Goal: Answer question/provide support

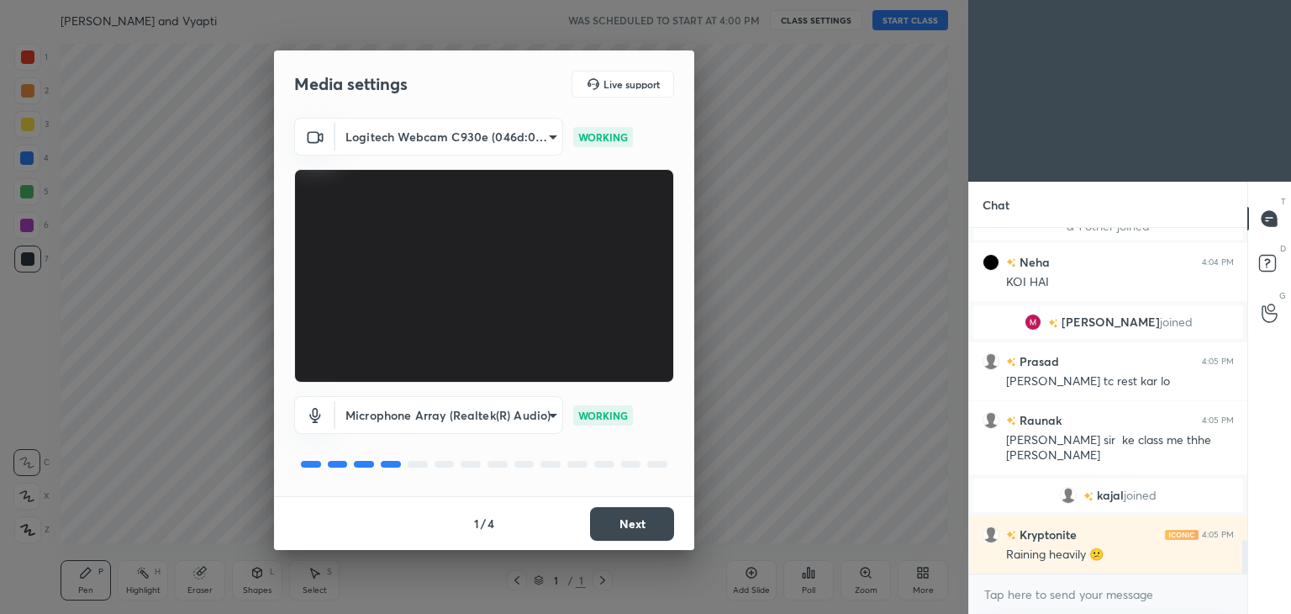
scroll to position [3241, 0]
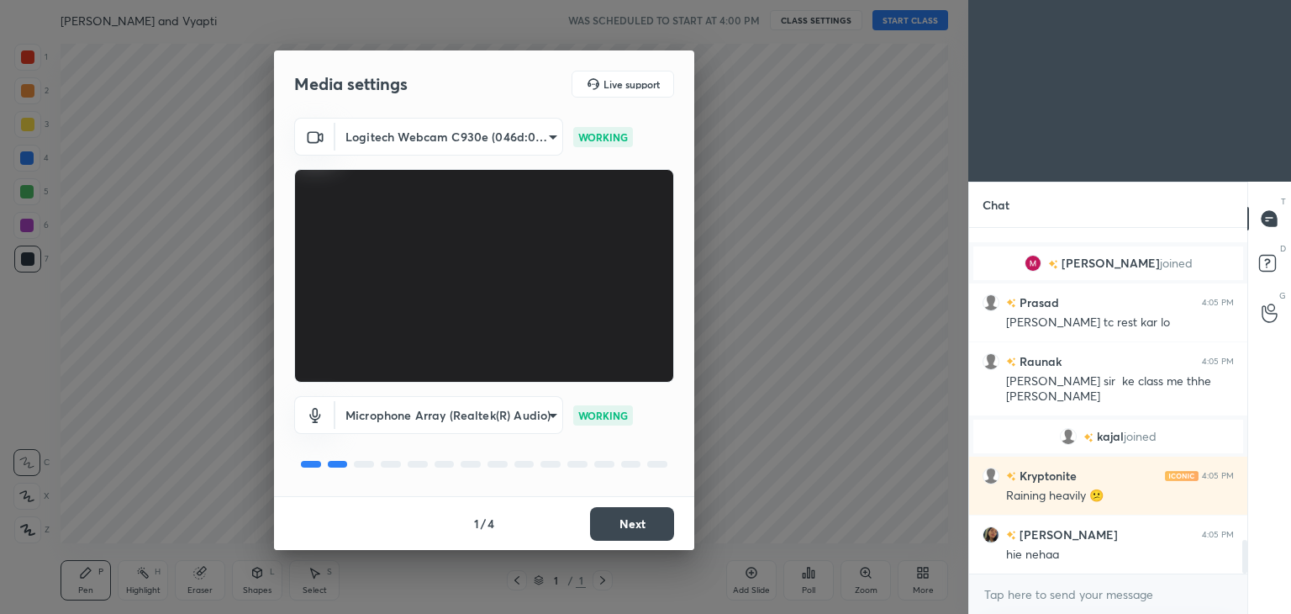
click at [632, 528] on button "Next" at bounding box center [632, 524] width 84 height 34
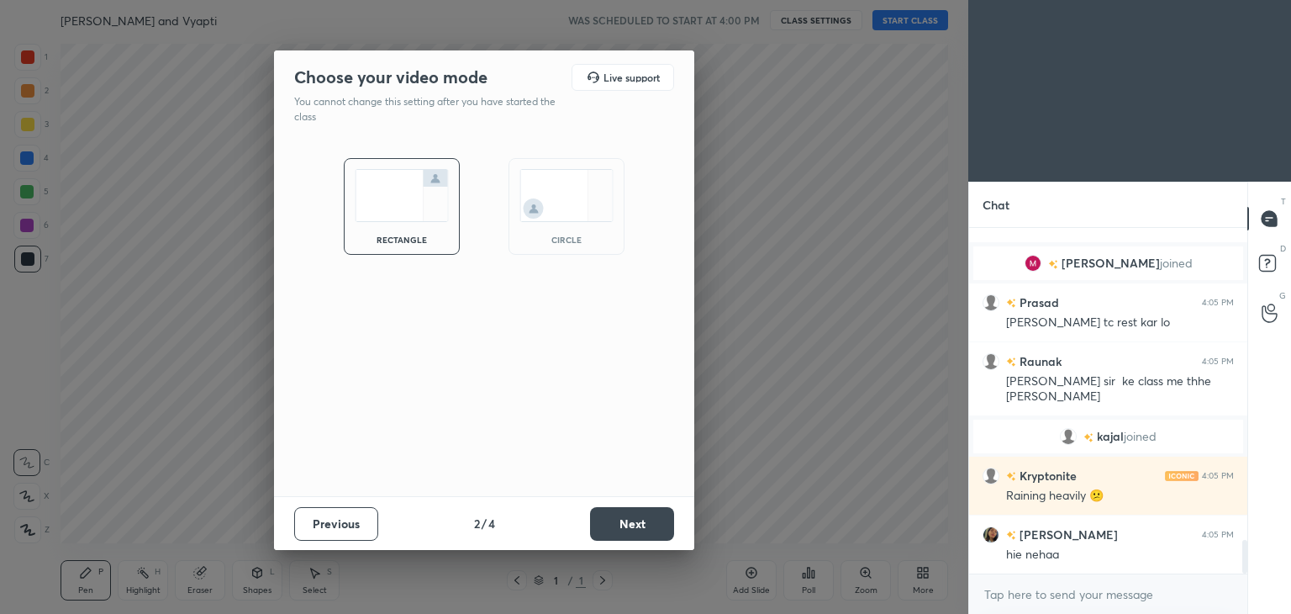
click at [563, 177] on img at bounding box center [567, 195] width 94 height 53
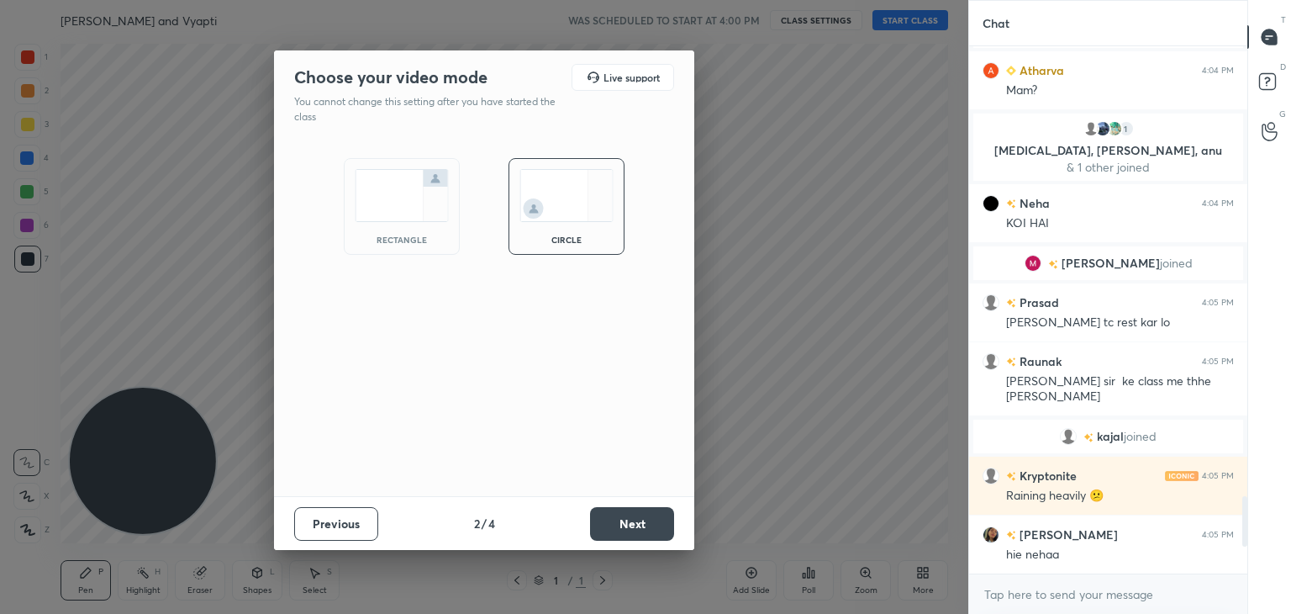
click at [606, 520] on button "Next" at bounding box center [632, 524] width 84 height 34
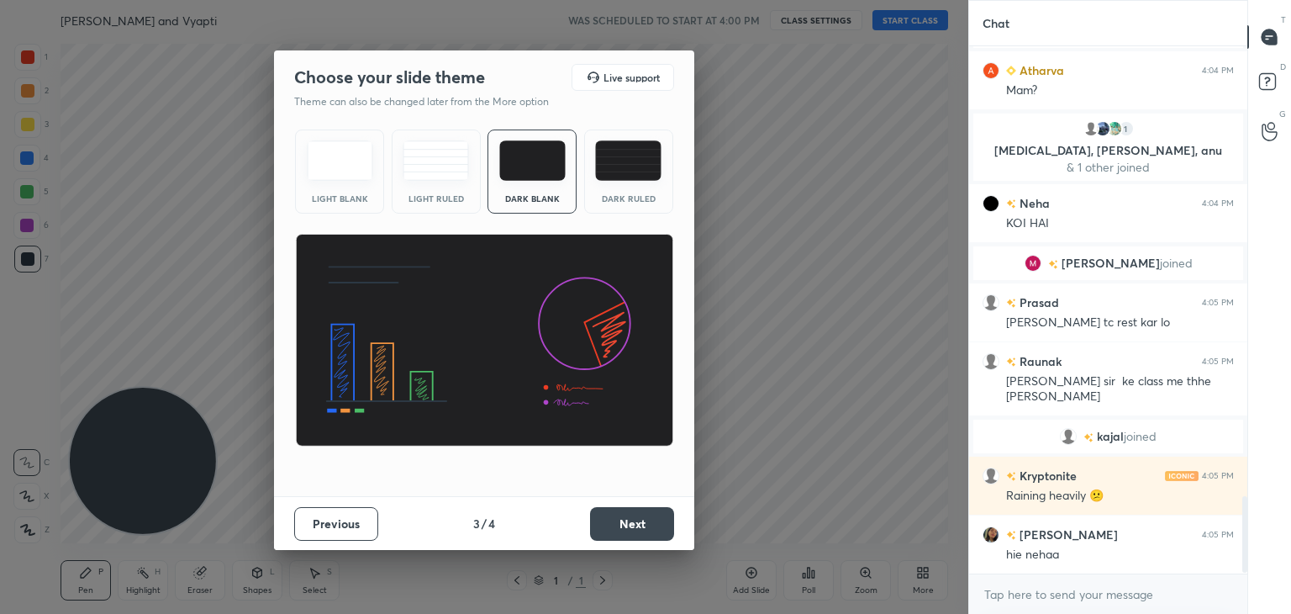
scroll to position [3100, 0]
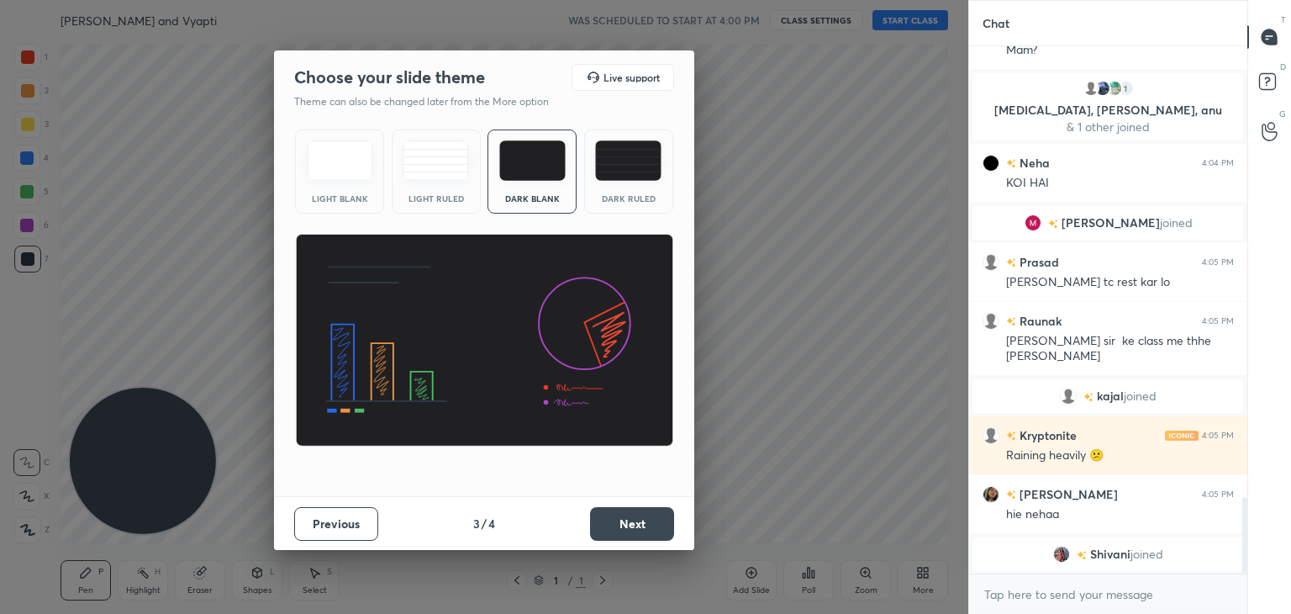
click at [619, 526] on button "Next" at bounding box center [632, 524] width 84 height 34
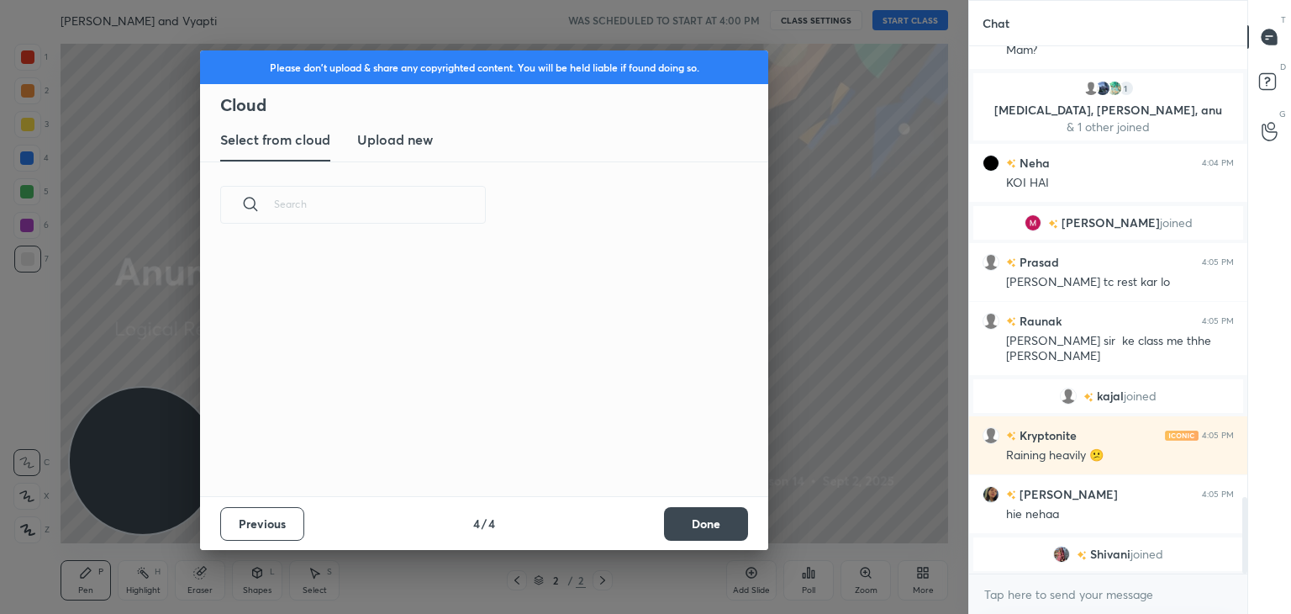
scroll to position [249, 540]
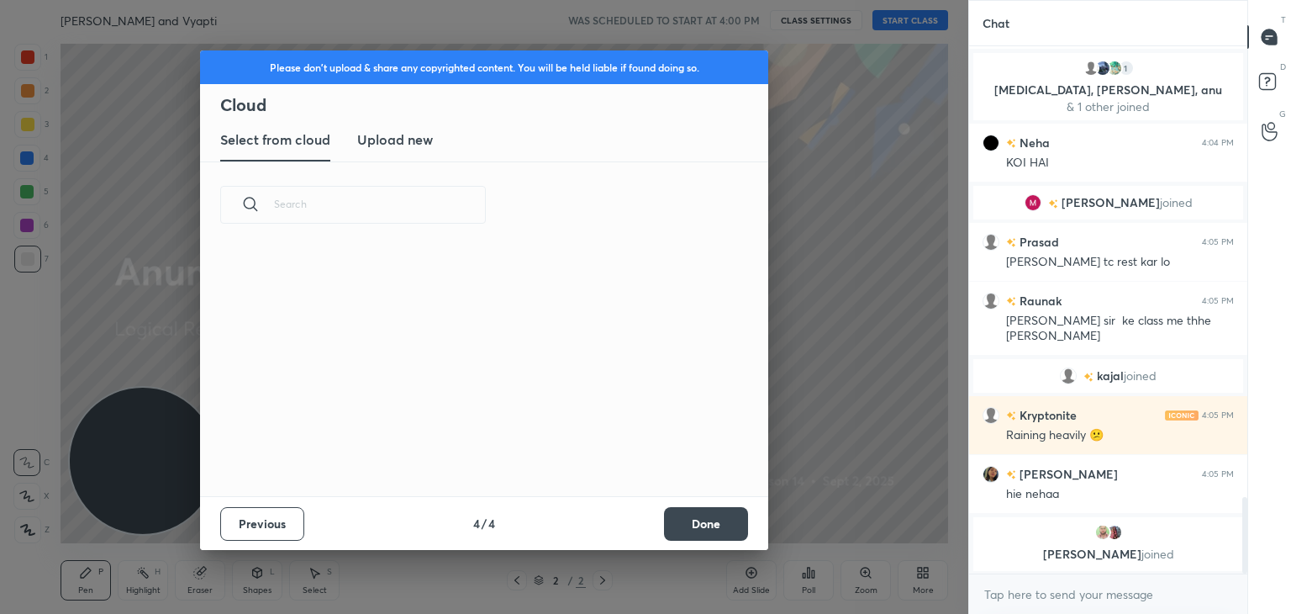
click at [709, 521] on button "Done" at bounding box center [706, 524] width 84 height 34
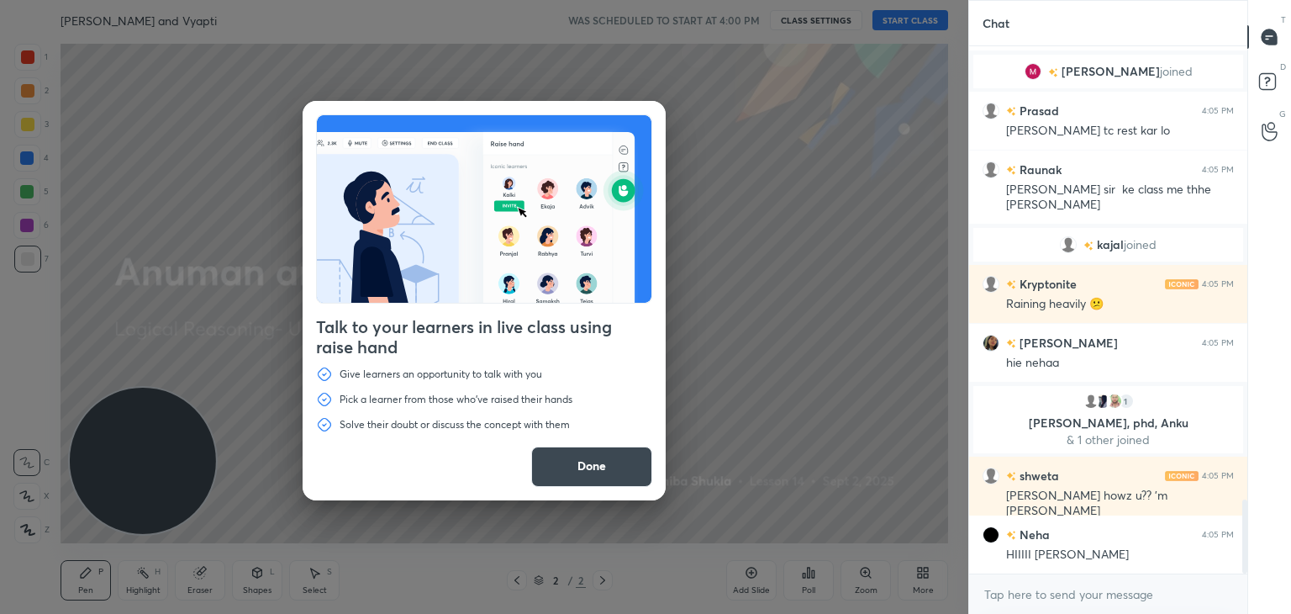
scroll to position [3275, 0]
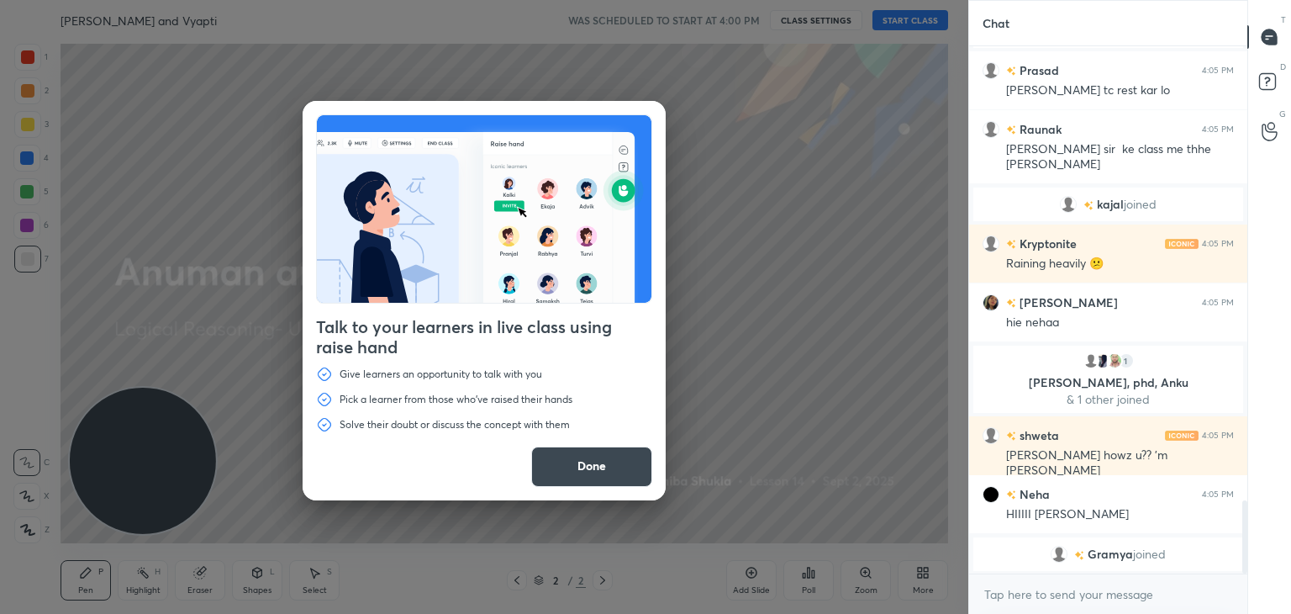
click at [606, 468] on button "Done" at bounding box center [591, 466] width 121 height 40
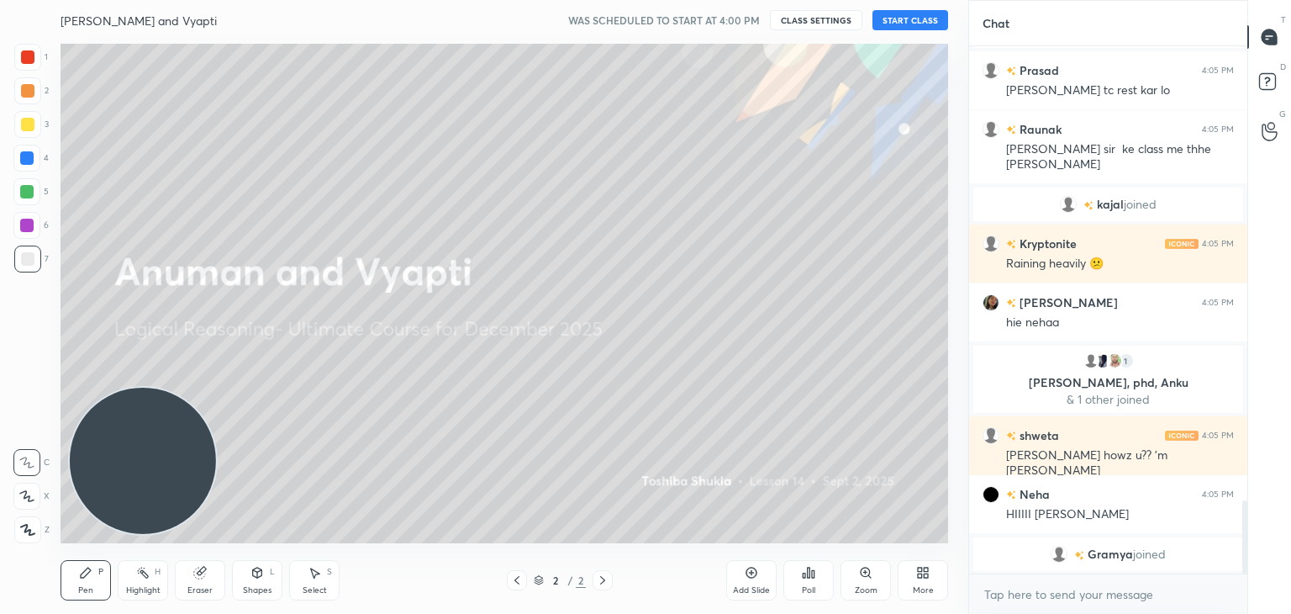
scroll to position [3295, 0]
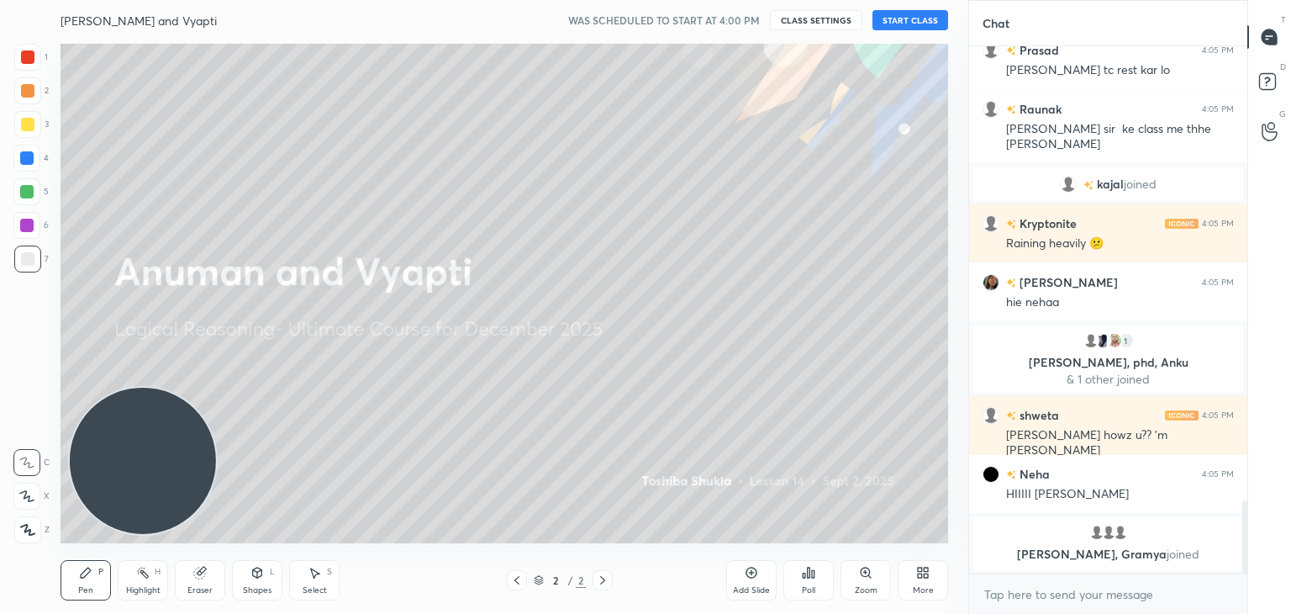
click at [925, 18] on button "START CLASS" at bounding box center [911, 20] width 76 height 20
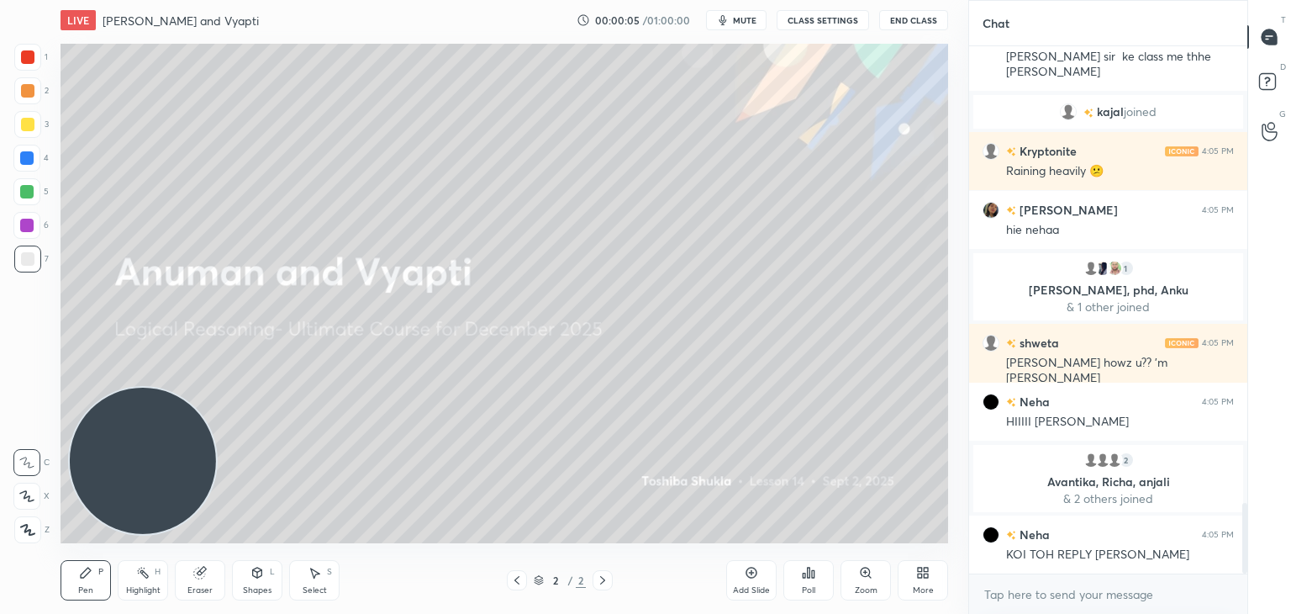
scroll to position [3410, 0]
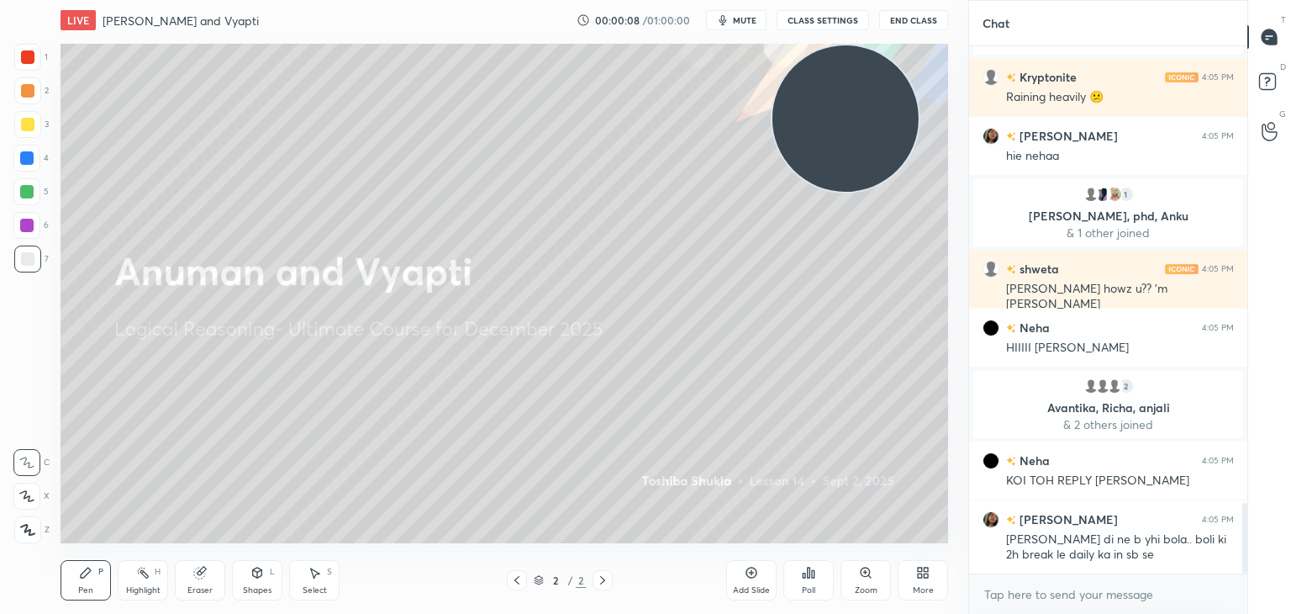
drag, startPoint x: 151, startPoint y: 482, endPoint x: 864, endPoint y: 54, distance: 831.4
click at [864, 54] on video at bounding box center [846, 118] width 146 height 146
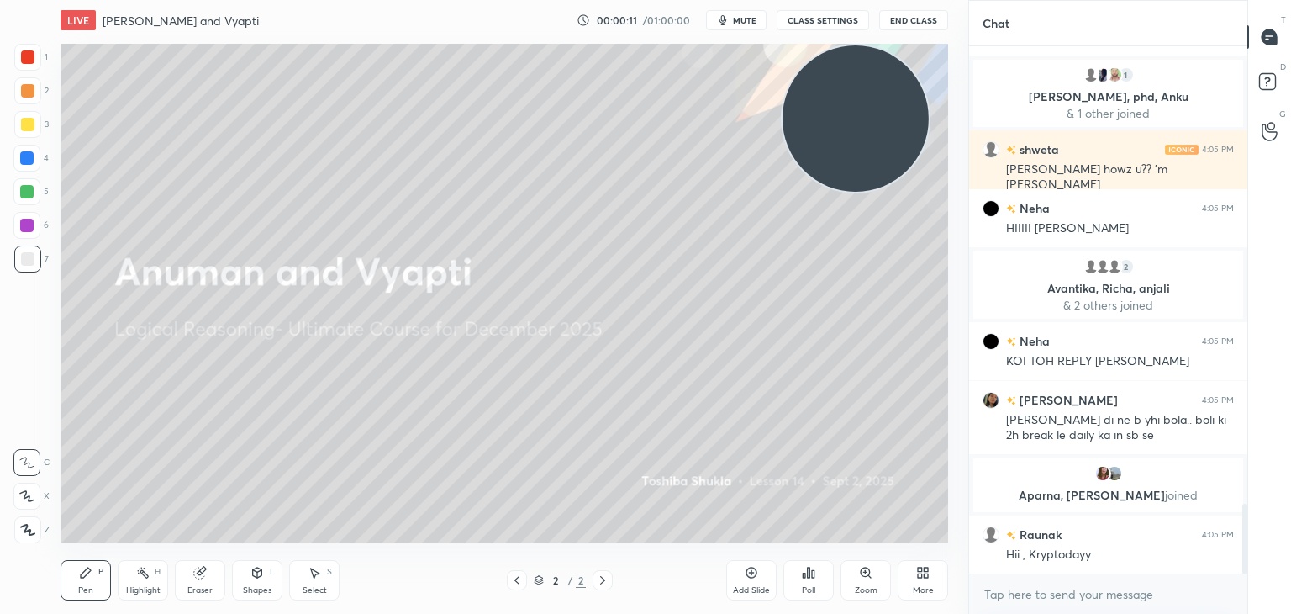
scroll to position [3462, 0]
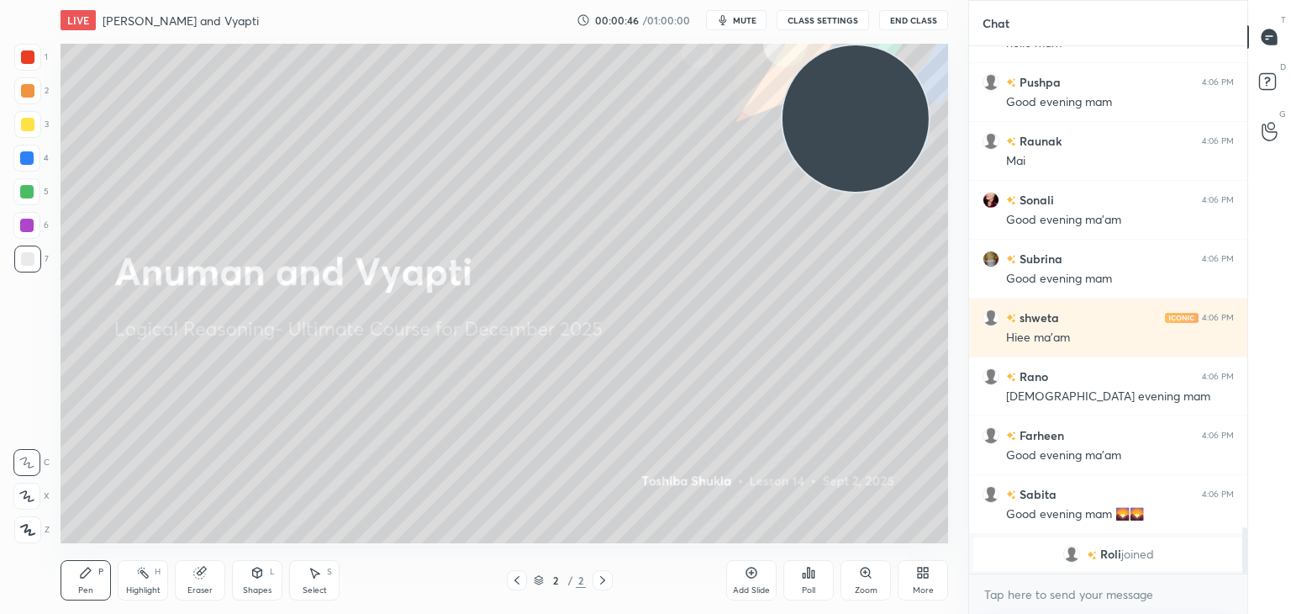
click at [931, 571] on div "More" at bounding box center [923, 580] width 50 height 40
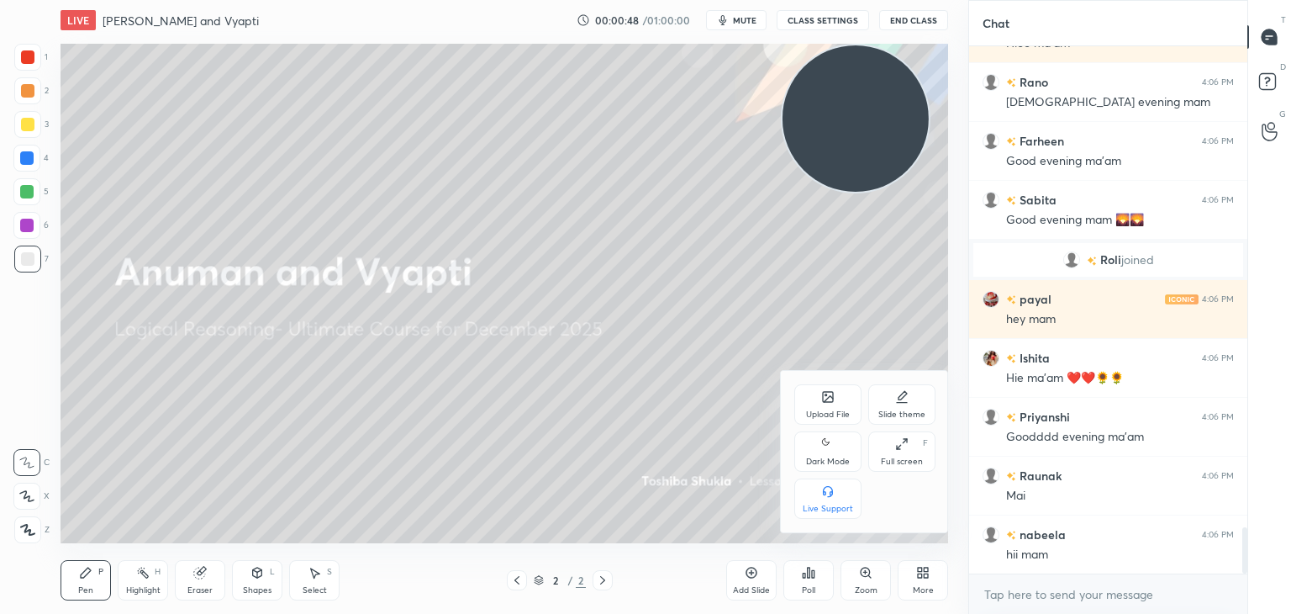
click at [829, 400] on icon at bounding box center [828, 399] width 9 height 6
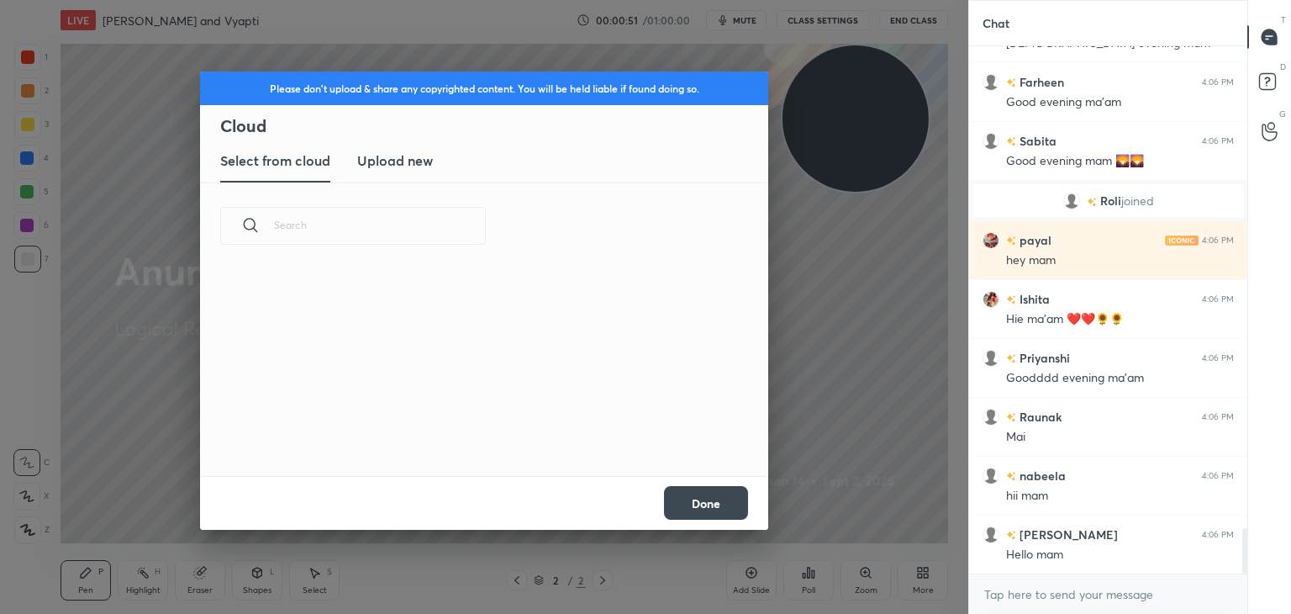
click at [394, 143] on new "Upload new" at bounding box center [395, 161] width 76 height 42
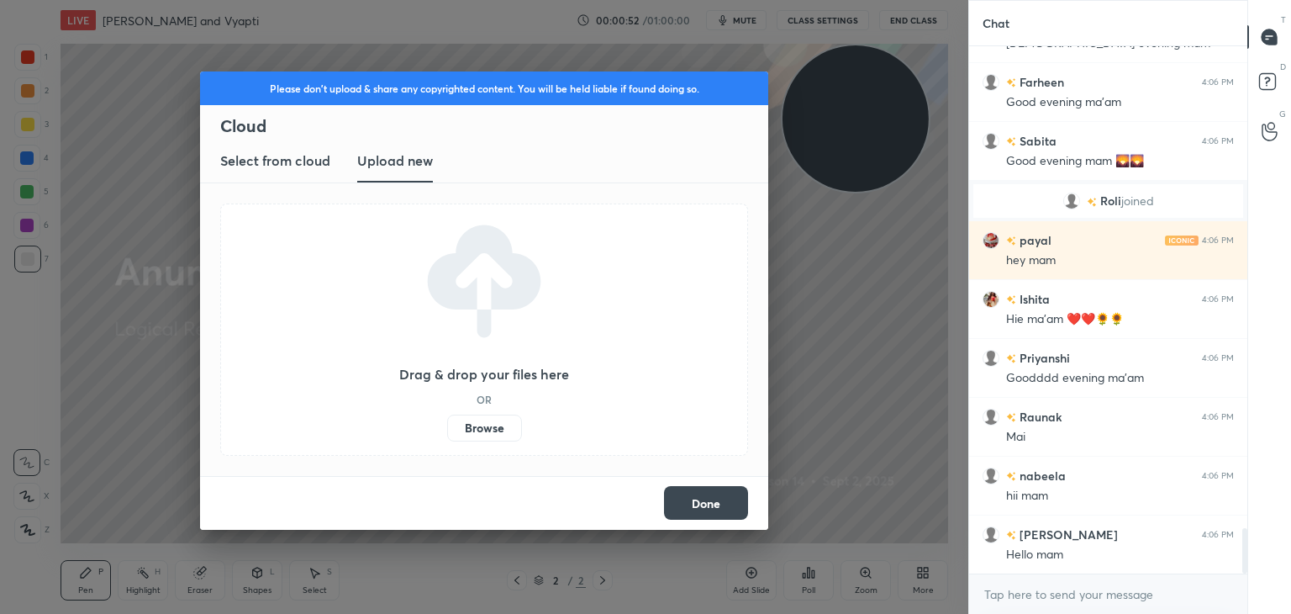
click at [493, 430] on label "Browse" at bounding box center [484, 427] width 75 height 27
click at [447, 430] on input "Browse" at bounding box center [447, 427] width 0 height 27
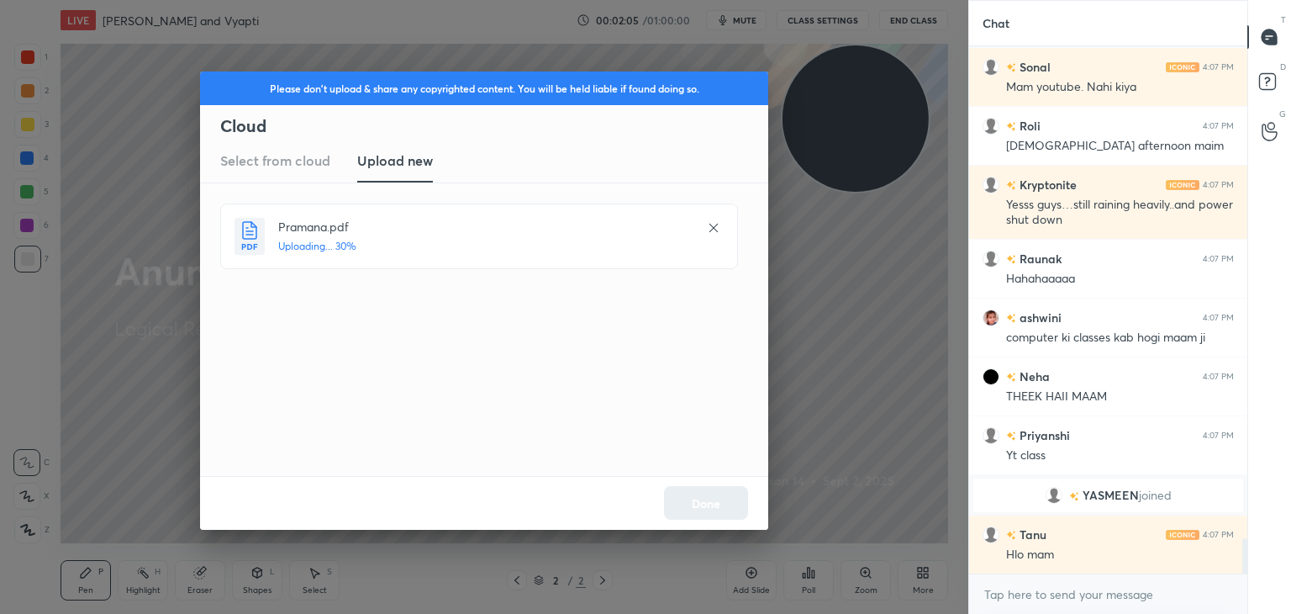
scroll to position [7349, 0]
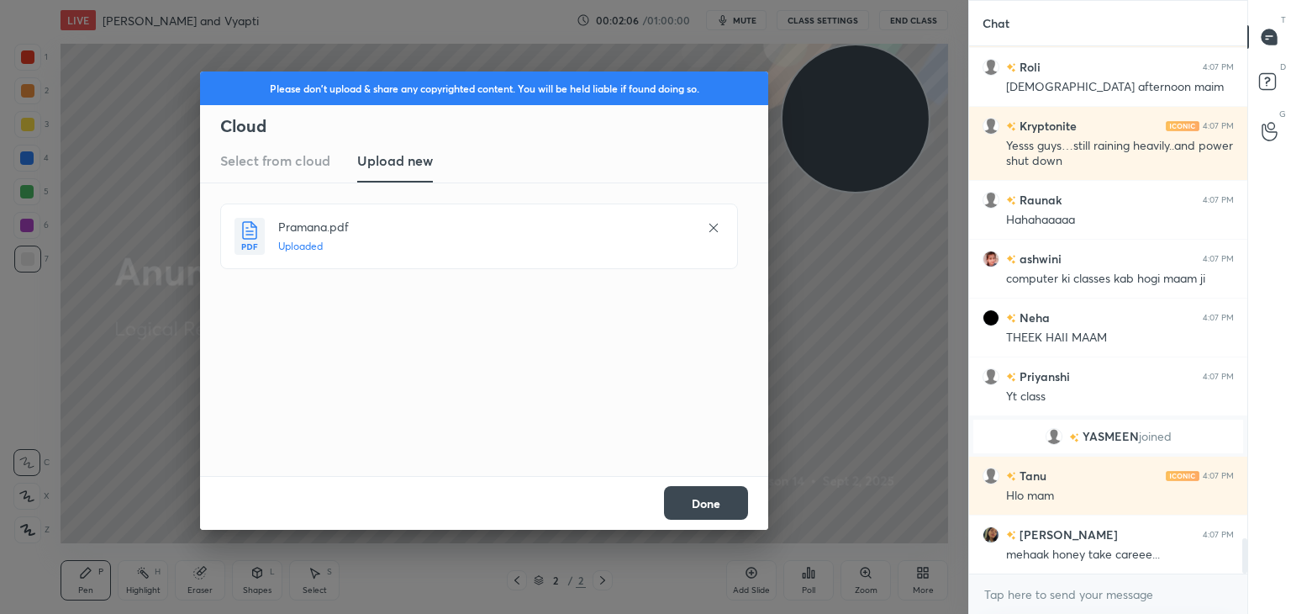
click at [710, 497] on button "Done" at bounding box center [706, 503] width 84 height 34
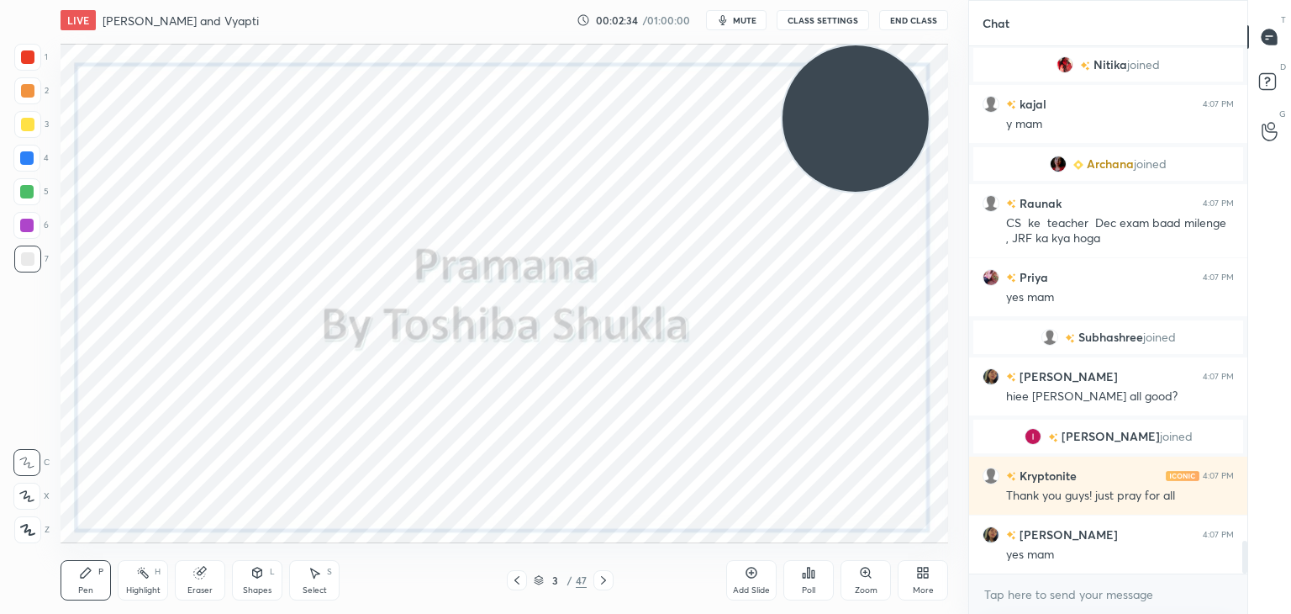
scroll to position [7964, 0]
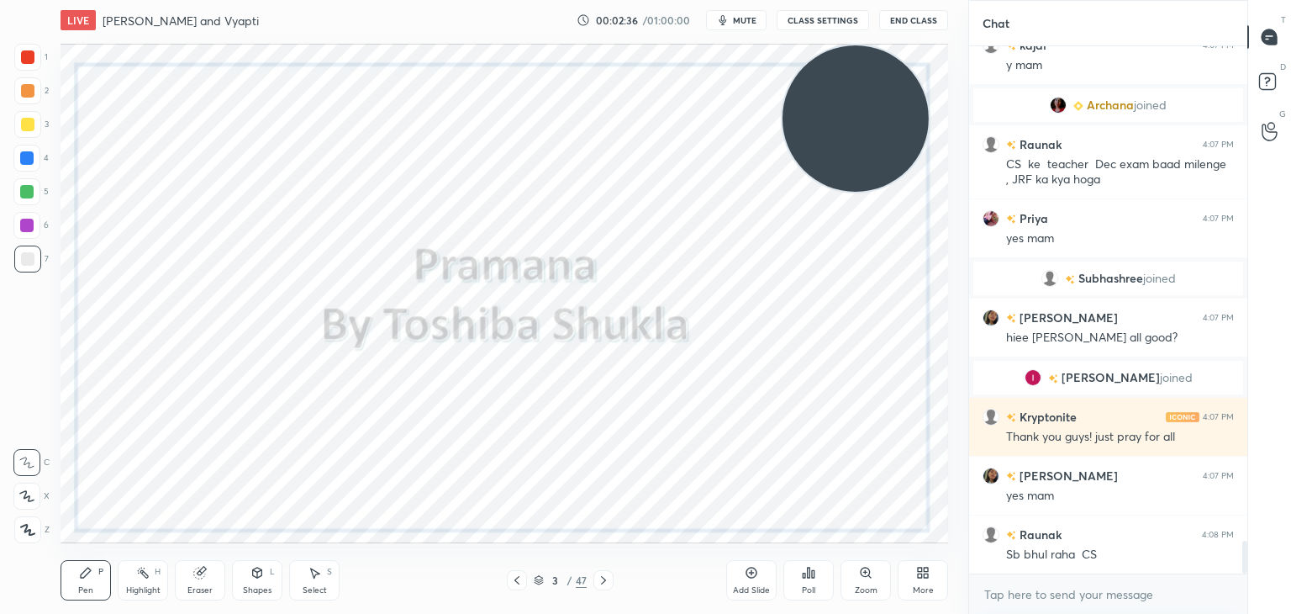
click at [30, 64] on div at bounding box center [27, 56] width 13 height 13
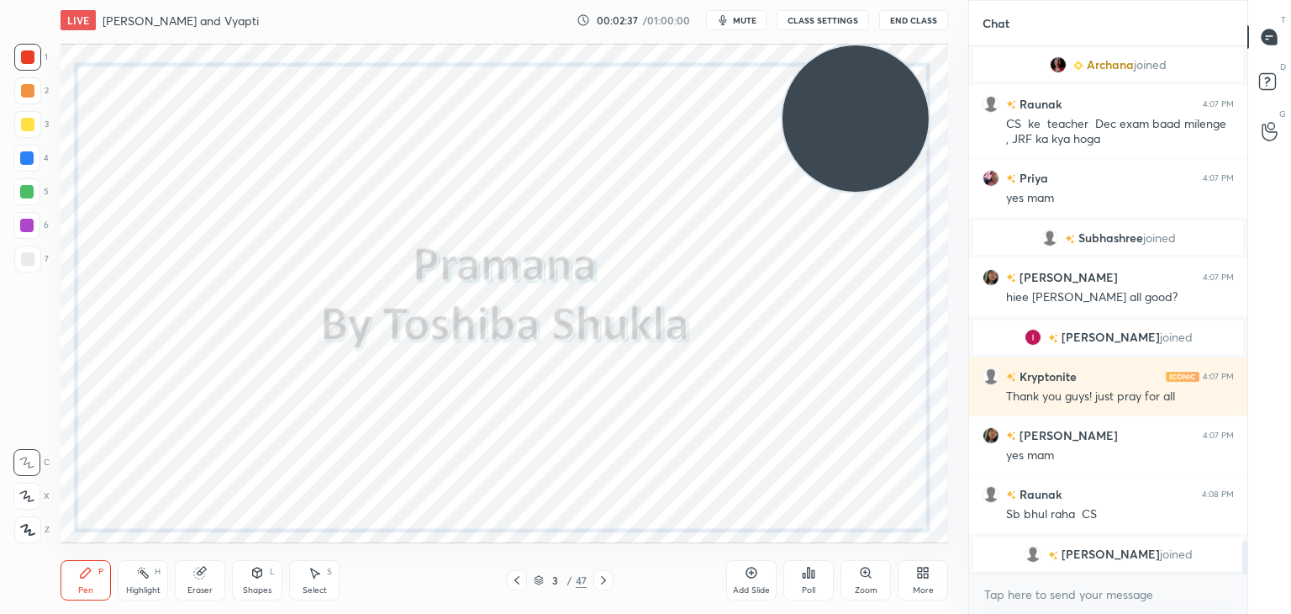
click at [33, 535] on div at bounding box center [27, 529] width 27 height 27
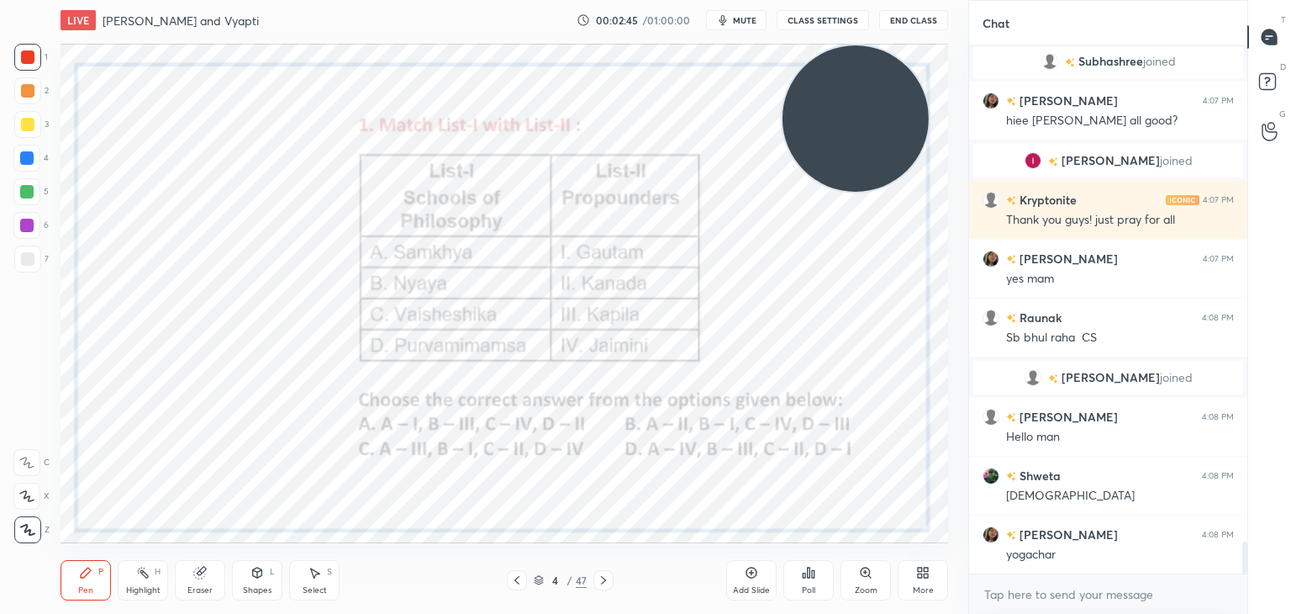
scroll to position [8159, 0]
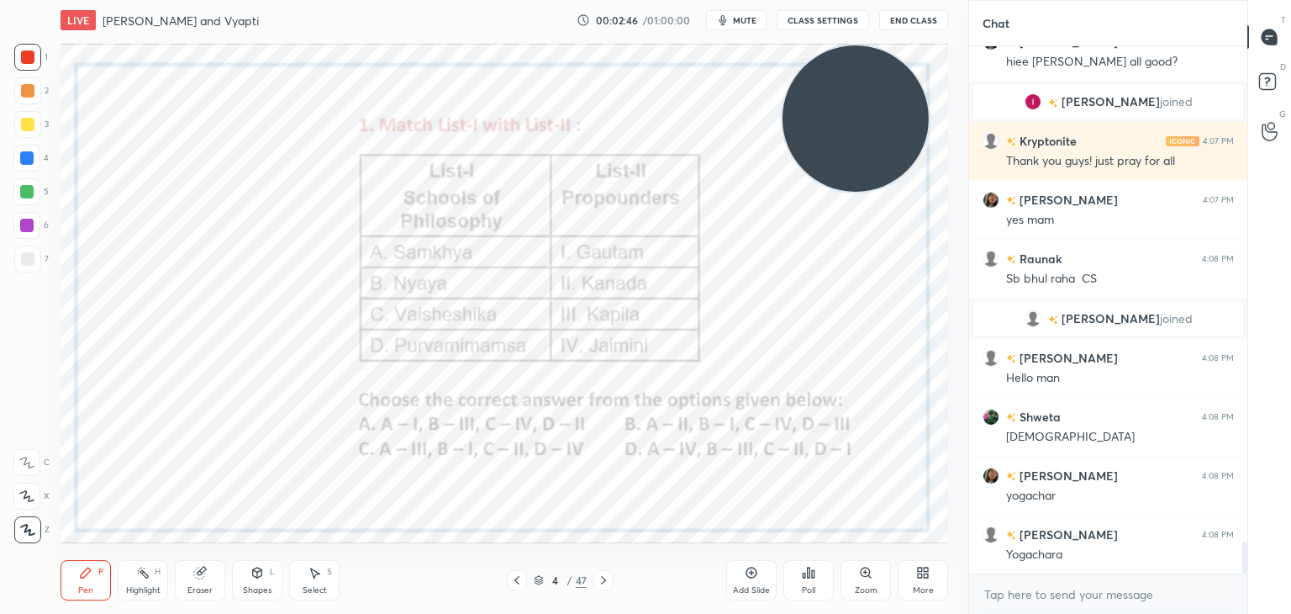
click at [538, 575] on icon at bounding box center [539, 580] width 10 height 10
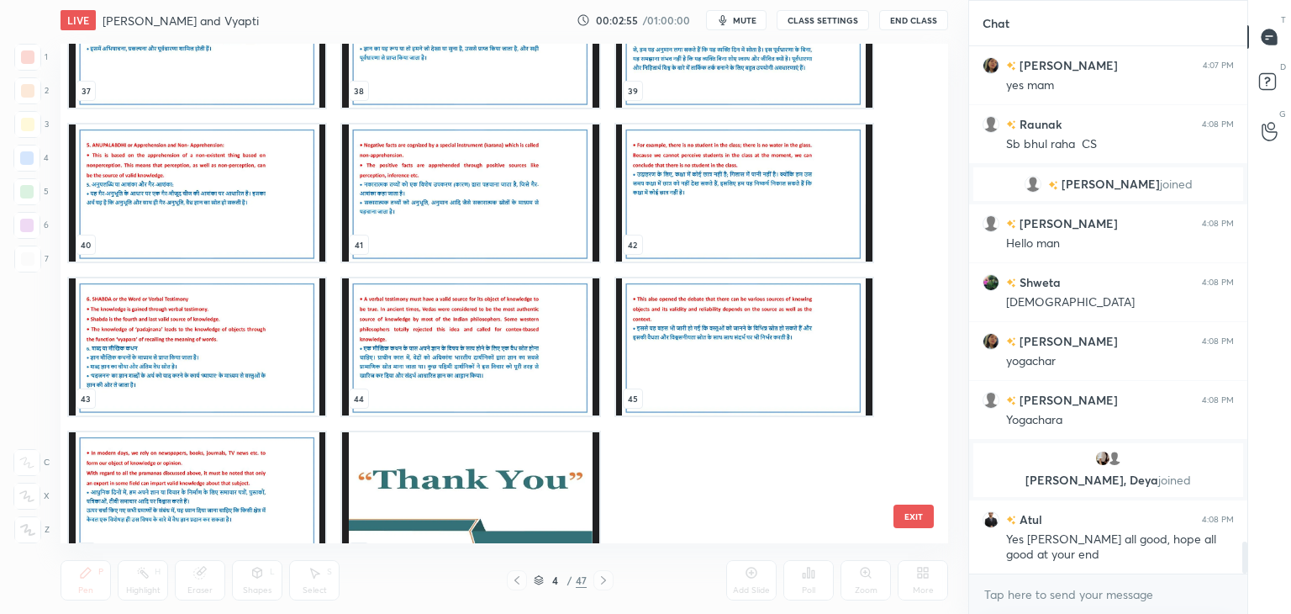
scroll to position [8270, 0]
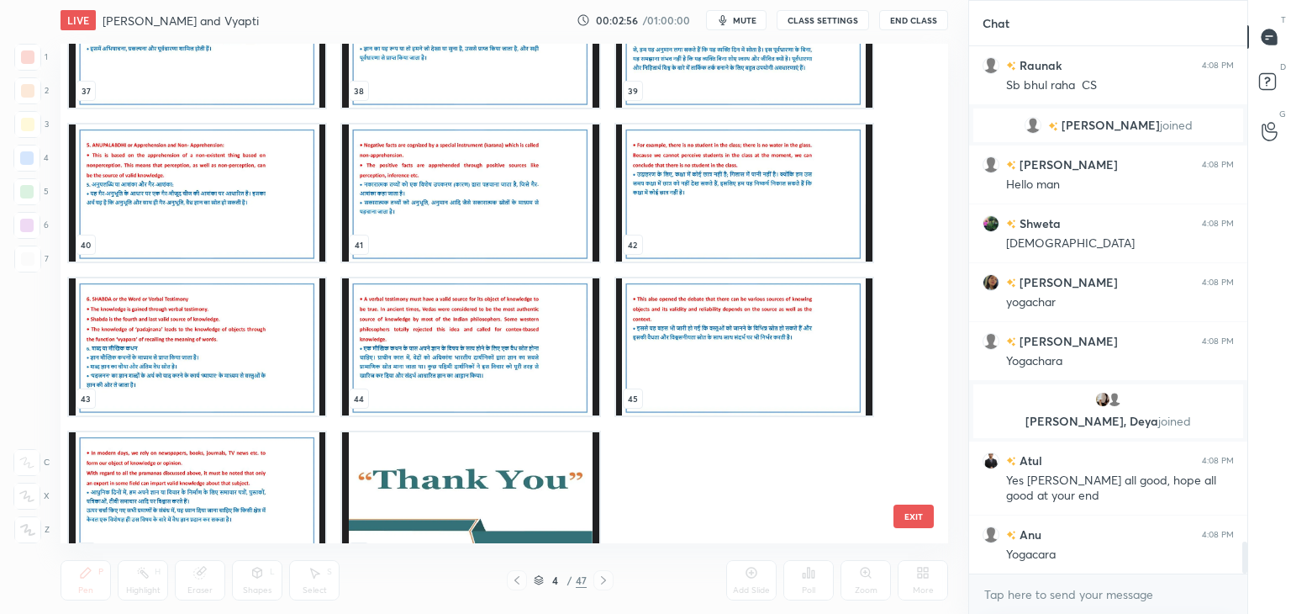
click at [903, 521] on button "EXIT" at bounding box center [914, 516] width 40 height 24
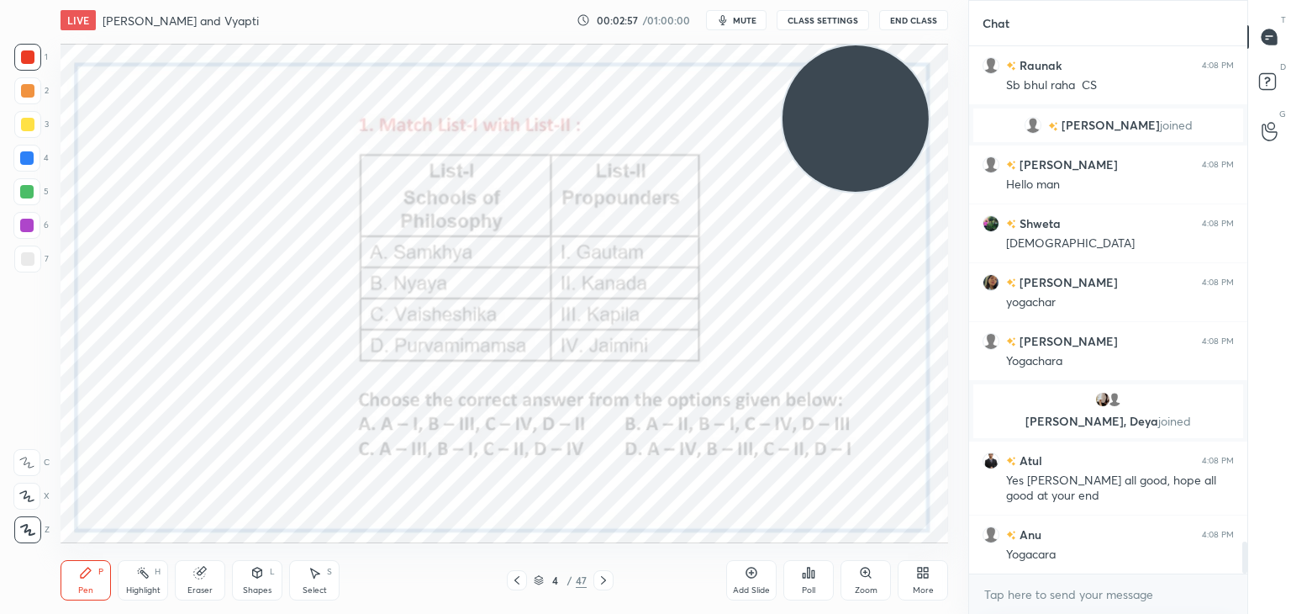
click at [920, 562] on div "More" at bounding box center [923, 580] width 50 height 40
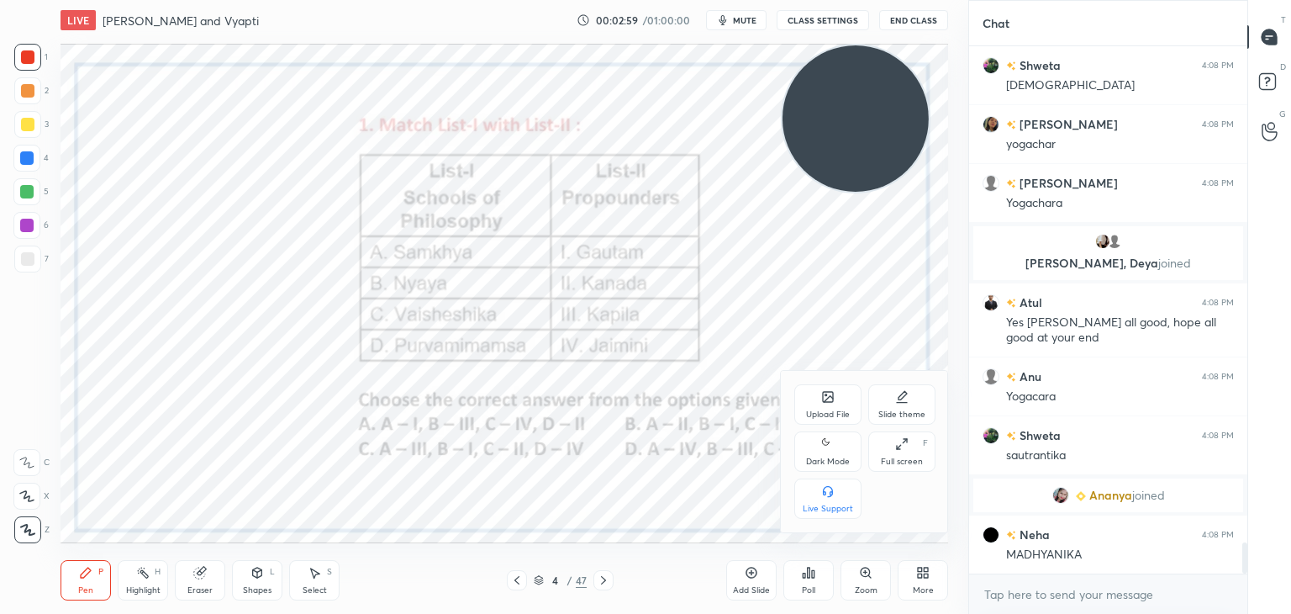
click at [811, 408] on div "Upload File" at bounding box center [827, 404] width 67 height 40
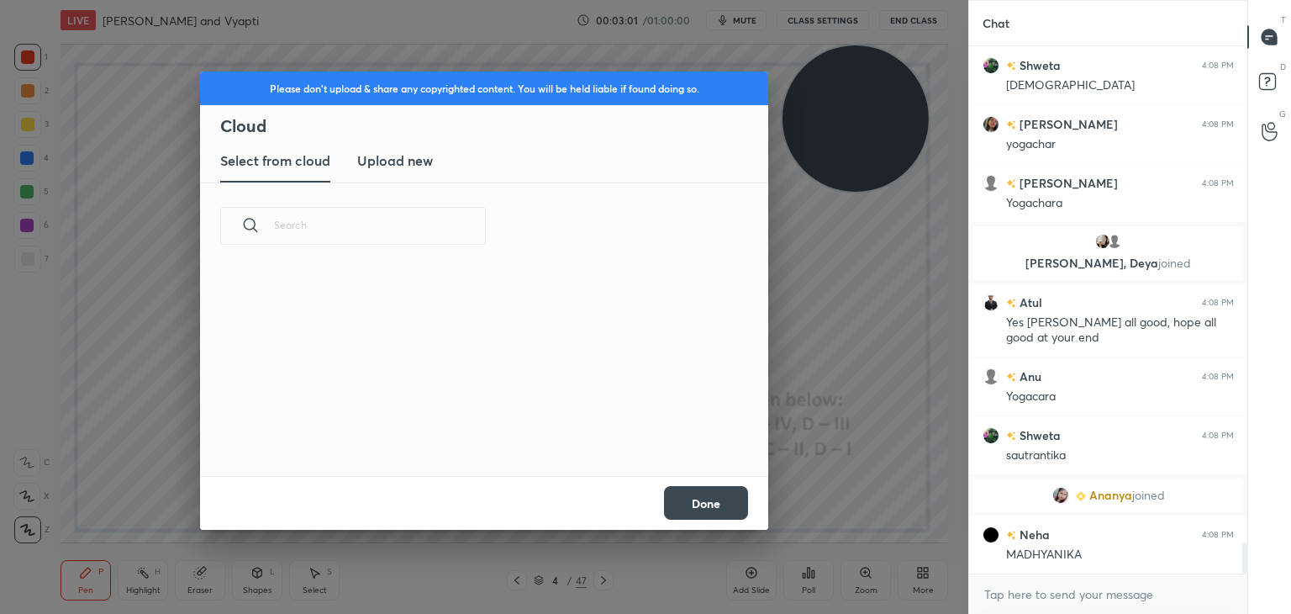
click at [388, 173] on new "Upload new" at bounding box center [395, 161] width 76 height 42
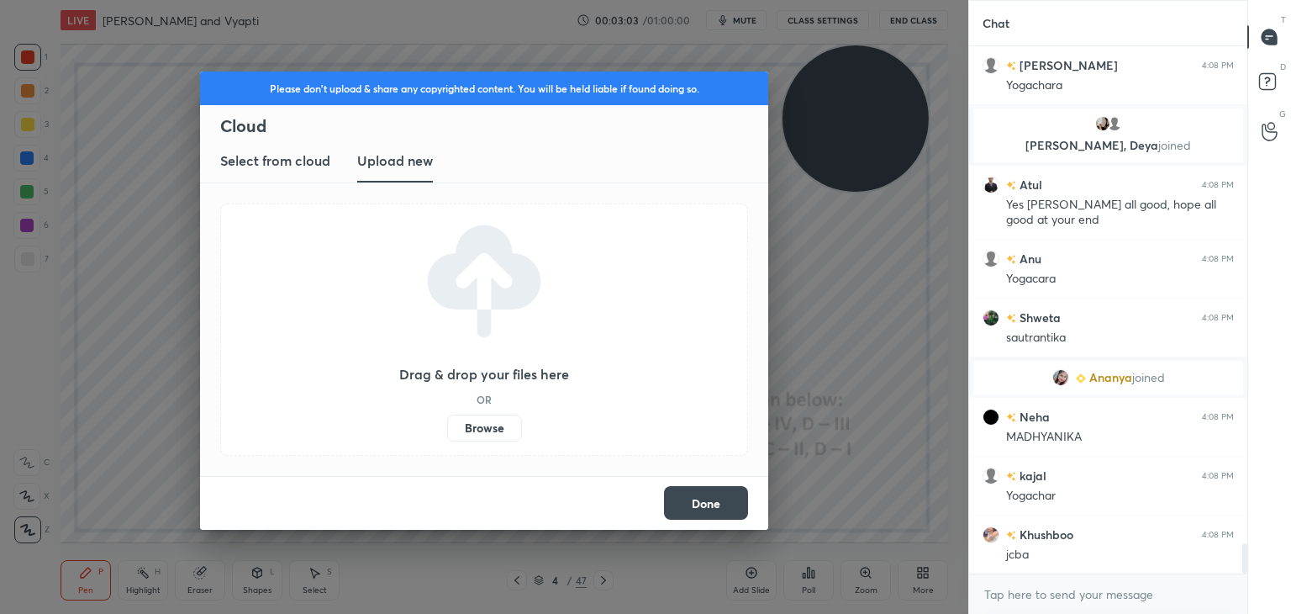
click at [486, 425] on label "Browse" at bounding box center [484, 427] width 75 height 27
click at [447, 425] on input "Browse" at bounding box center [447, 427] width 0 height 27
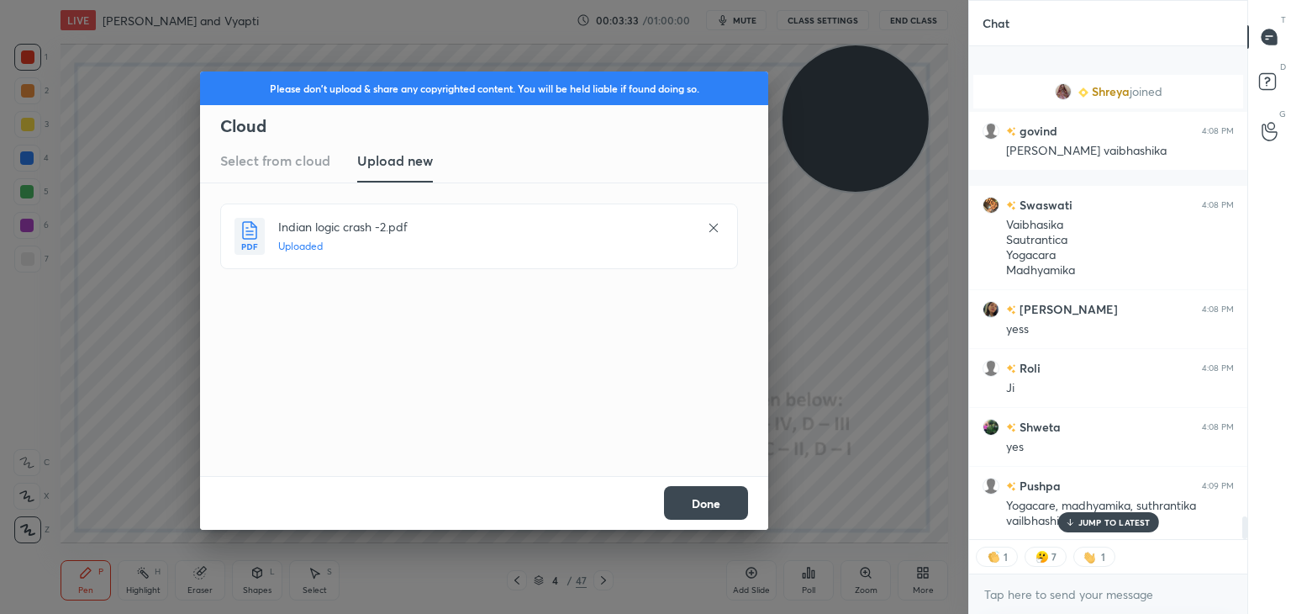
click at [699, 495] on button "Done" at bounding box center [706, 503] width 84 height 34
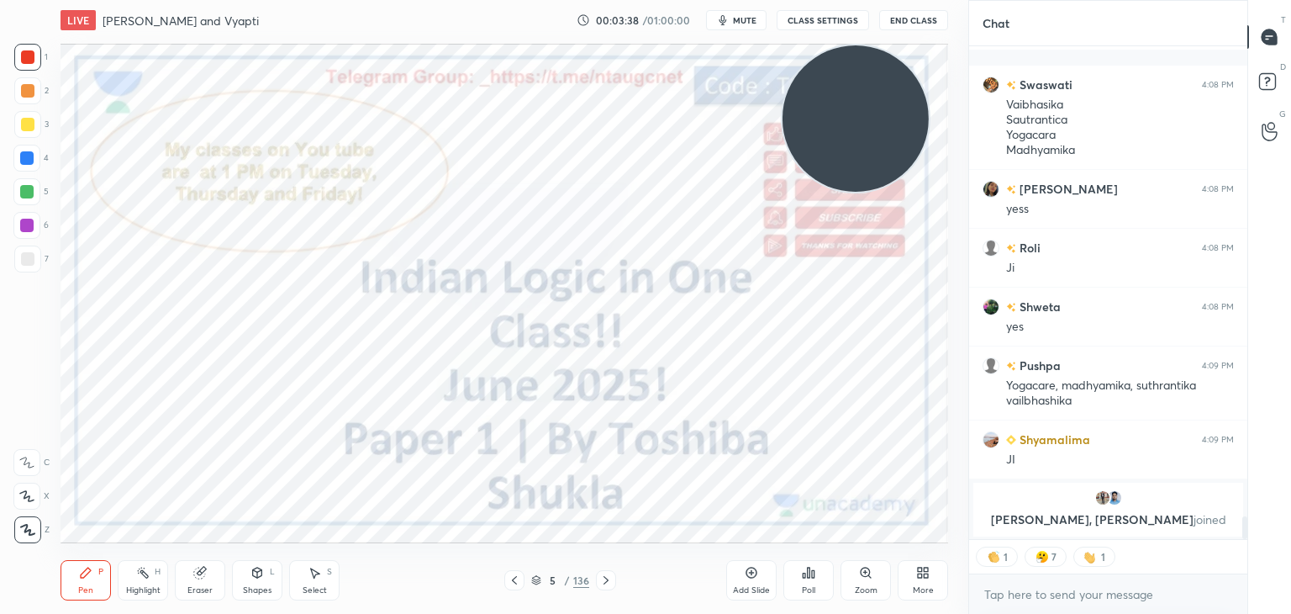
click at [536, 578] on icon at bounding box center [536, 580] width 10 height 10
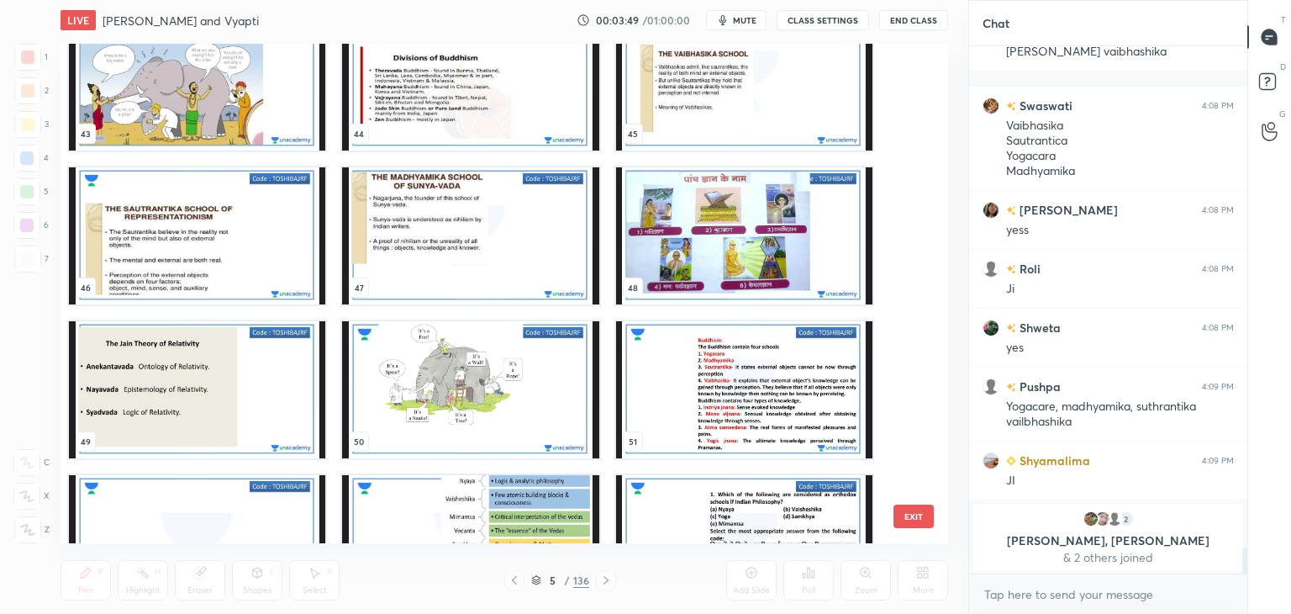
click at [479, 239] on img "grid" at bounding box center [470, 235] width 256 height 137
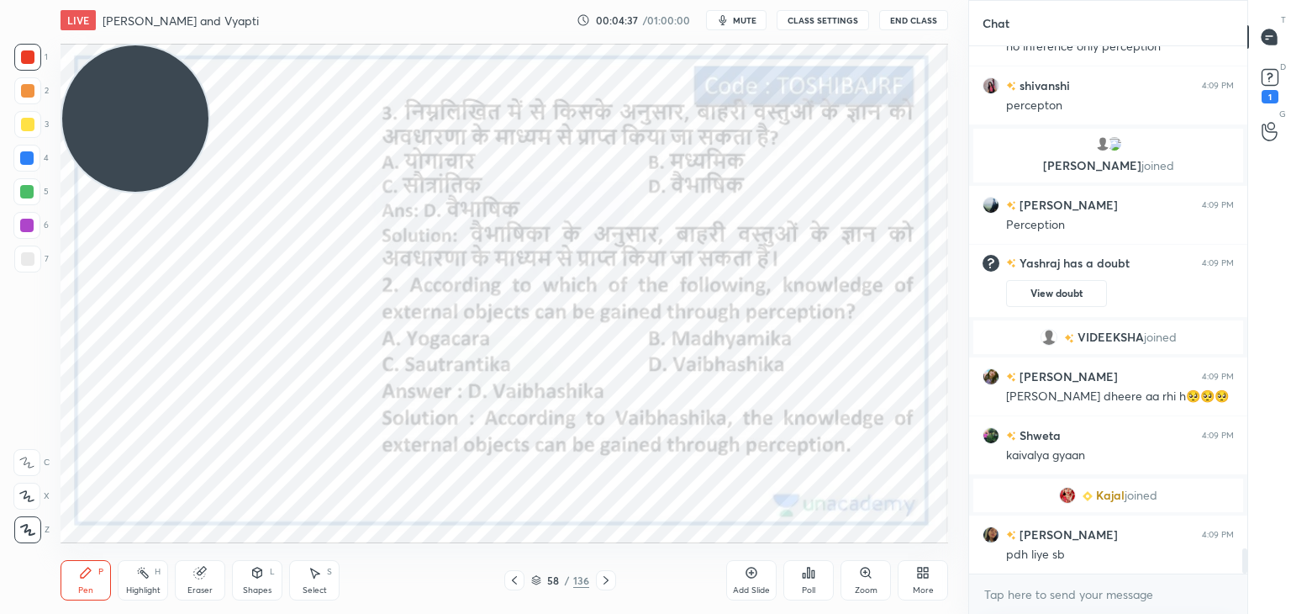
drag, startPoint x: 817, startPoint y: 131, endPoint x: 74, endPoint y: 6, distance: 753.6
click at [74, 6] on div "LIVE Anuman and Vyapti 00:04:37 / 01:00:00 mute CLASS SETTINGS End Class Settin…" at bounding box center [504, 307] width 901 height 614
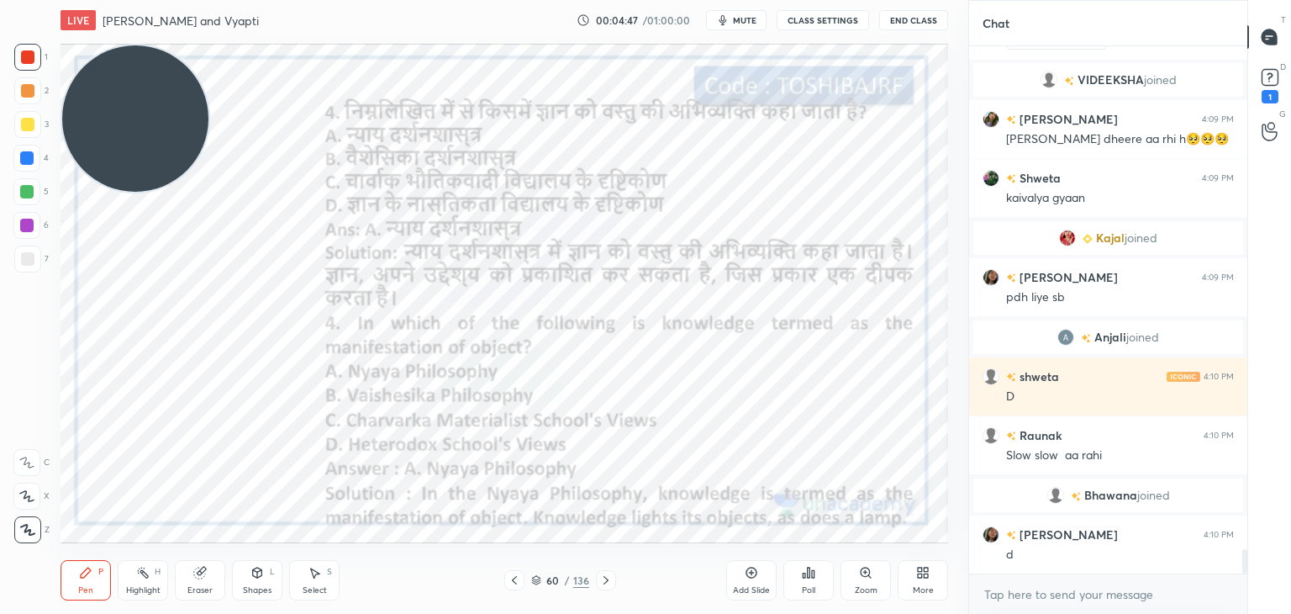
scroll to position [10693, 0]
click at [528, 581] on div "60 / 136" at bounding box center [560, 580] width 112 height 20
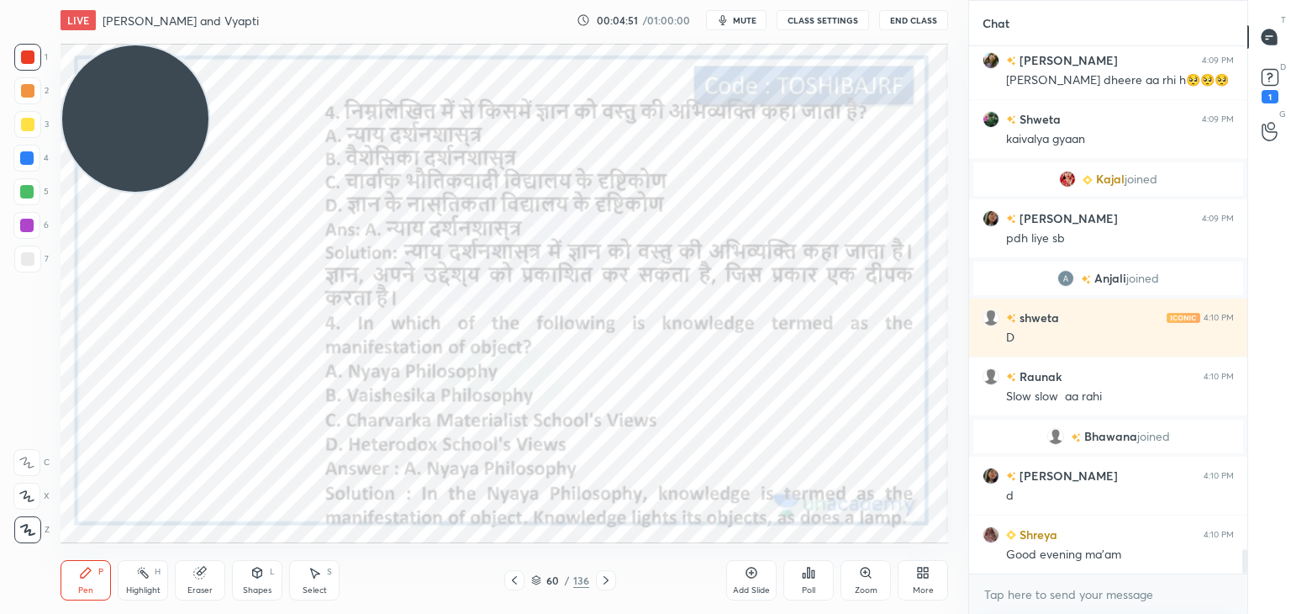
click at [535, 577] on icon at bounding box center [536, 580] width 10 height 10
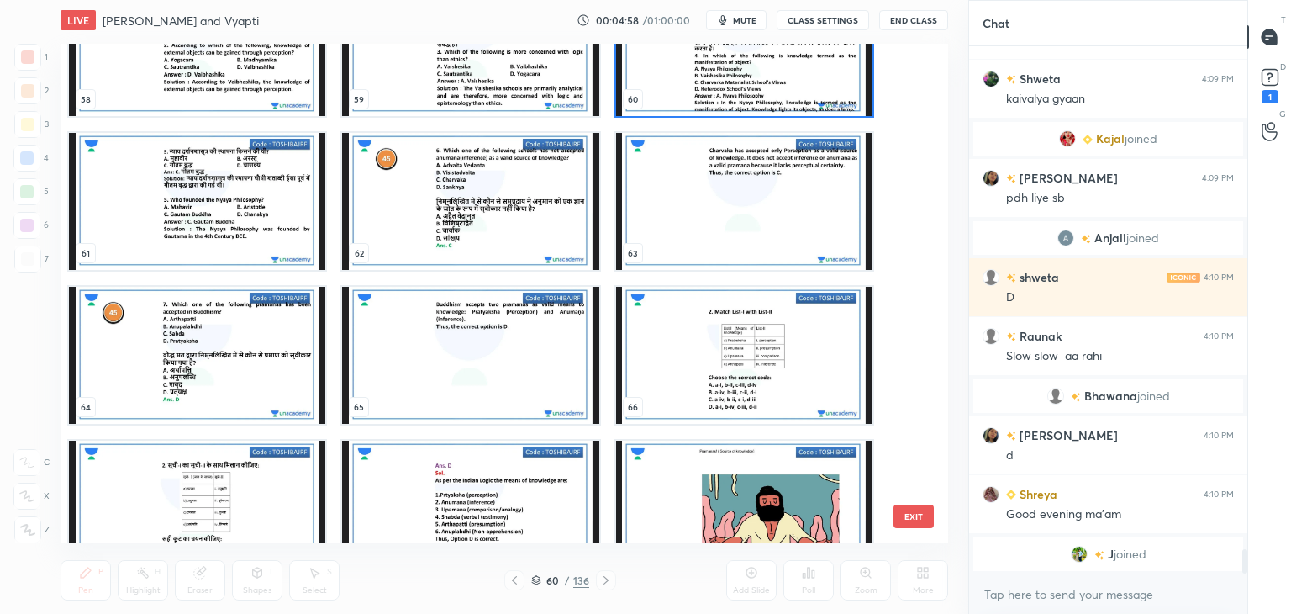
scroll to position [10817, 0]
click at [715, 356] on img "grid" at bounding box center [744, 355] width 256 height 137
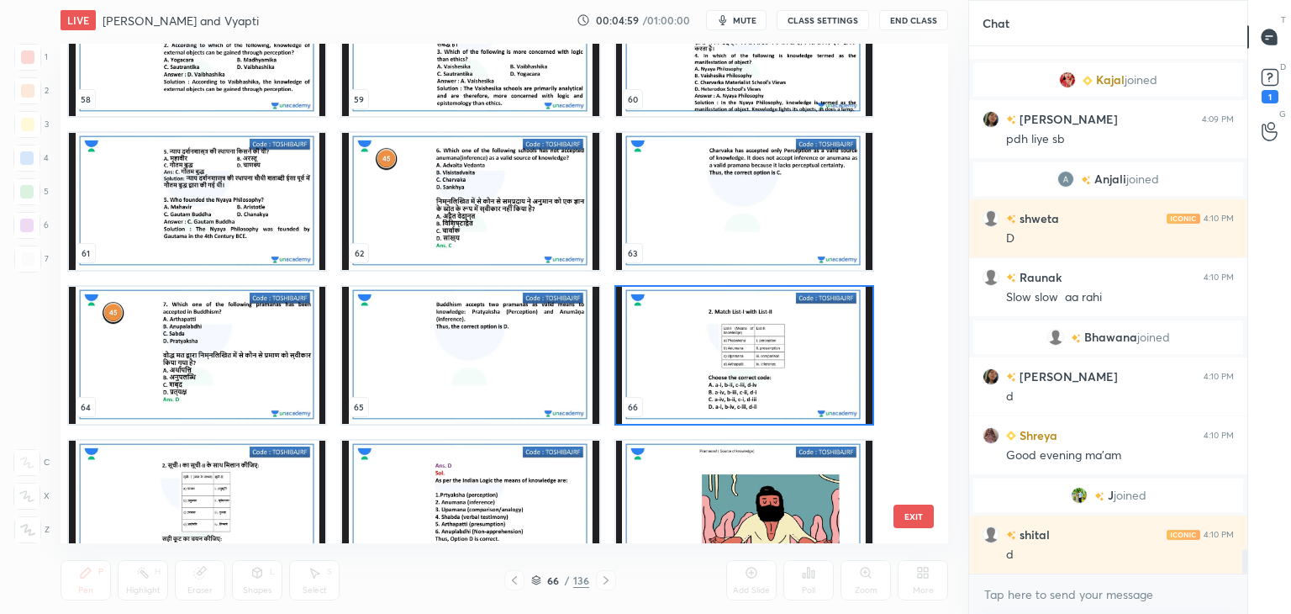
scroll to position [10916, 0]
click at [715, 356] on img "grid" at bounding box center [744, 355] width 256 height 137
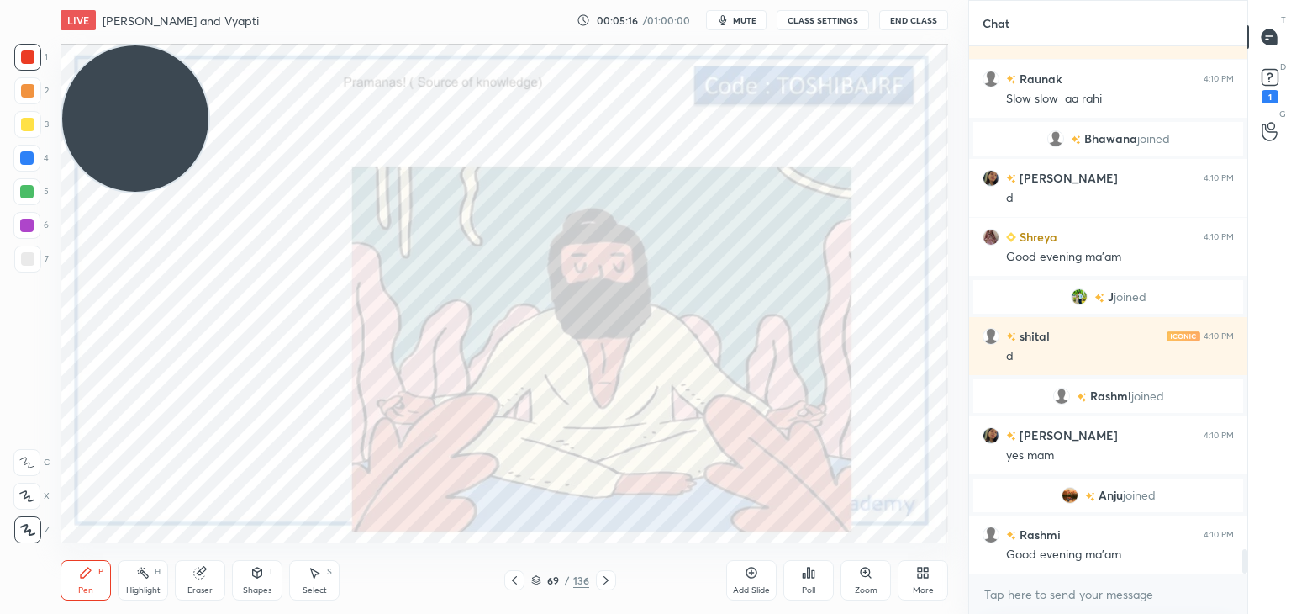
scroll to position [10960, 0]
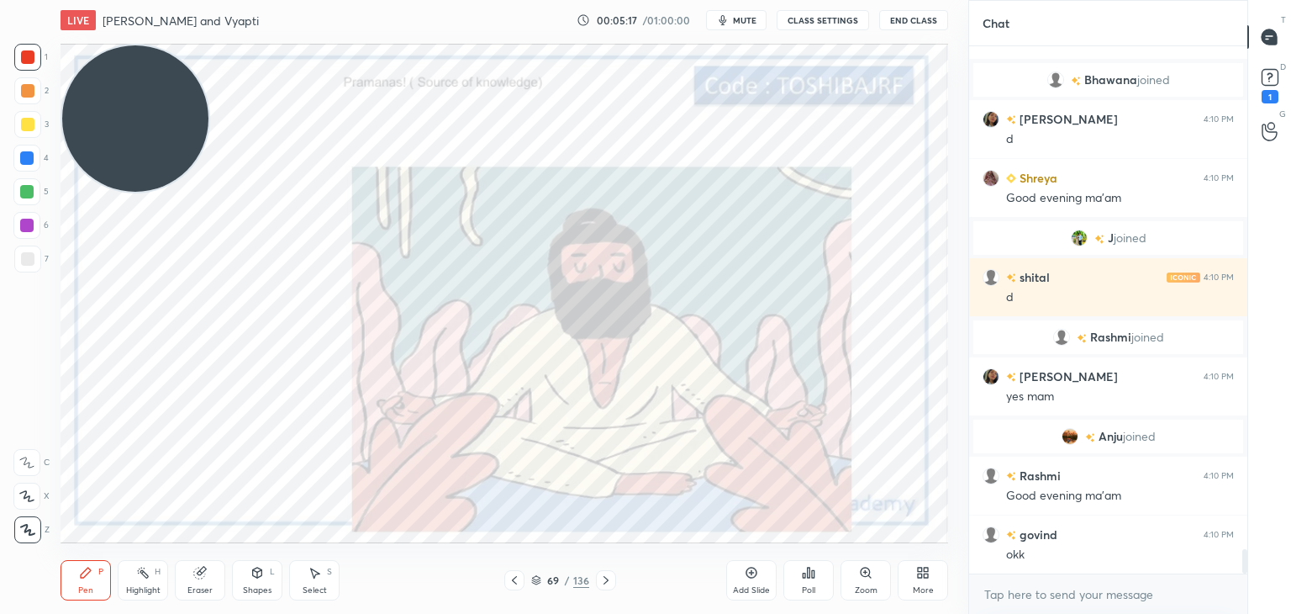
drag, startPoint x: 148, startPoint y: 184, endPoint x: 212, endPoint y: 246, distance: 89.2
click at [208, 192] on video at bounding box center [135, 118] width 146 height 146
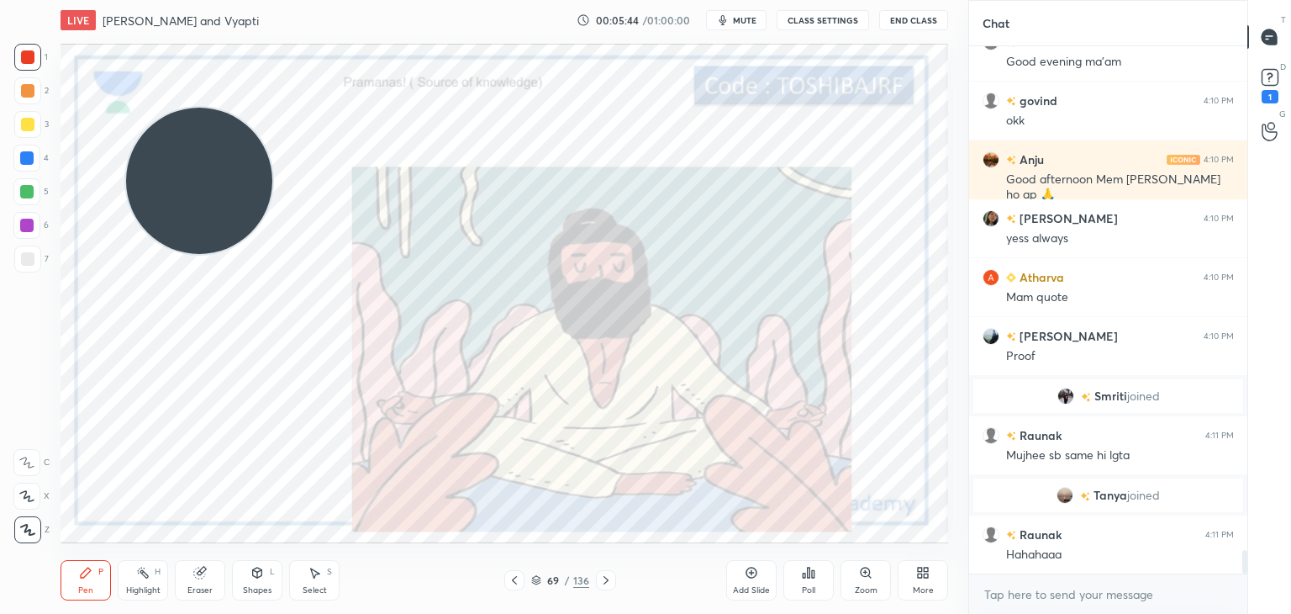
scroll to position [11269, 0]
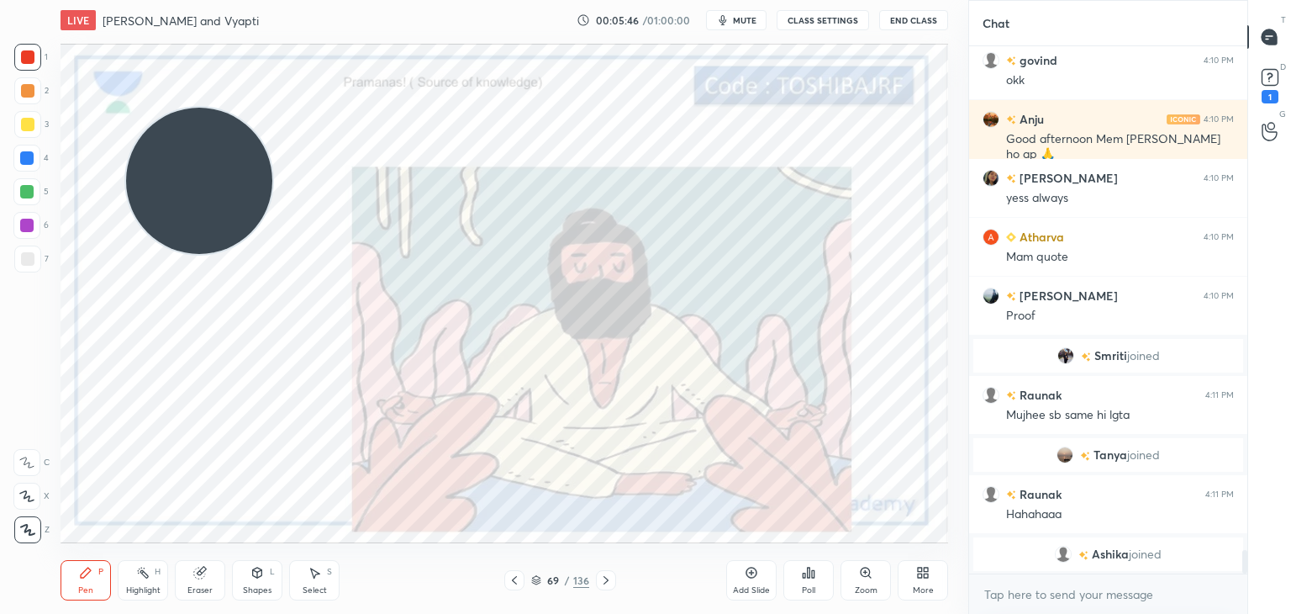
click at [754, 576] on icon at bounding box center [751, 572] width 11 height 11
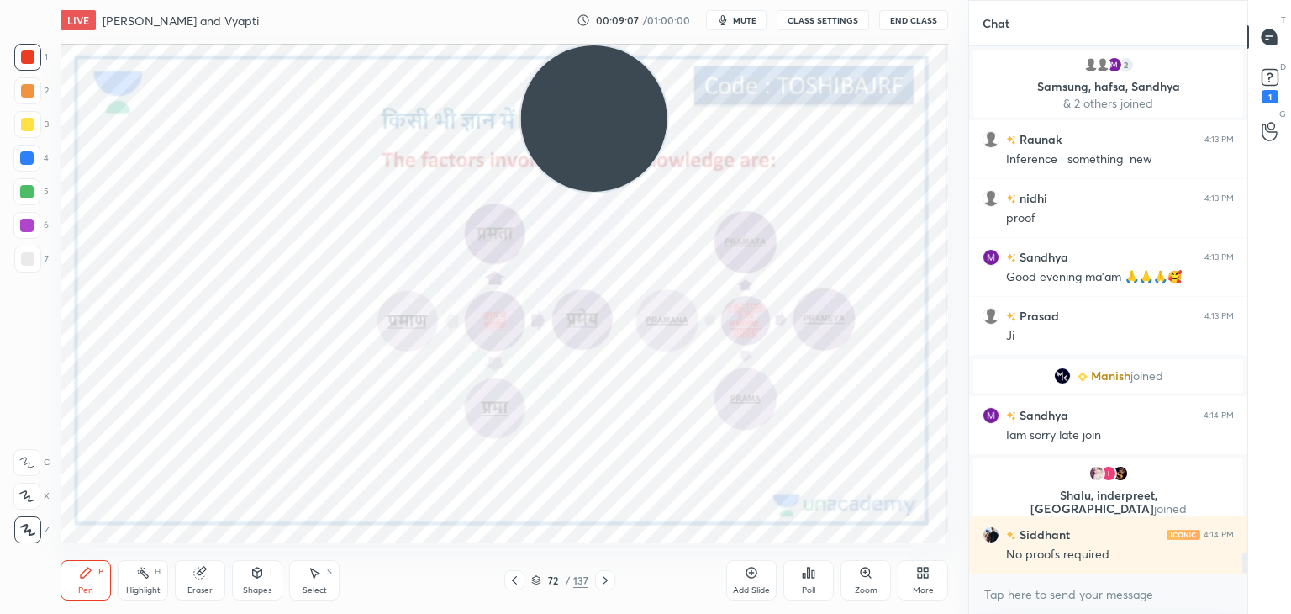
scroll to position [12967, 0]
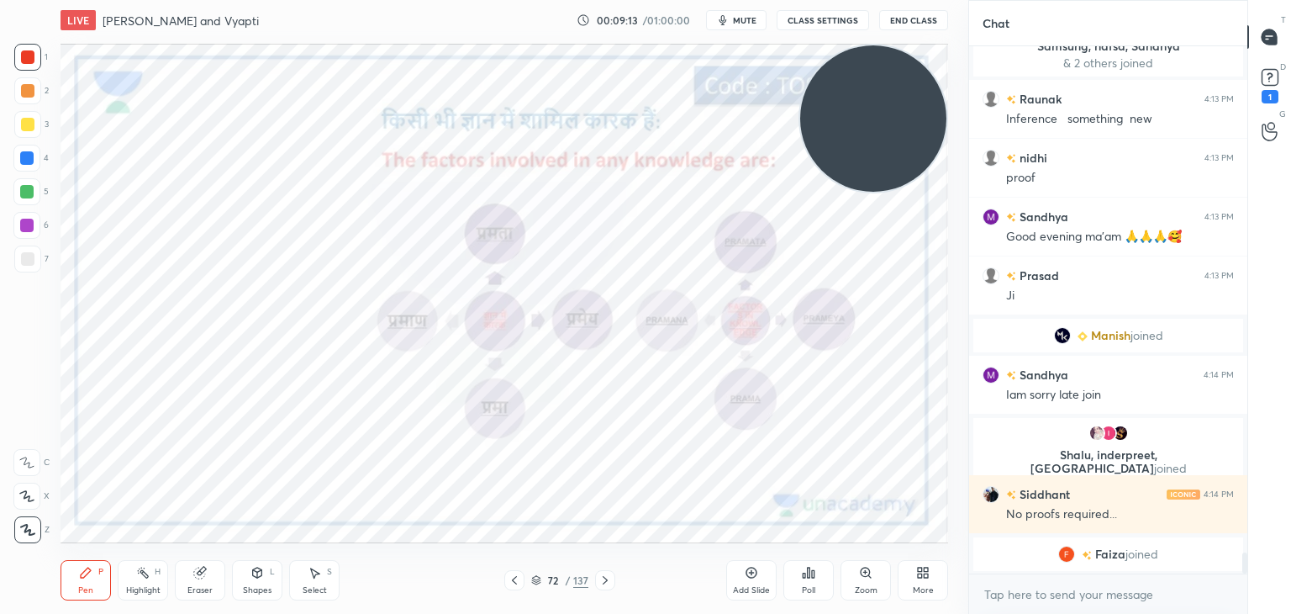
click at [755, 576] on icon at bounding box center [751, 572] width 11 height 11
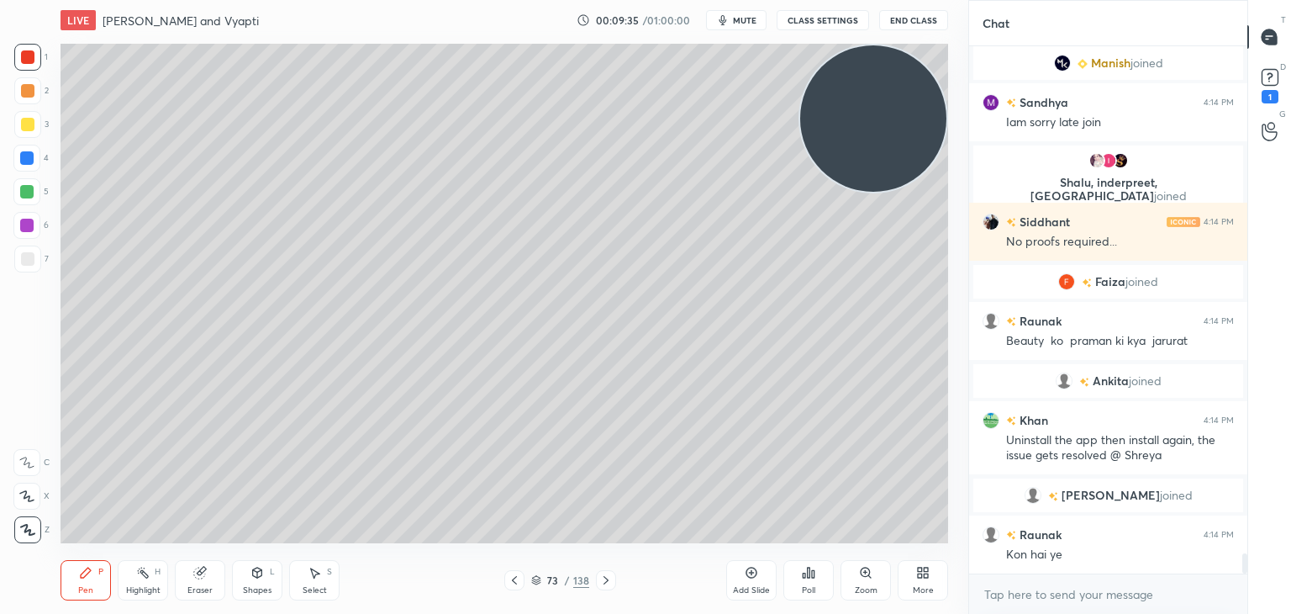
scroll to position [13233, 0]
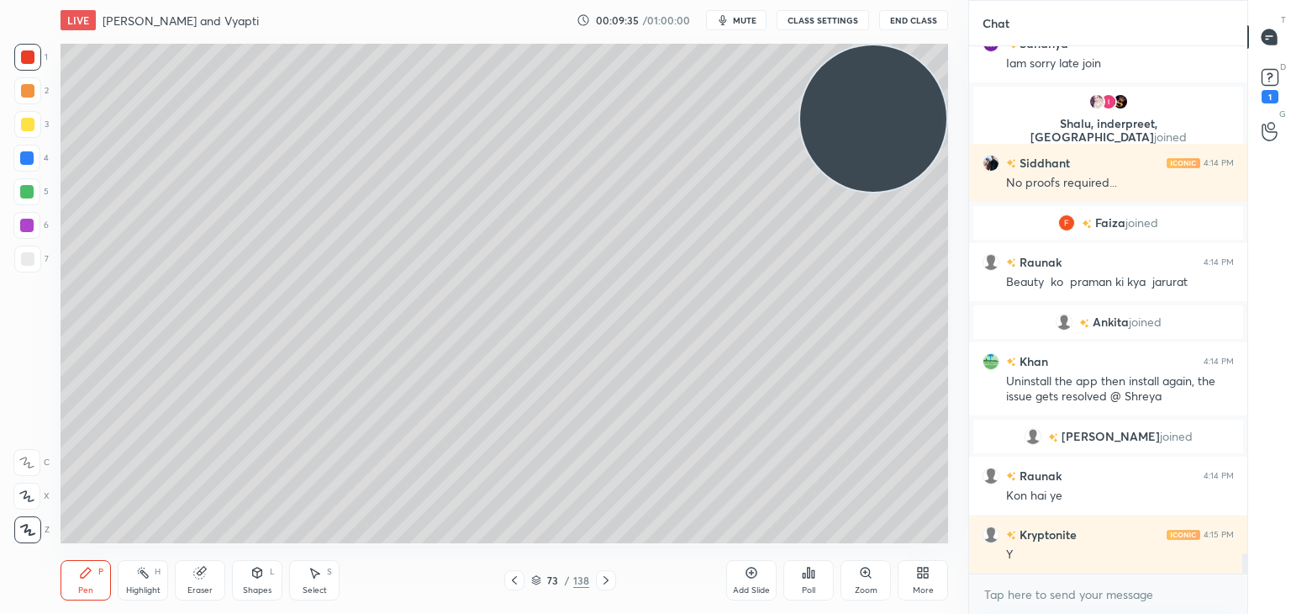
click at [33, 266] on div at bounding box center [27, 258] width 27 height 27
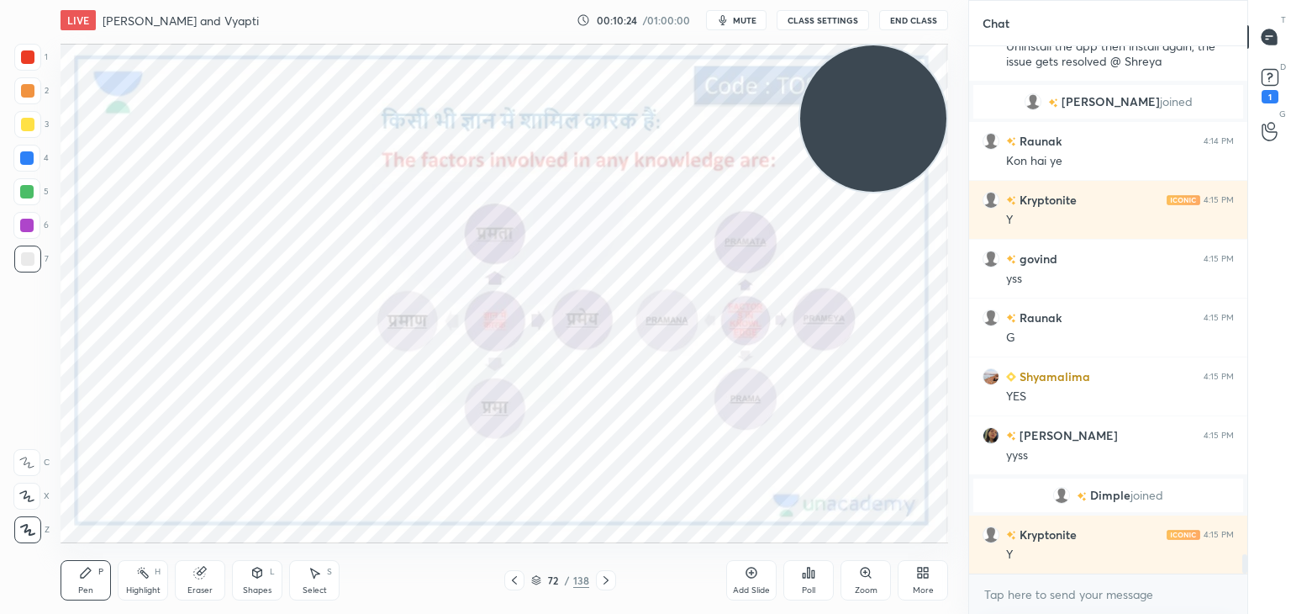
scroll to position [13561, 0]
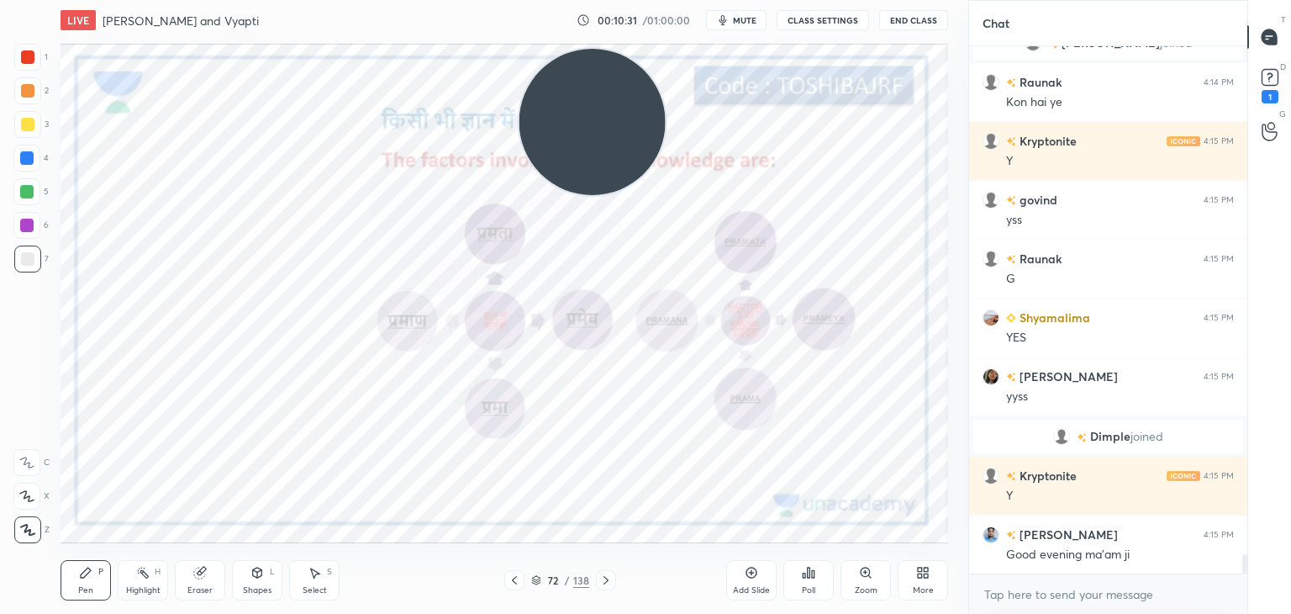
click at [32, 61] on div at bounding box center [27, 56] width 13 height 13
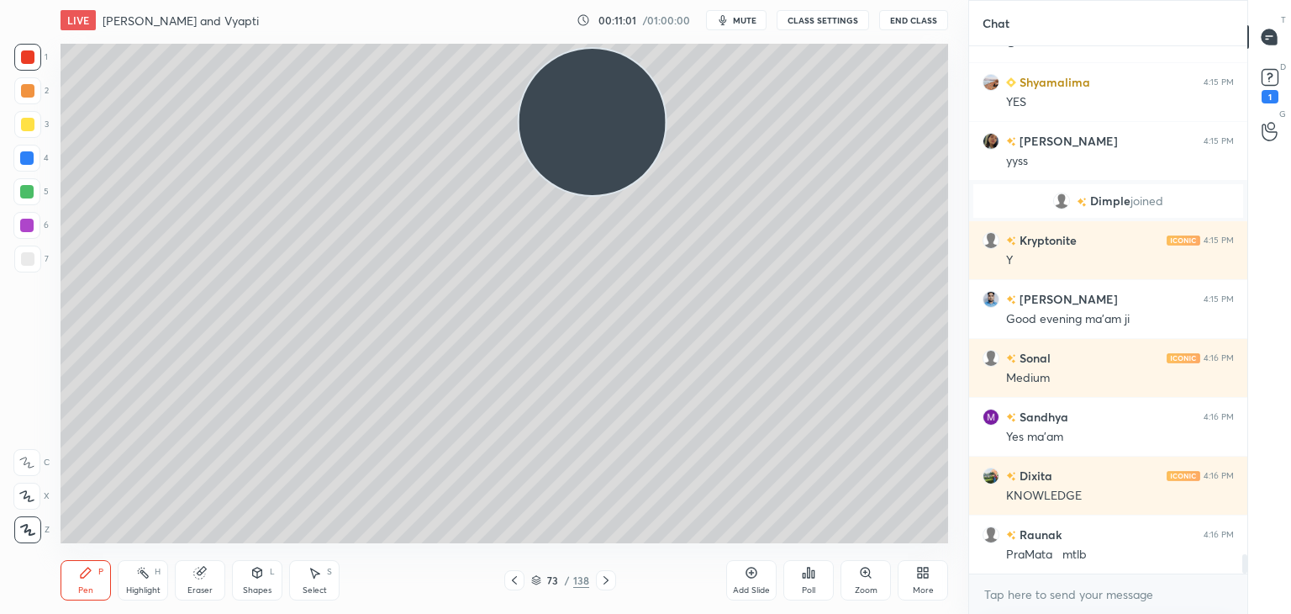
scroll to position [13855, 0]
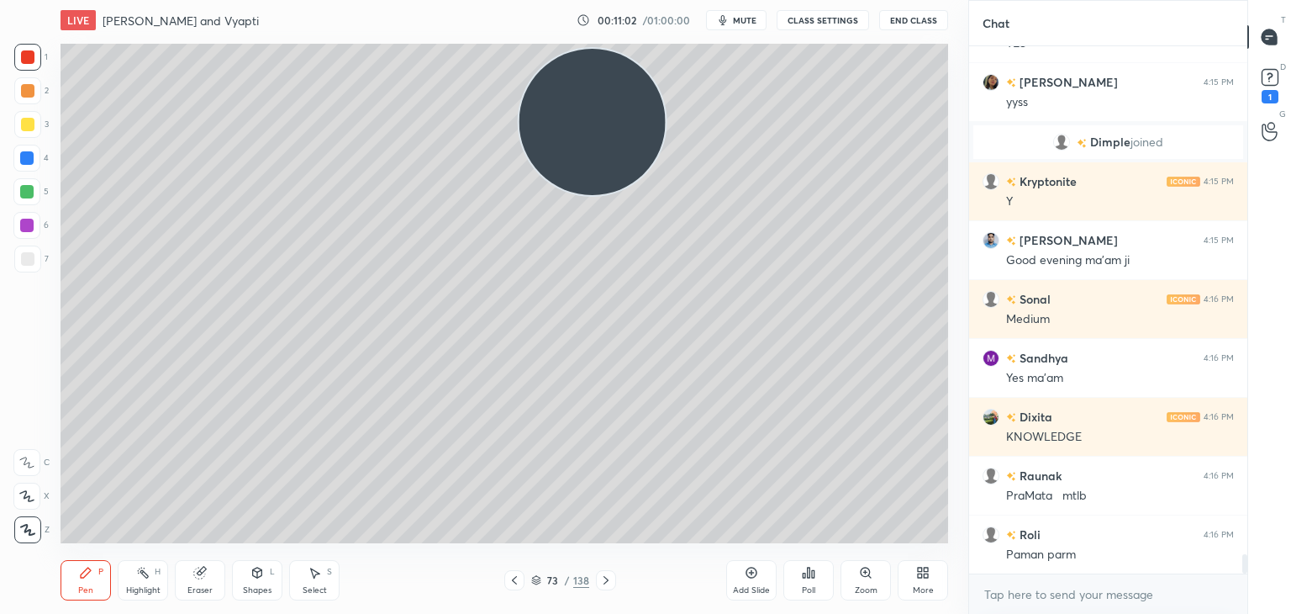
click at [29, 161] on div at bounding box center [26, 157] width 13 height 13
click at [34, 120] on div at bounding box center [27, 124] width 27 height 27
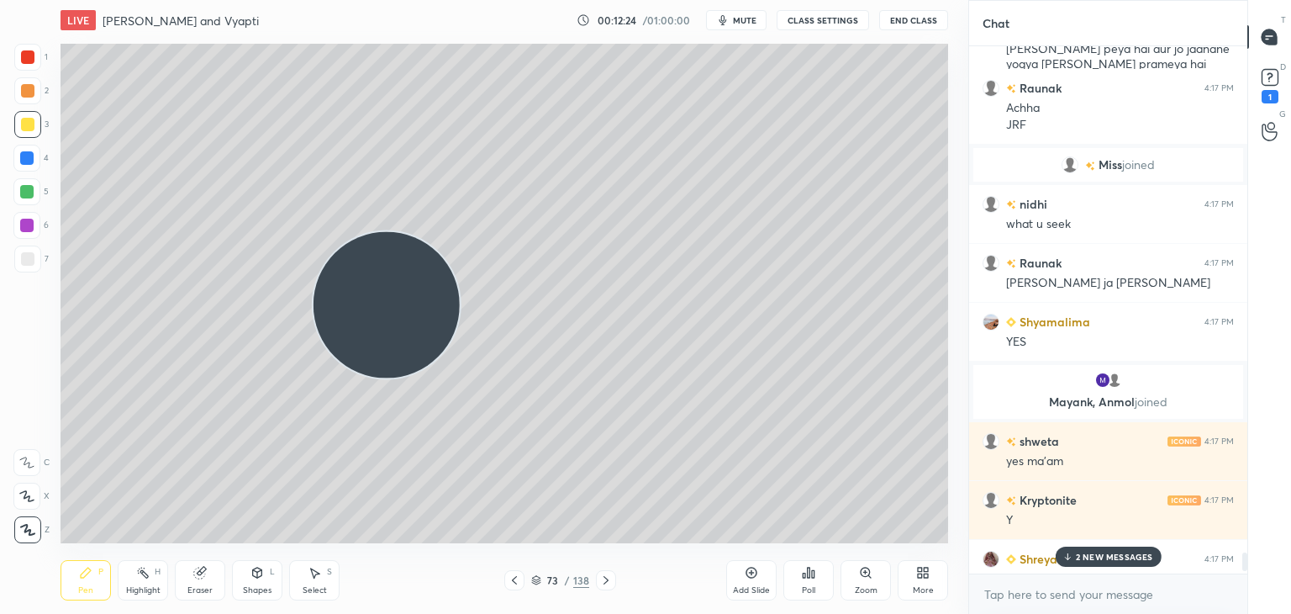
scroll to position [14482, 0]
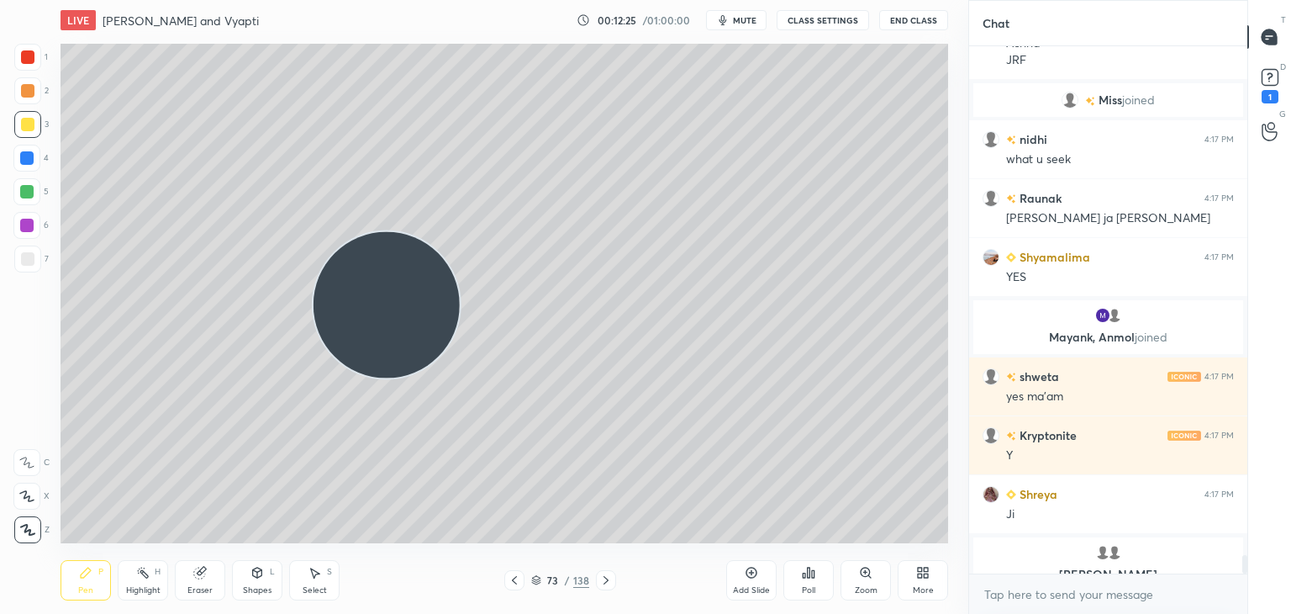
drag, startPoint x: 1246, startPoint y: 563, endPoint x: 1253, endPoint y: 585, distance: 22.9
click at [1253, 585] on div "Chat Shweta 4:17 PM Ma'am our sir explained [PERSON_NAME] as [PERSON_NAME] yogy…" at bounding box center [1129, 307] width 323 height 614
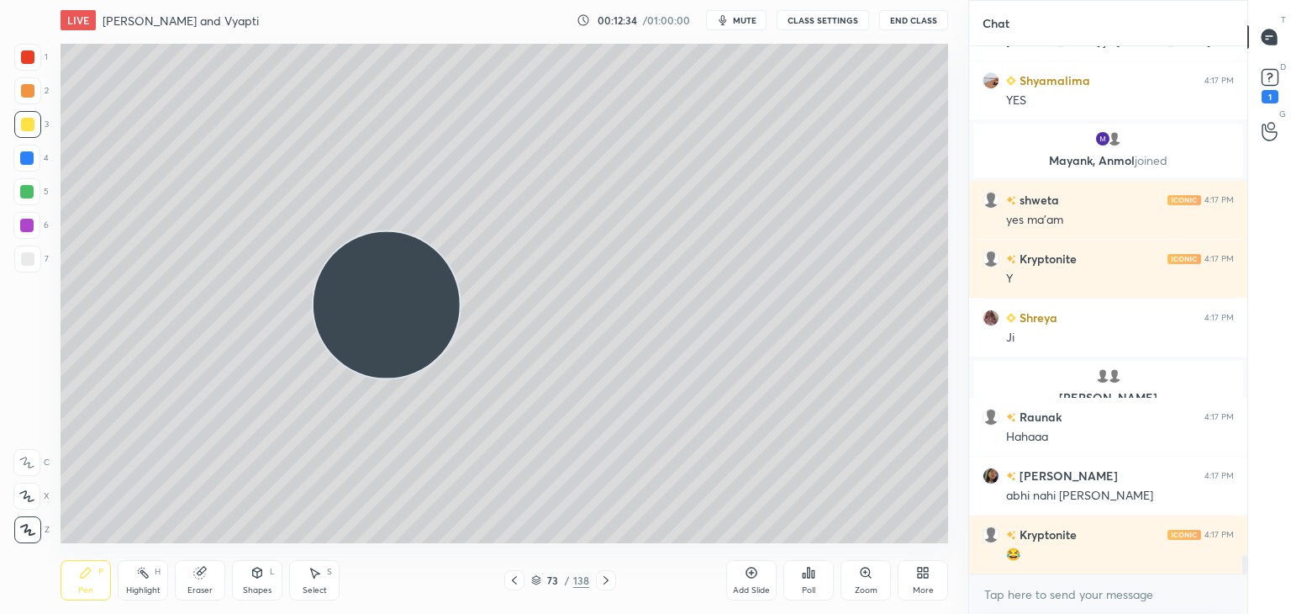
scroll to position [14718, 0]
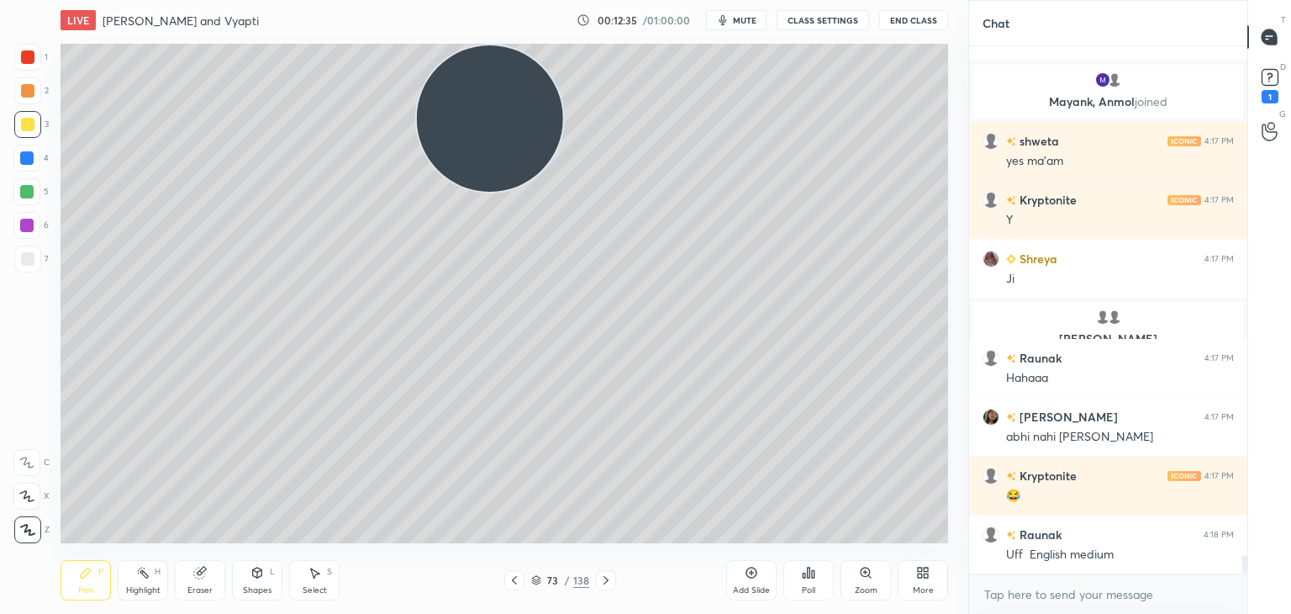
drag, startPoint x: 381, startPoint y: 296, endPoint x: 484, endPoint y: 91, distance: 229.7
click at [484, 91] on video at bounding box center [490, 118] width 146 height 146
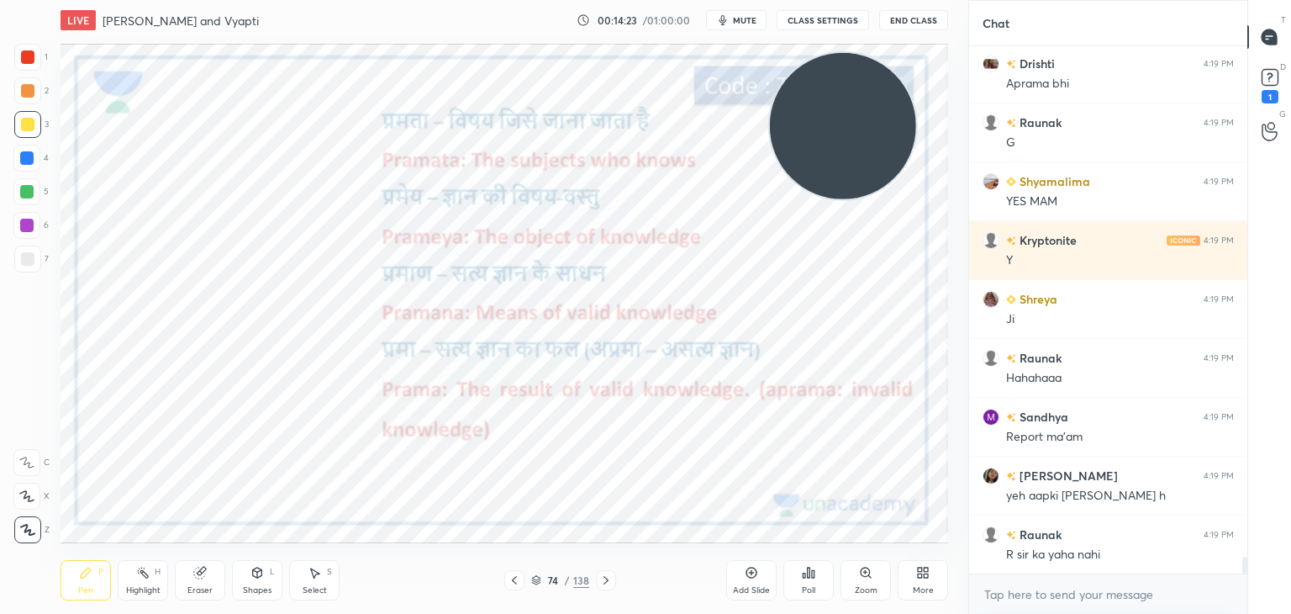
scroll to position [15896, 0]
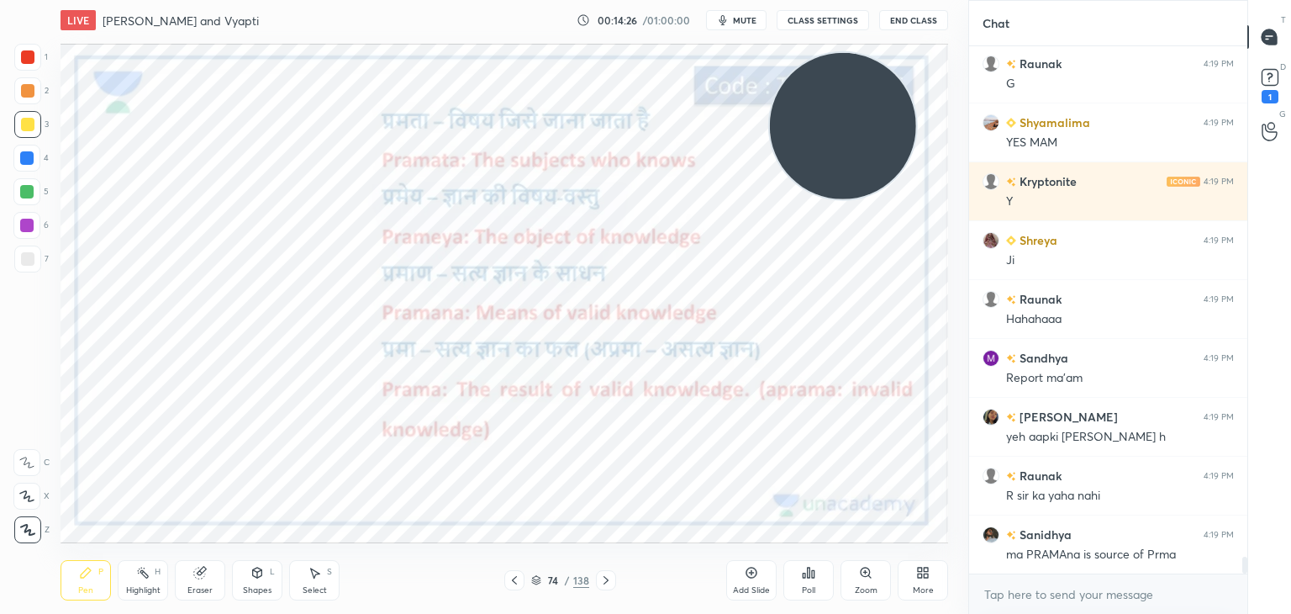
click at [34, 61] on div at bounding box center [27, 56] width 13 height 13
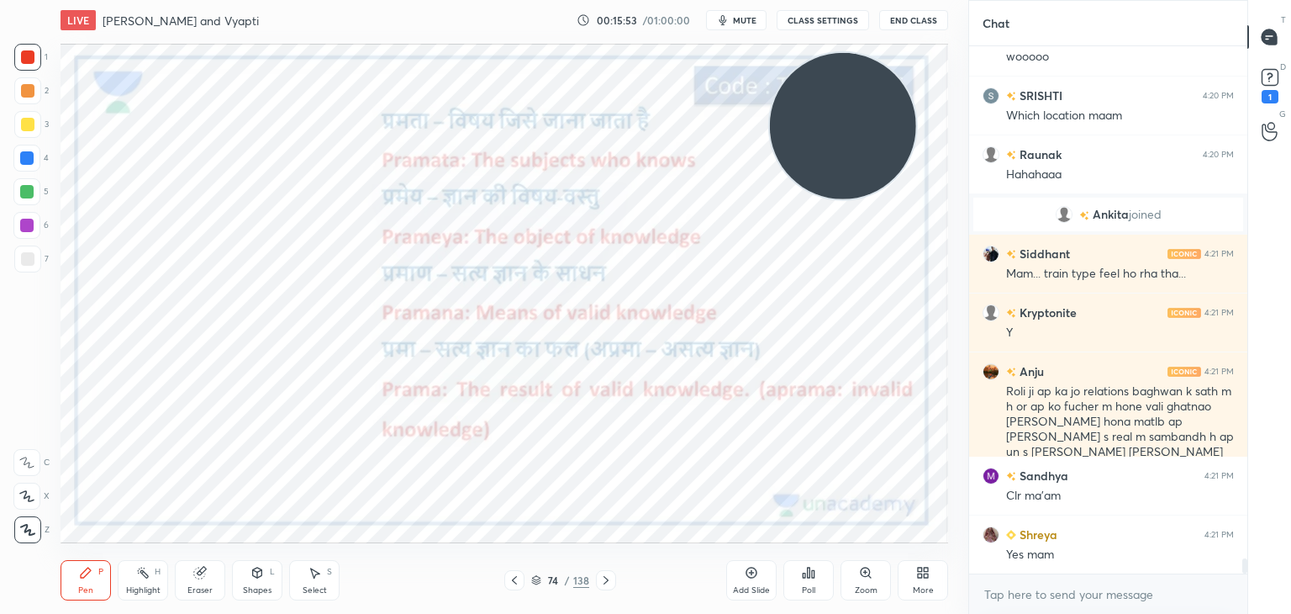
scroll to position [17665, 0]
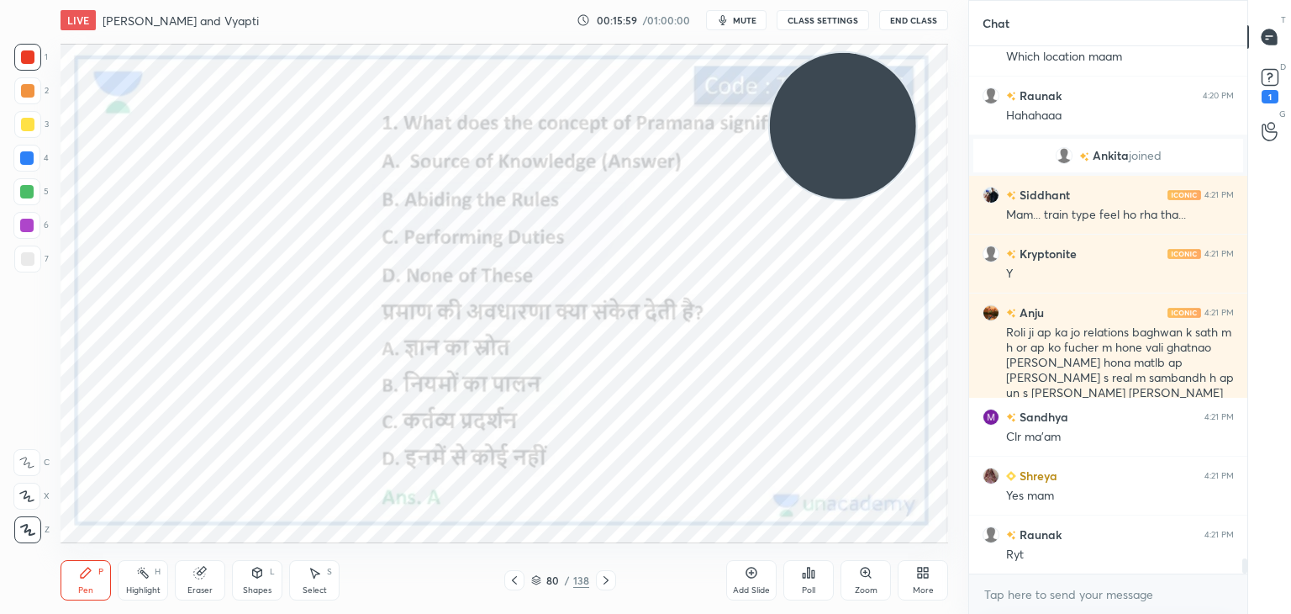
click at [535, 583] on icon at bounding box center [536, 580] width 10 height 10
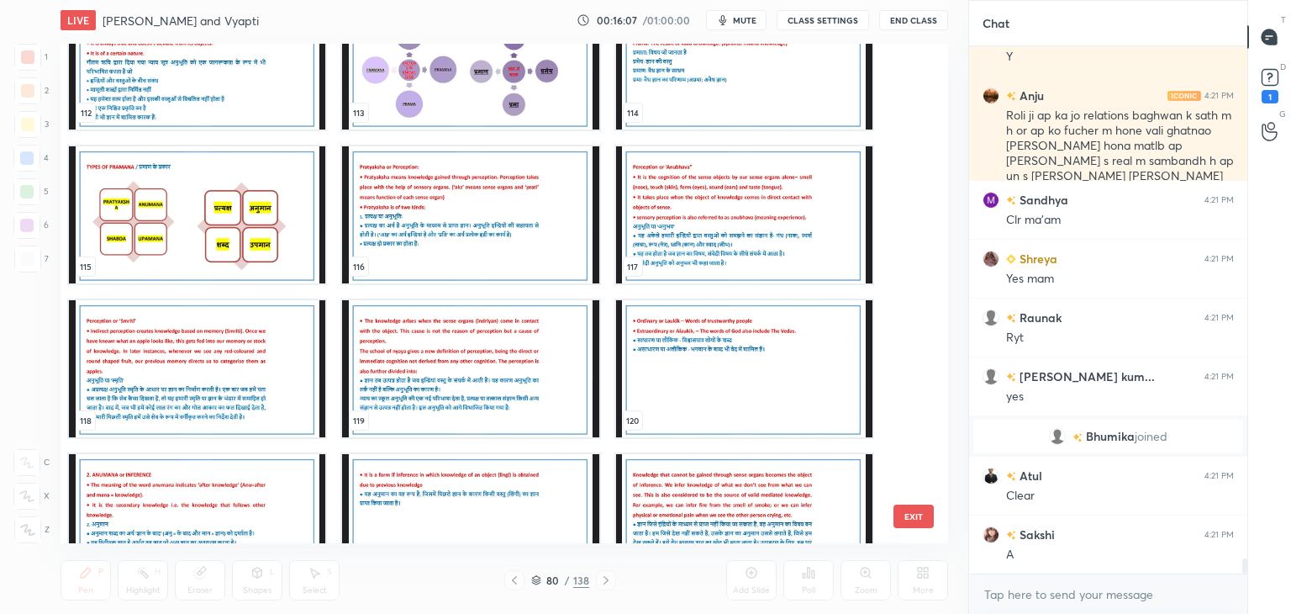
scroll to position [17941, 0]
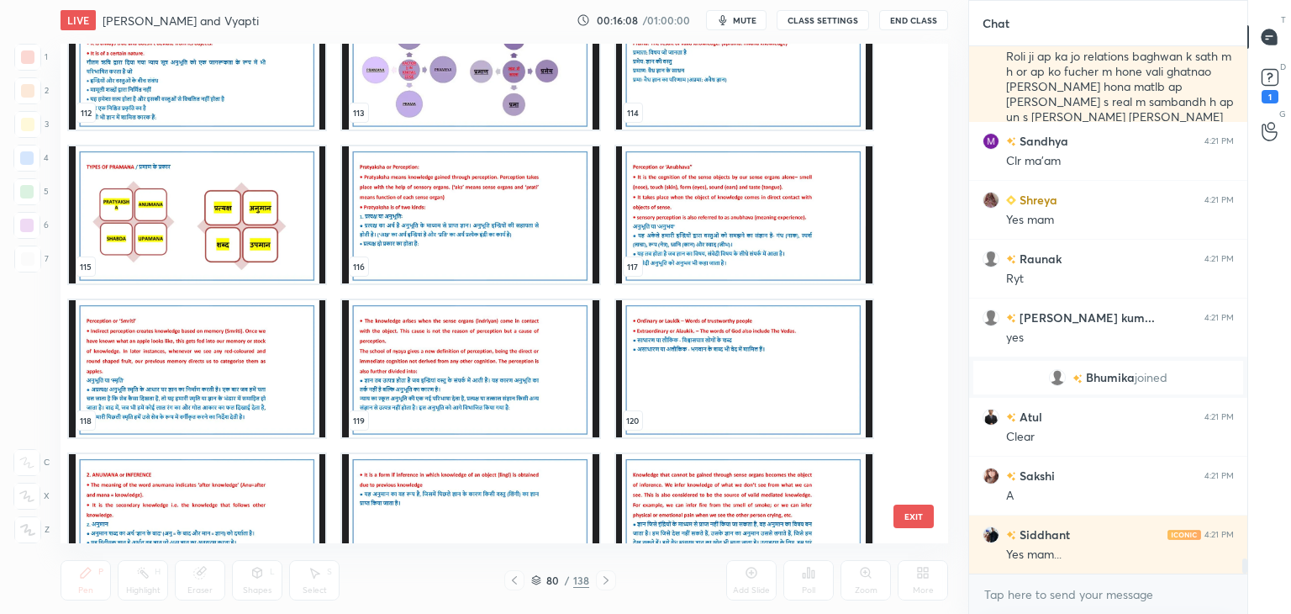
click at [454, 201] on img "grid" at bounding box center [470, 214] width 256 height 137
click at [447, 201] on img "grid" at bounding box center [470, 214] width 256 height 137
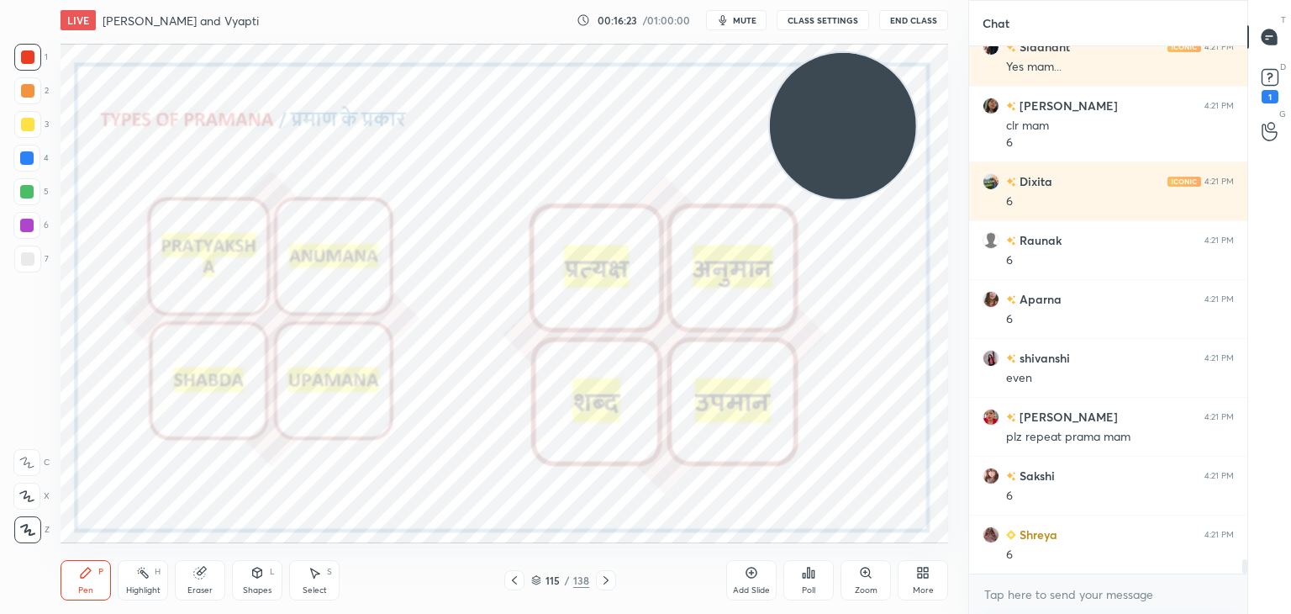
scroll to position [18487, 0]
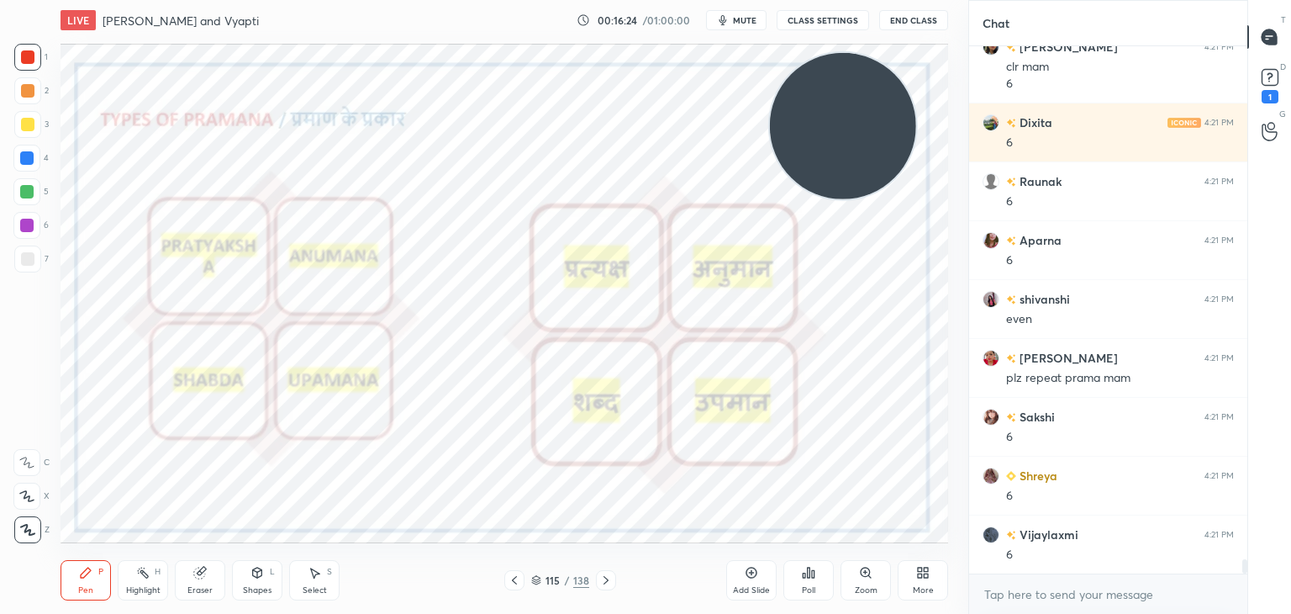
click at [757, 580] on div "Add Slide" at bounding box center [751, 580] width 50 height 40
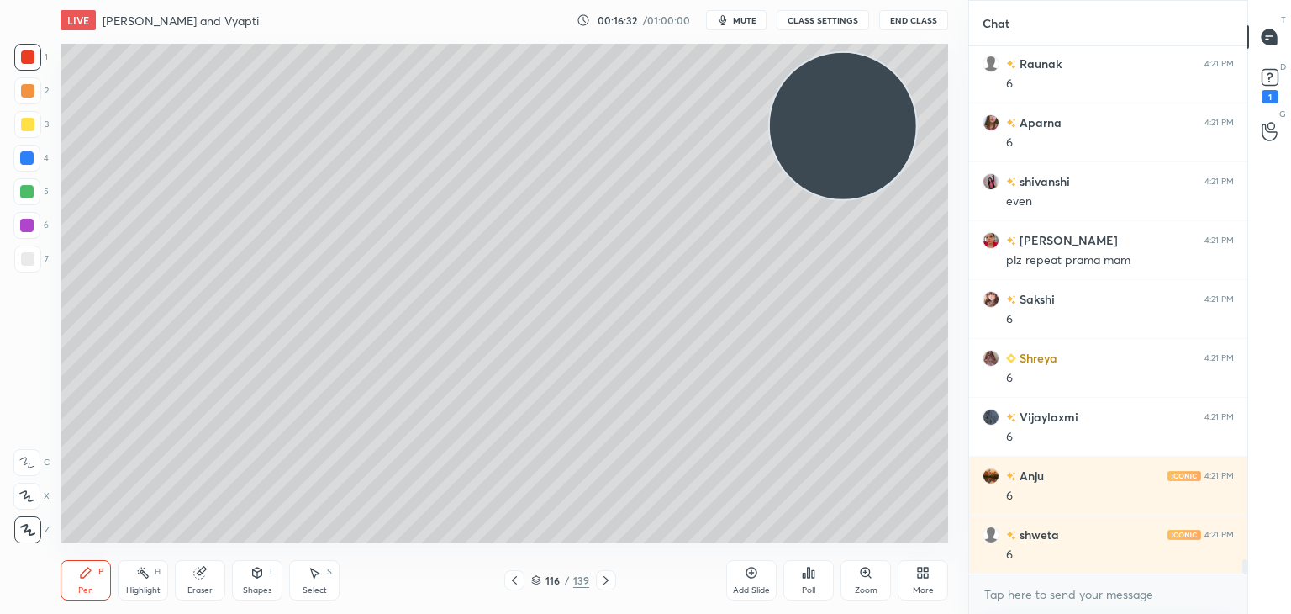
scroll to position [18664, 0]
click at [30, 263] on div at bounding box center [27, 258] width 13 height 13
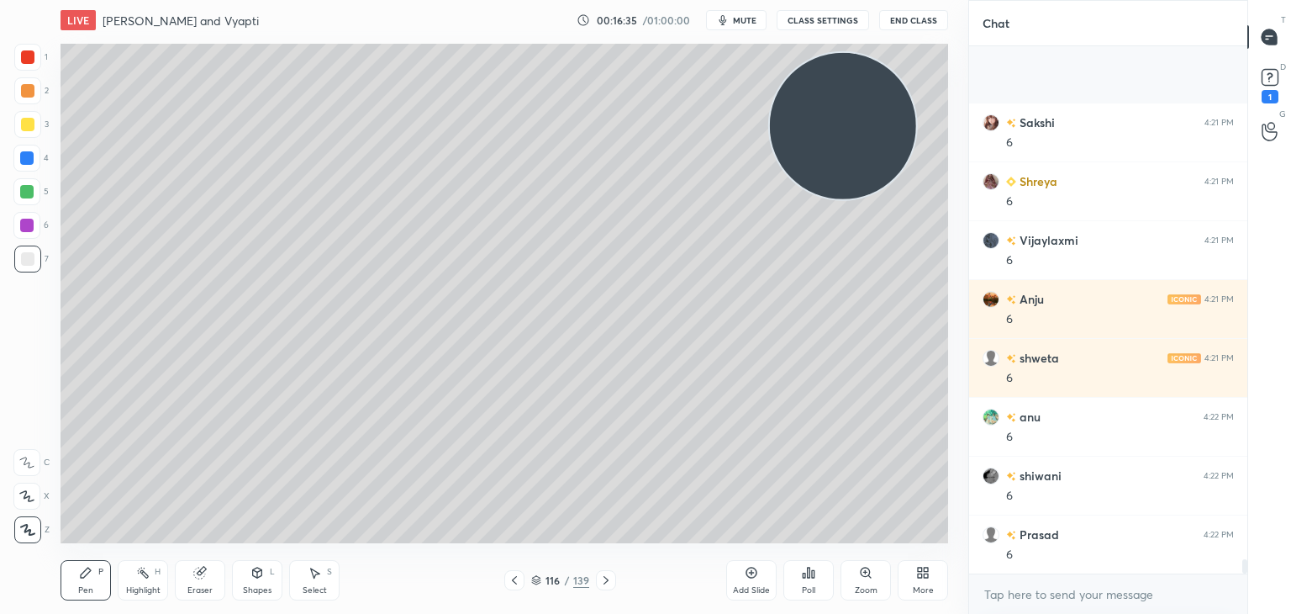
scroll to position [18899, 0]
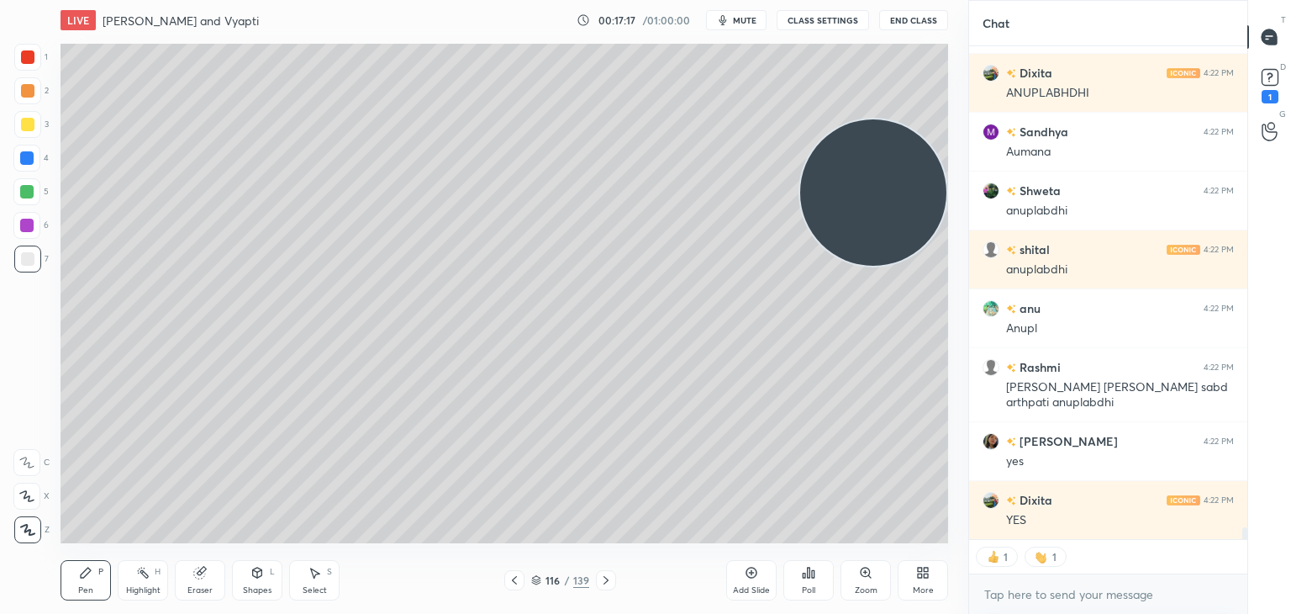
click at [32, 127] on div at bounding box center [27, 124] width 13 height 13
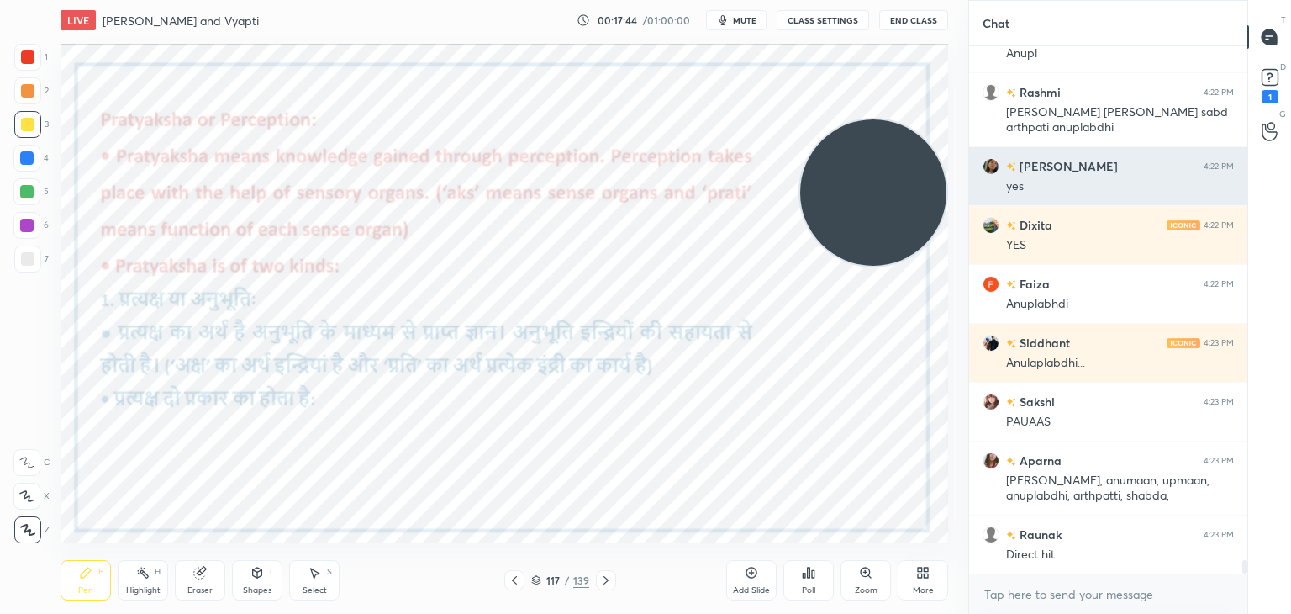
scroll to position [20350, 0]
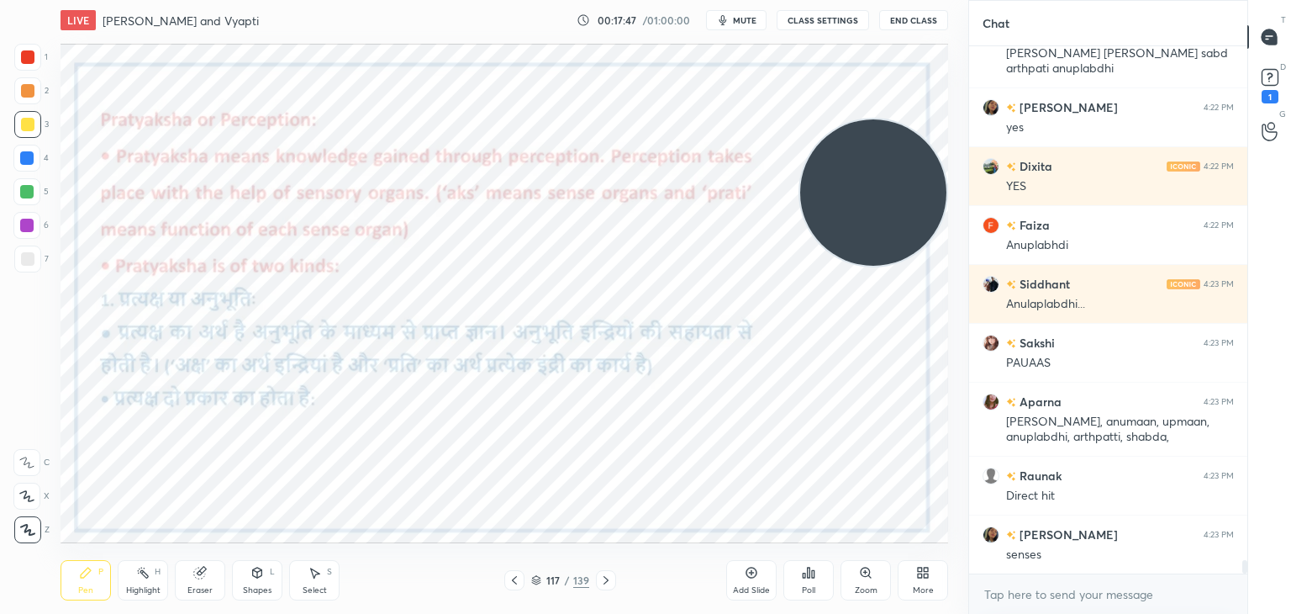
click at [19, 59] on div at bounding box center [27, 57] width 27 height 27
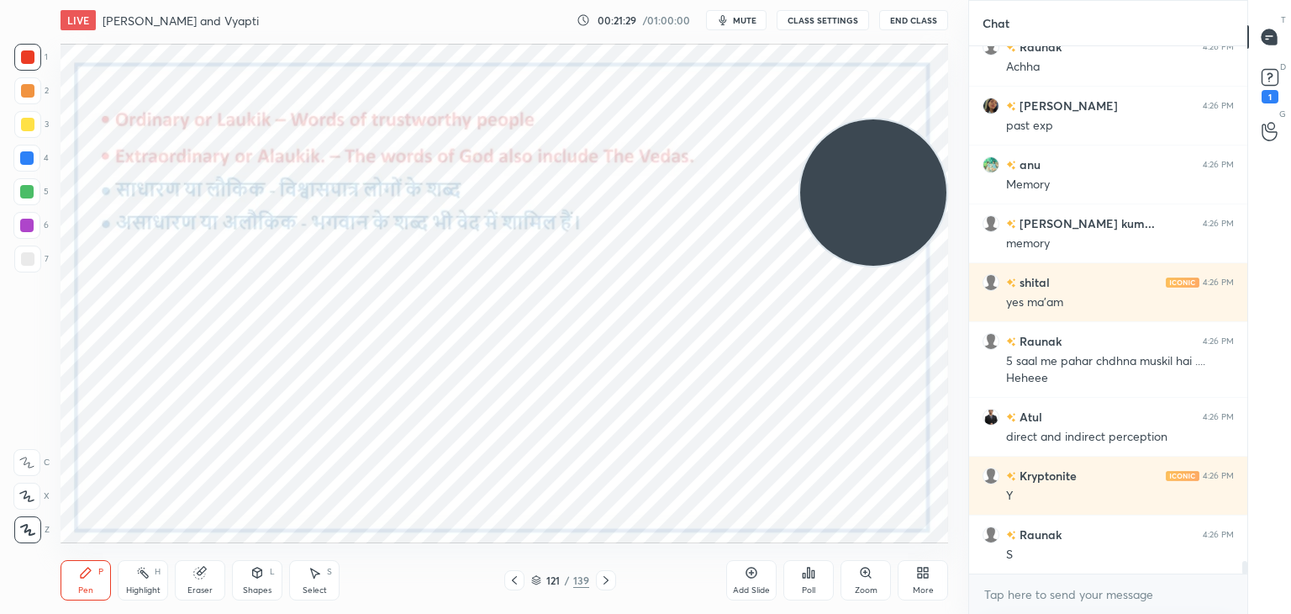
scroll to position [22265, 0]
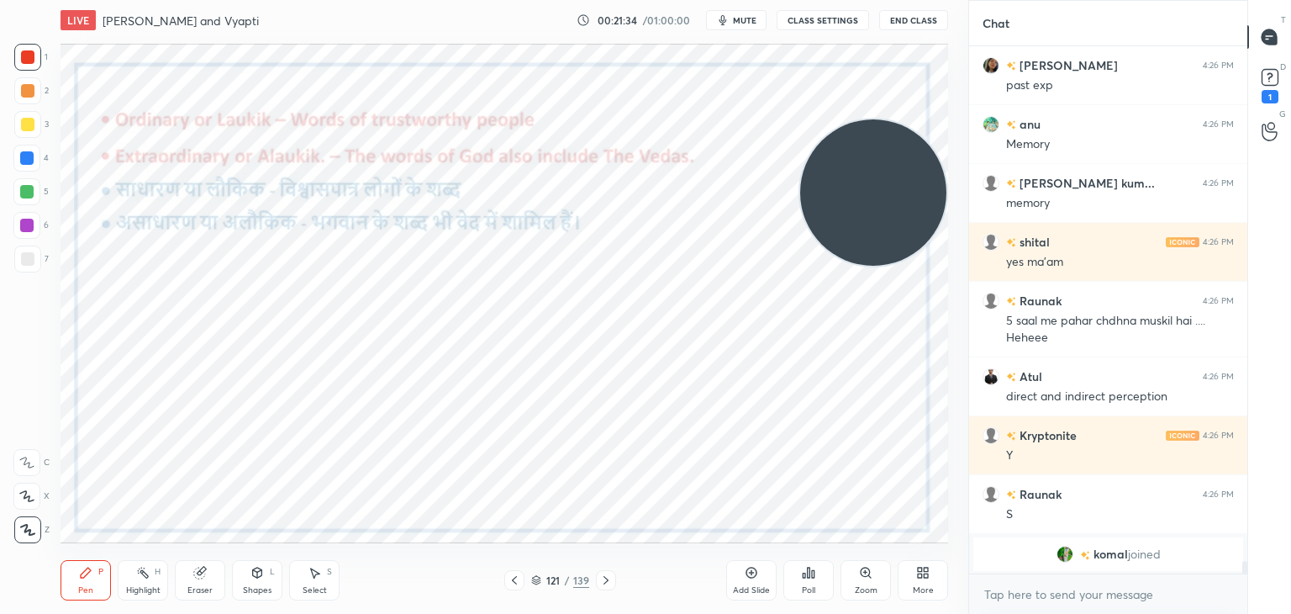
click at [31, 252] on div at bounding box center [27, 258] width 13 height 13
click at [37, 156] on div at bounding box center [26, 158] width 27 height 27
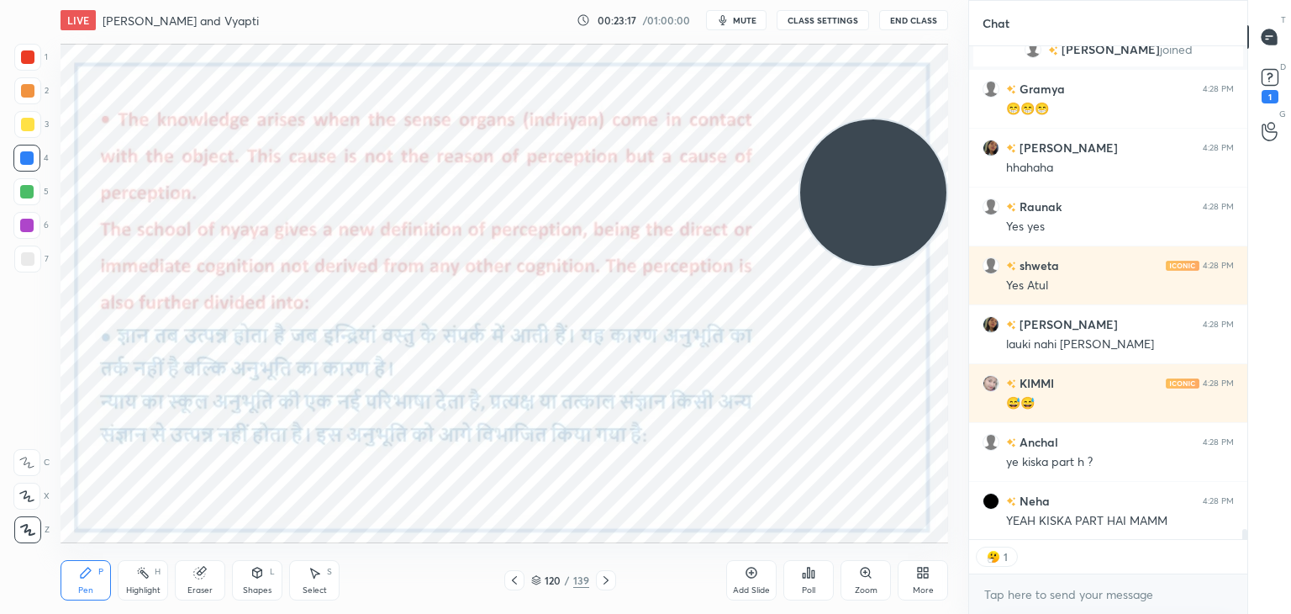
scroll to position [22881, 0]
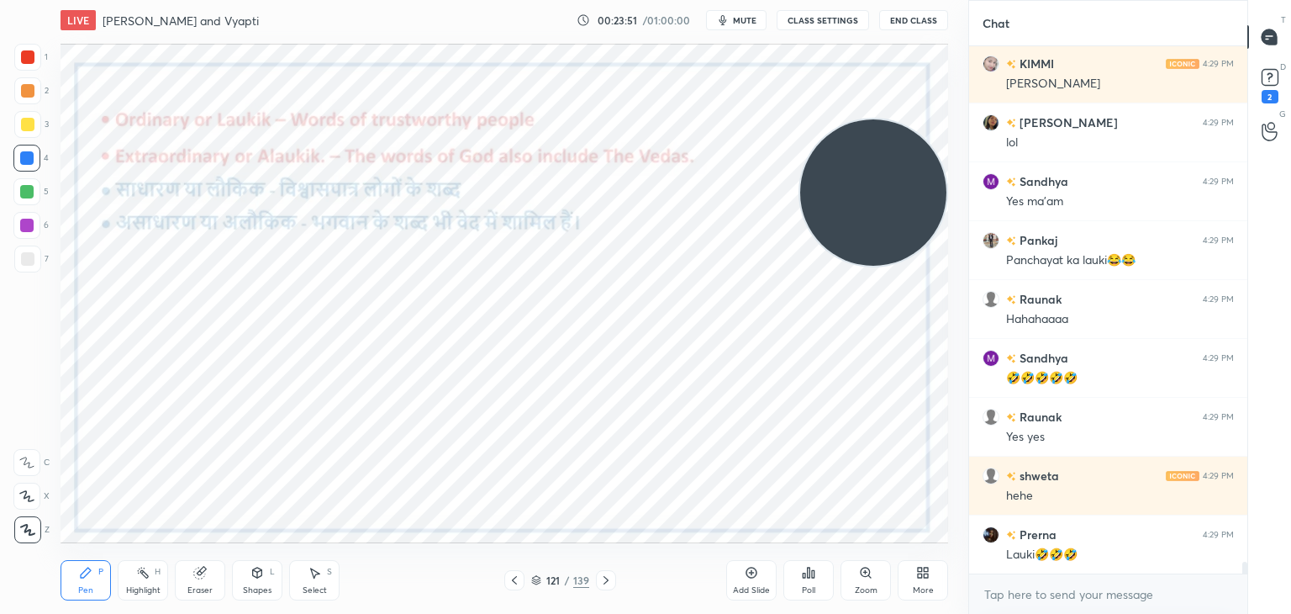
click at [750, 582] on div "Add Slide" at bounding box center [751, 580] width 50 height 40
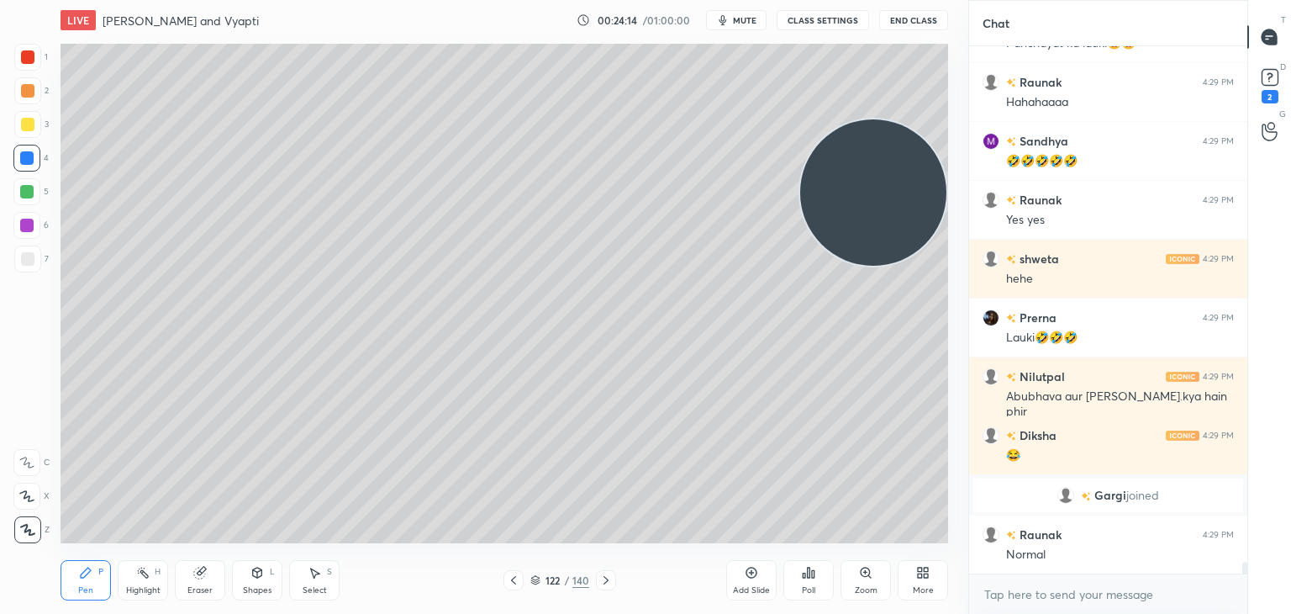
scroll to position [23576, 0]
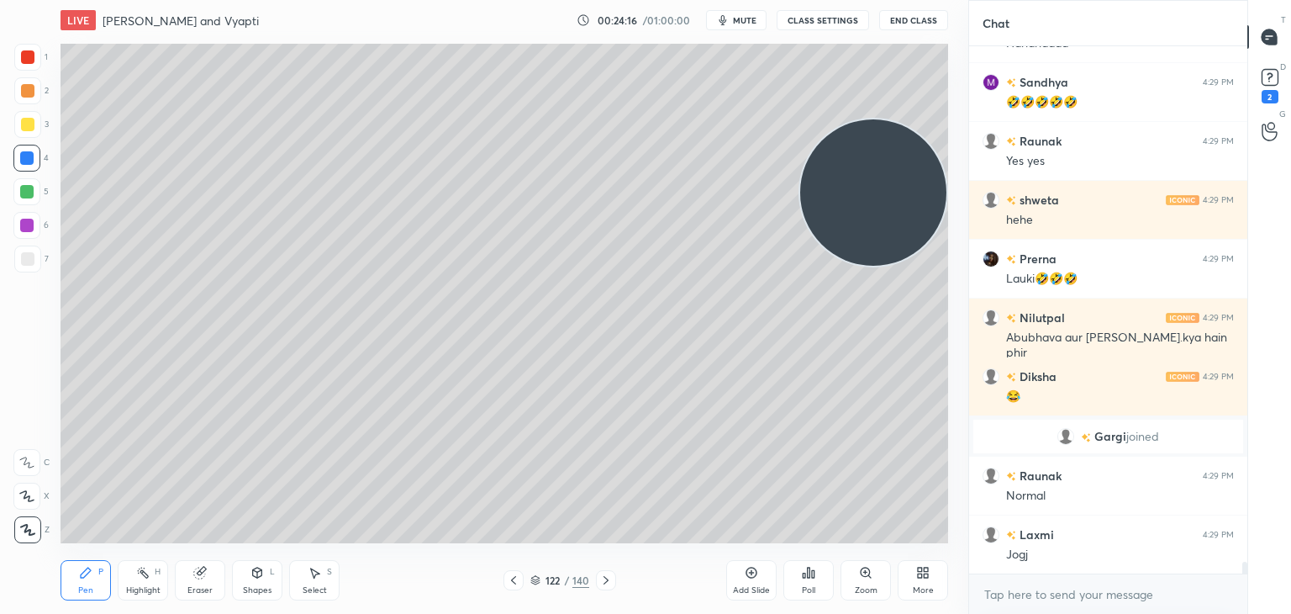
click at [29, 260] on div at bounding box center [27, 258] width 13 height 13
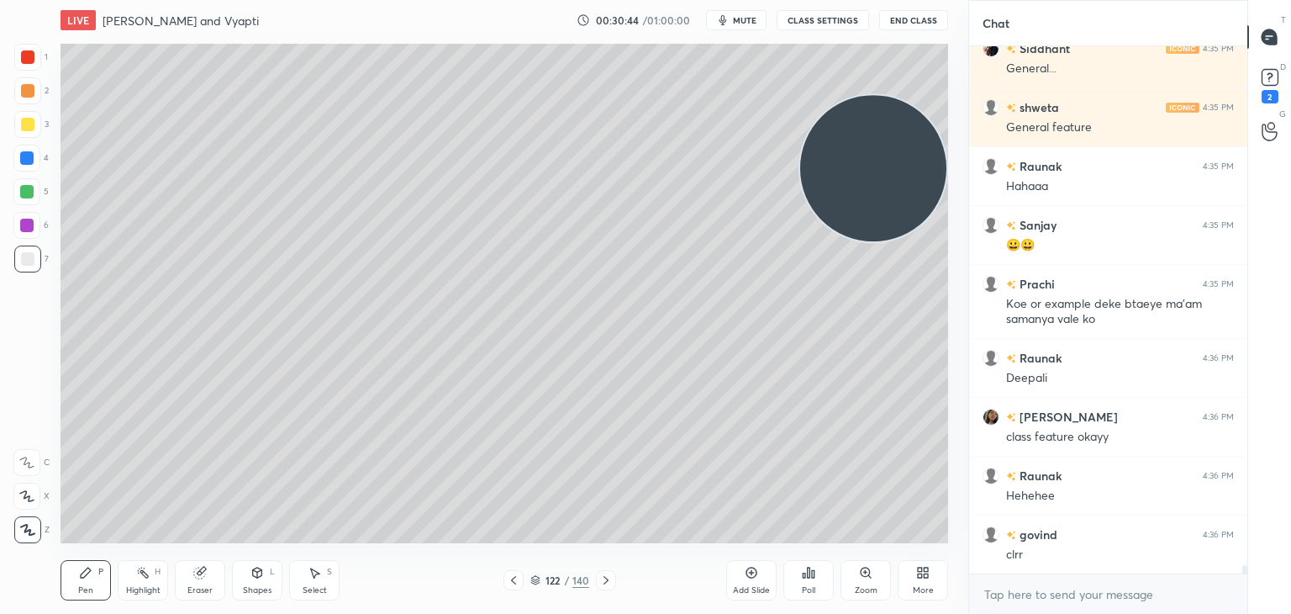
scroll to position [32021, 0]
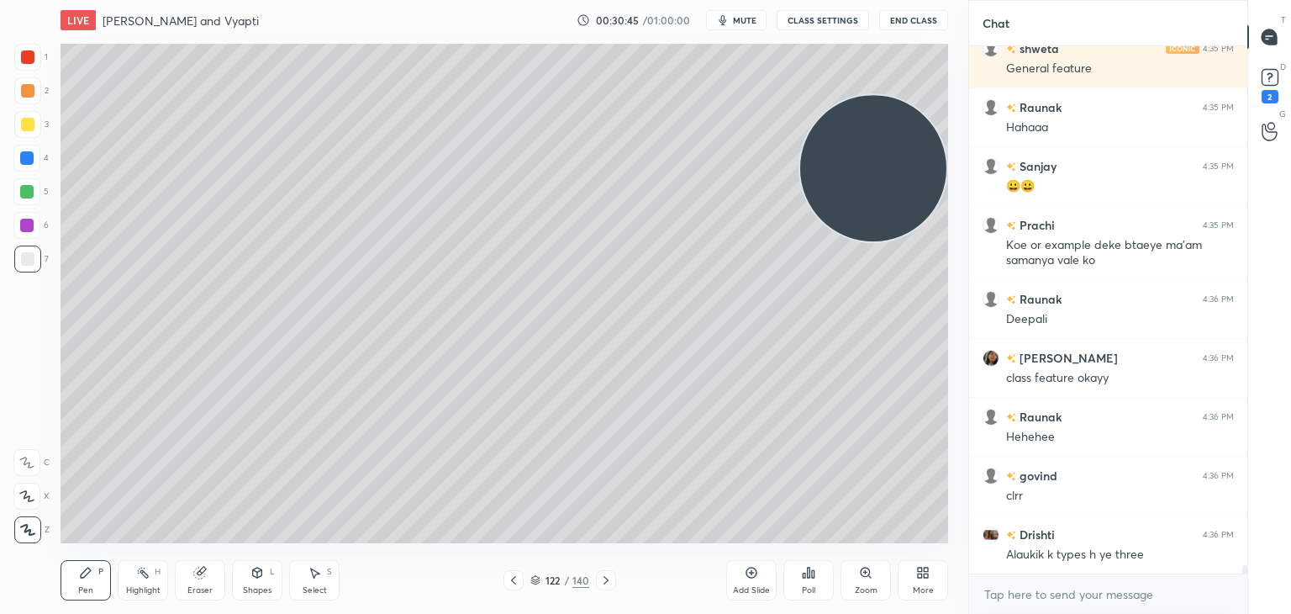
click at [747, 577] on icon at bounding box center [751, 572] width 11 height 11
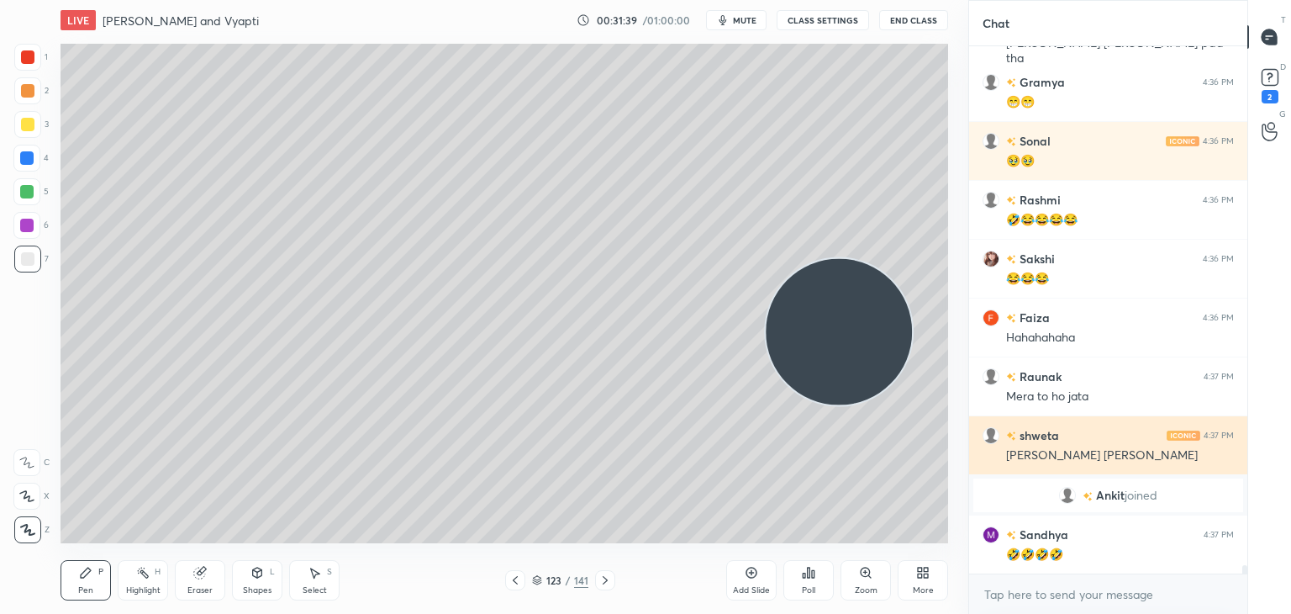
scroll to position [32177, 0]
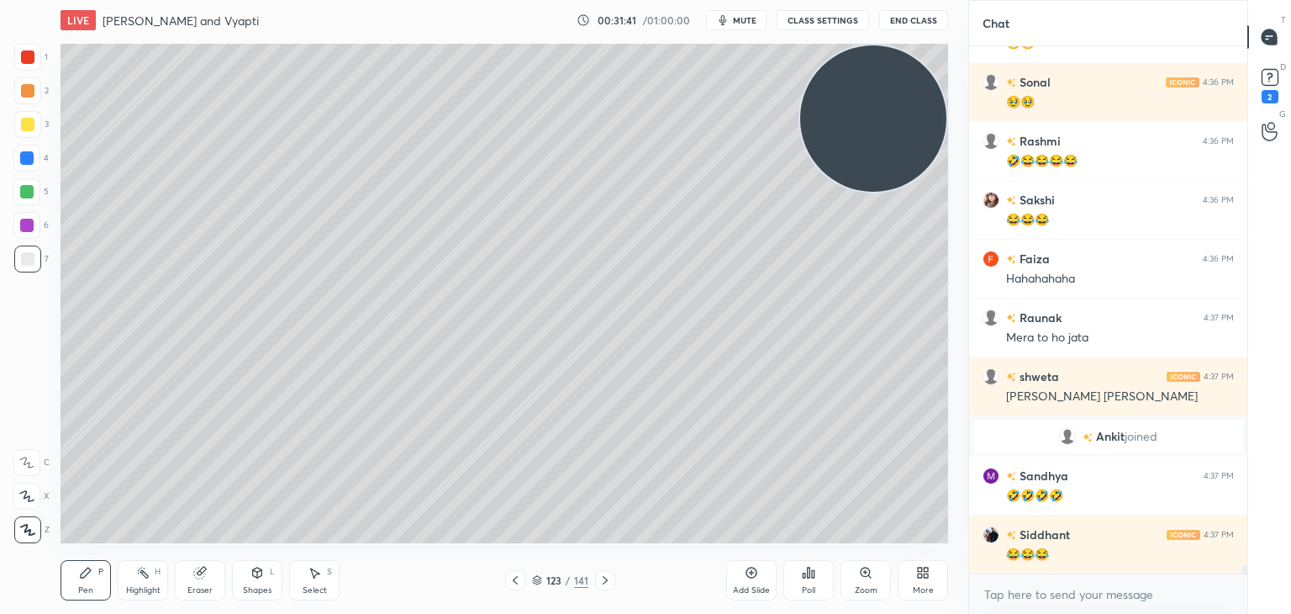
drag, startPoint x: 857, startPoint y: 368, endPoint x: 910, endPoint y: 128, distance: 246.0
click at [910, 128] on video at bounding box center [873, 118] width 146 height 146
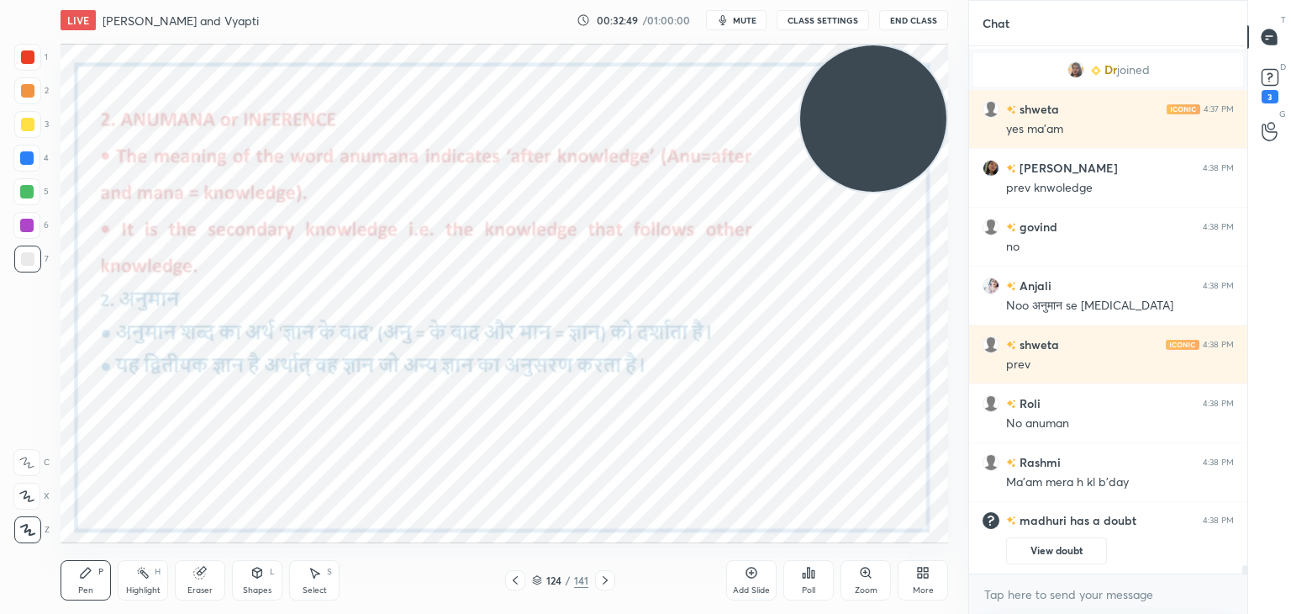
scroll to position [33126, 0]
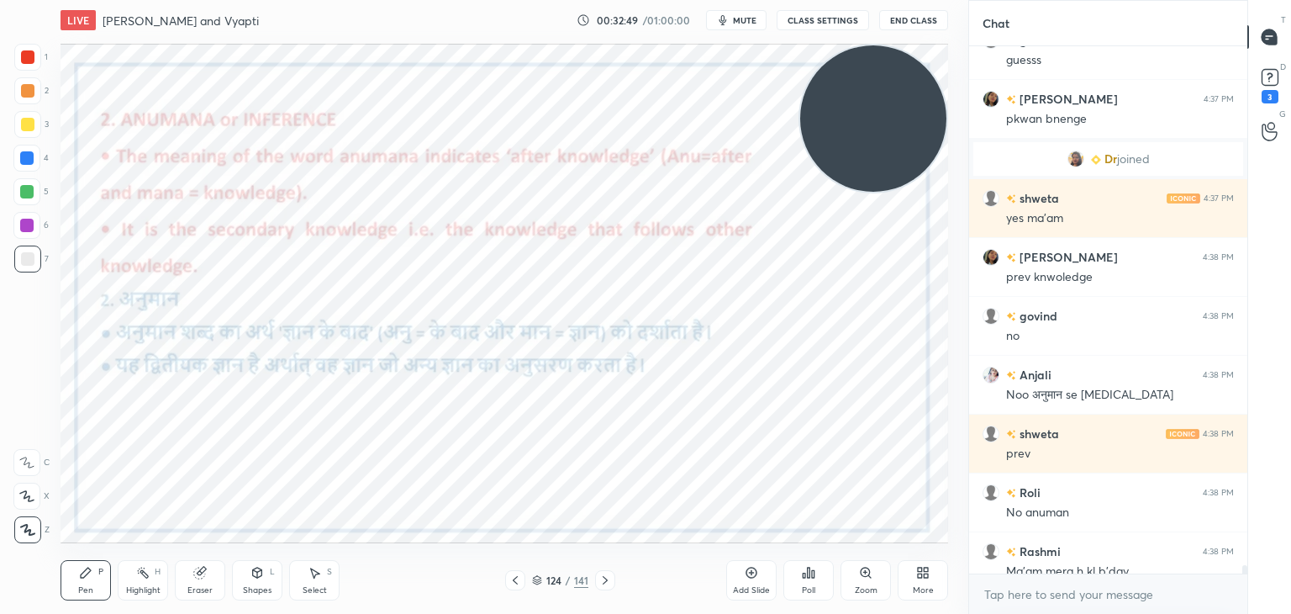
click at [21, 55] on div at bounding box center [27, 56] width 13 height 13
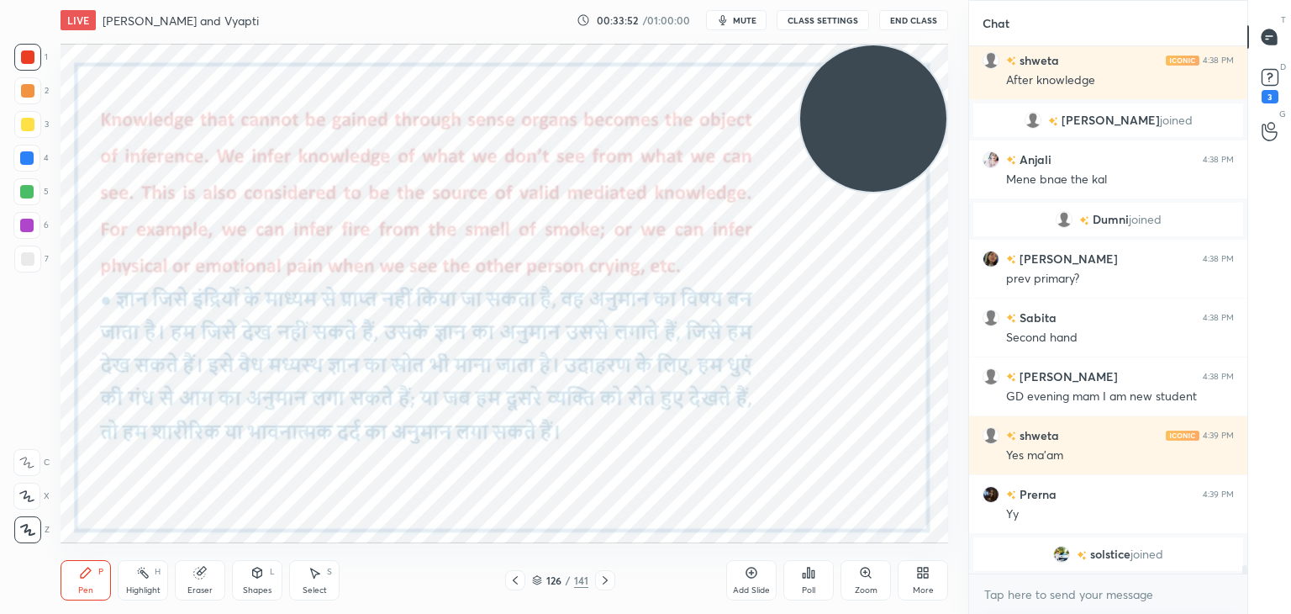
scroll to position [33633, 0]
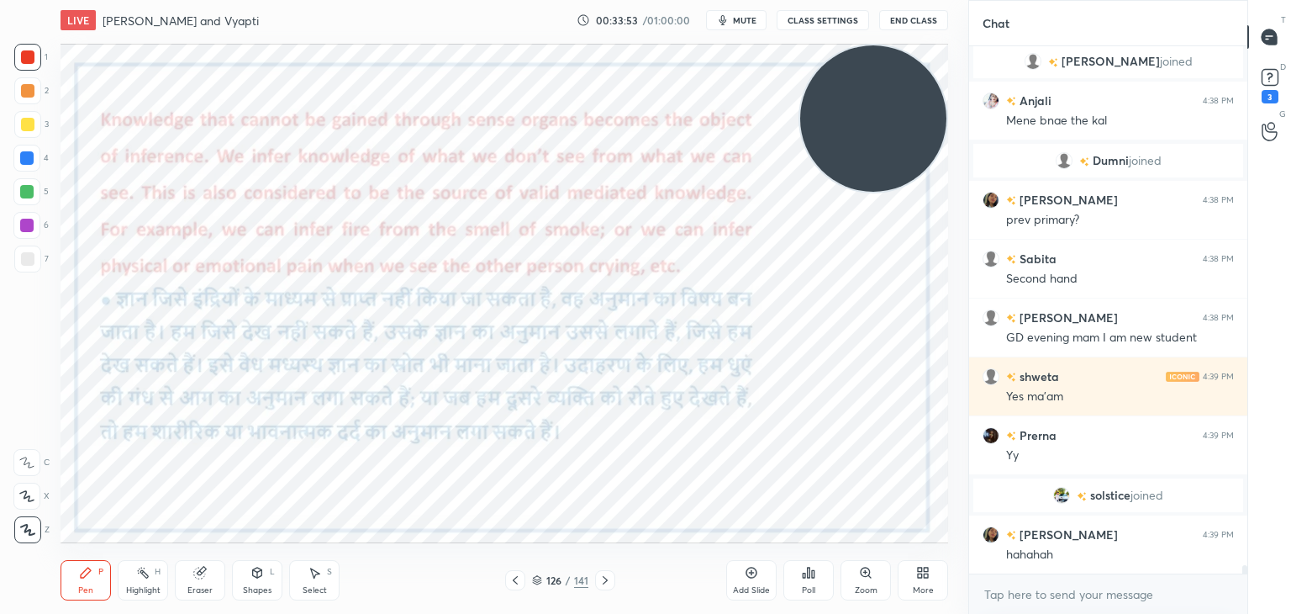
click at [748, 576] on icon at bounding box center [751, 572] width 11 height 11
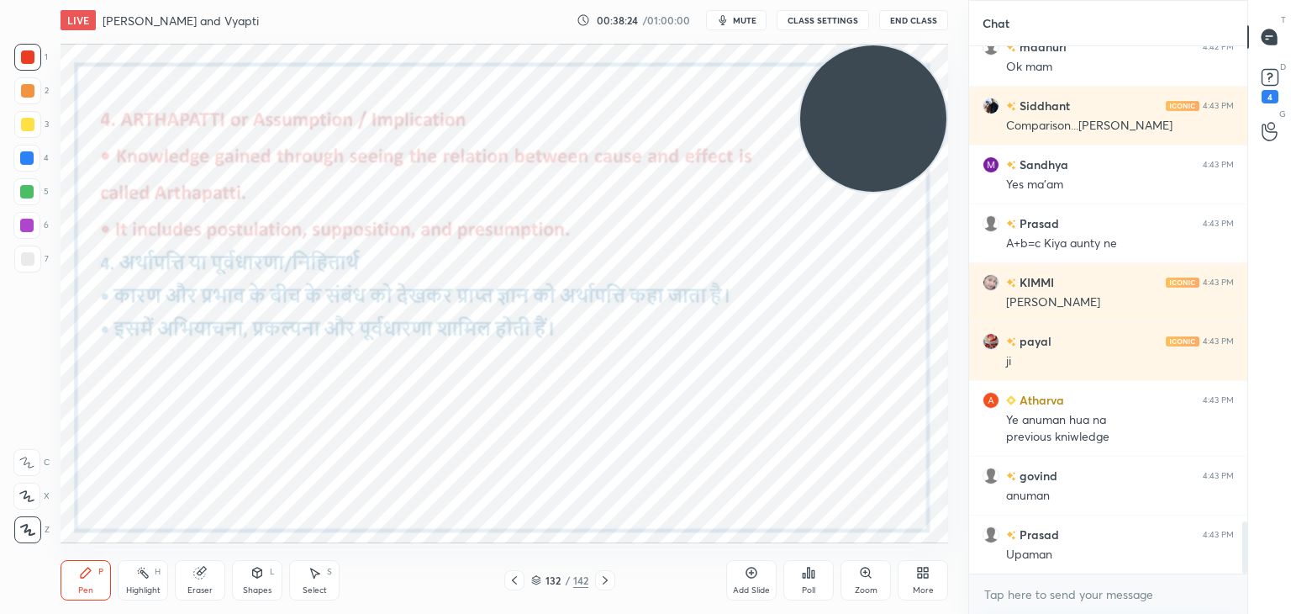
scroll to position [4842, 0]
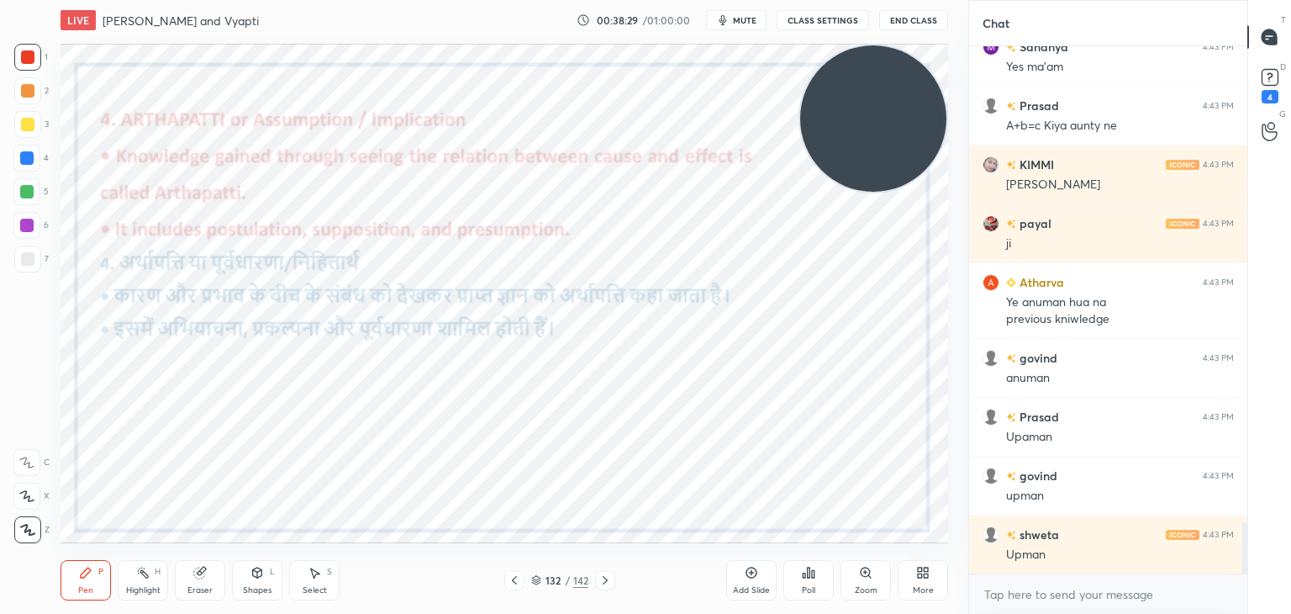
click at [746, 566] on icon at bounding box center [751, 572] width 13 height 13
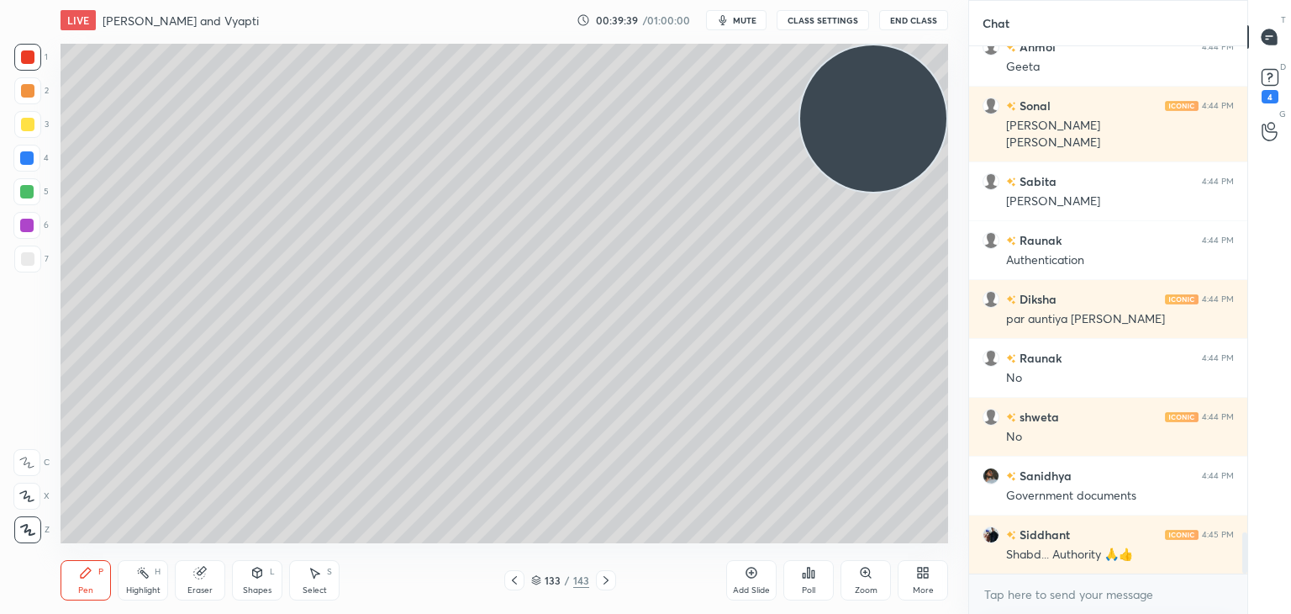
scroll to position [6347, 0]
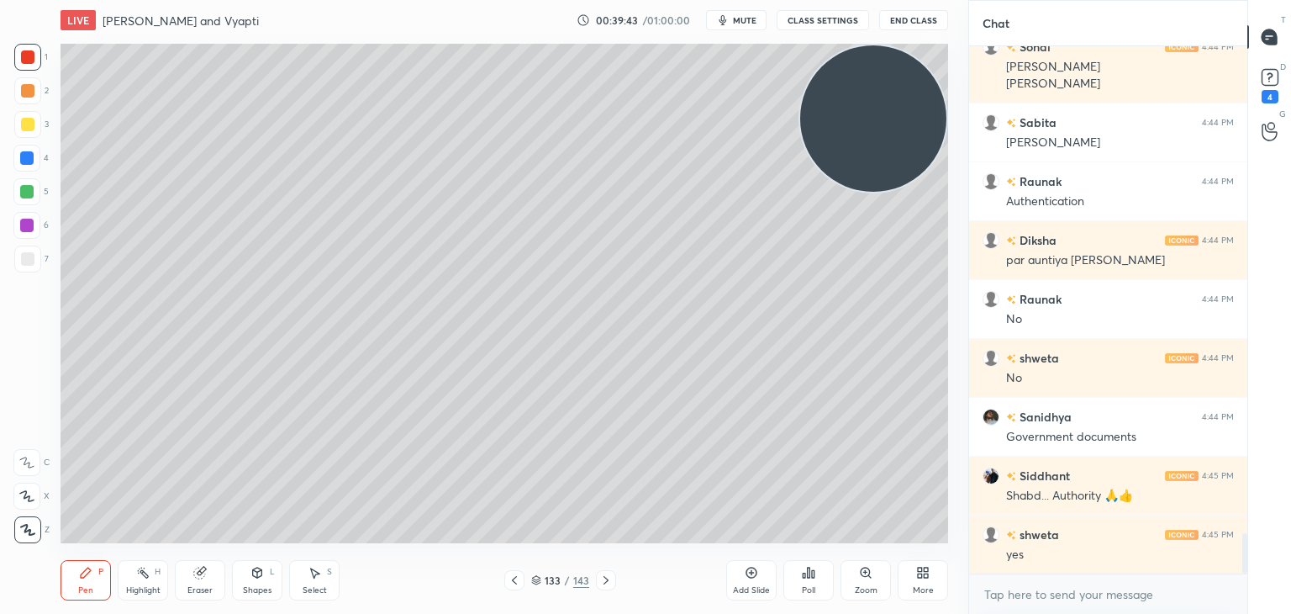
click at [33, 256] on div at bounding box center [27, 258] width 13 height 13
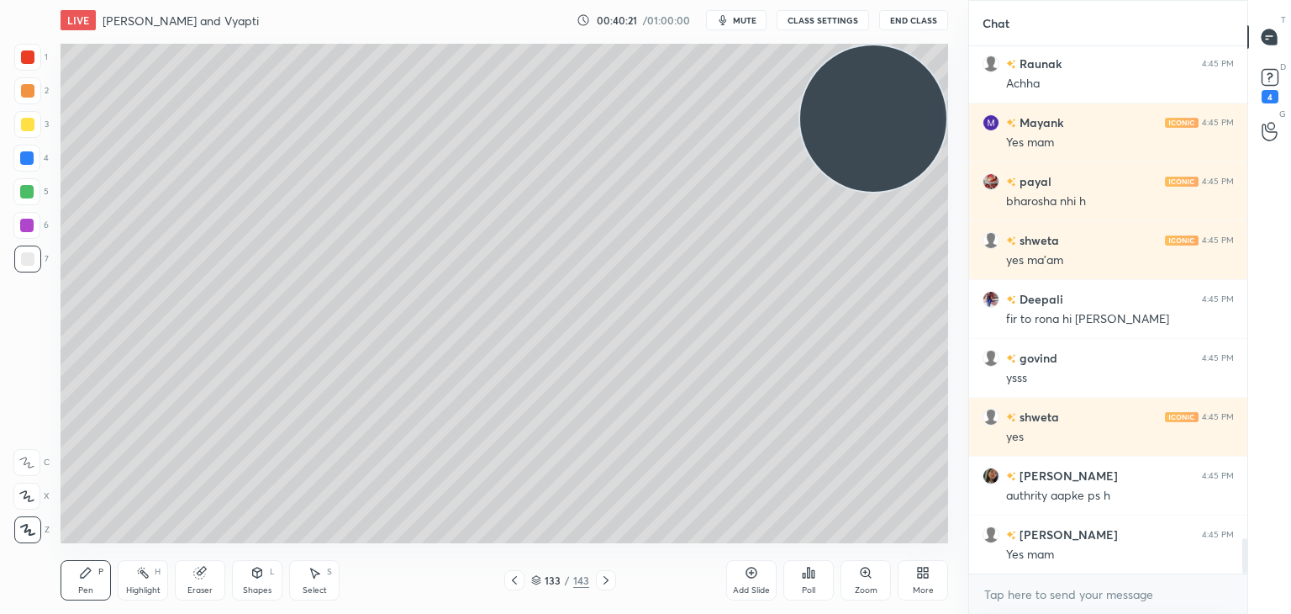
scroll to position [7347, 0]
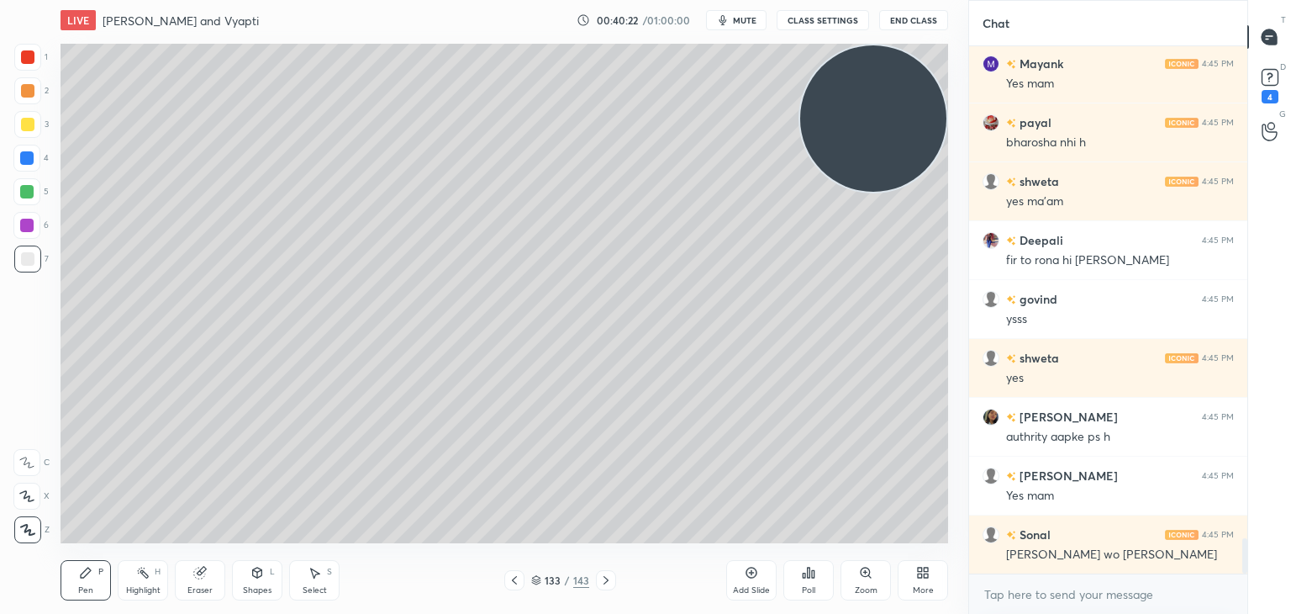
click at [753, 570] on icon at bounding box center [751, 572] width 13 height 13
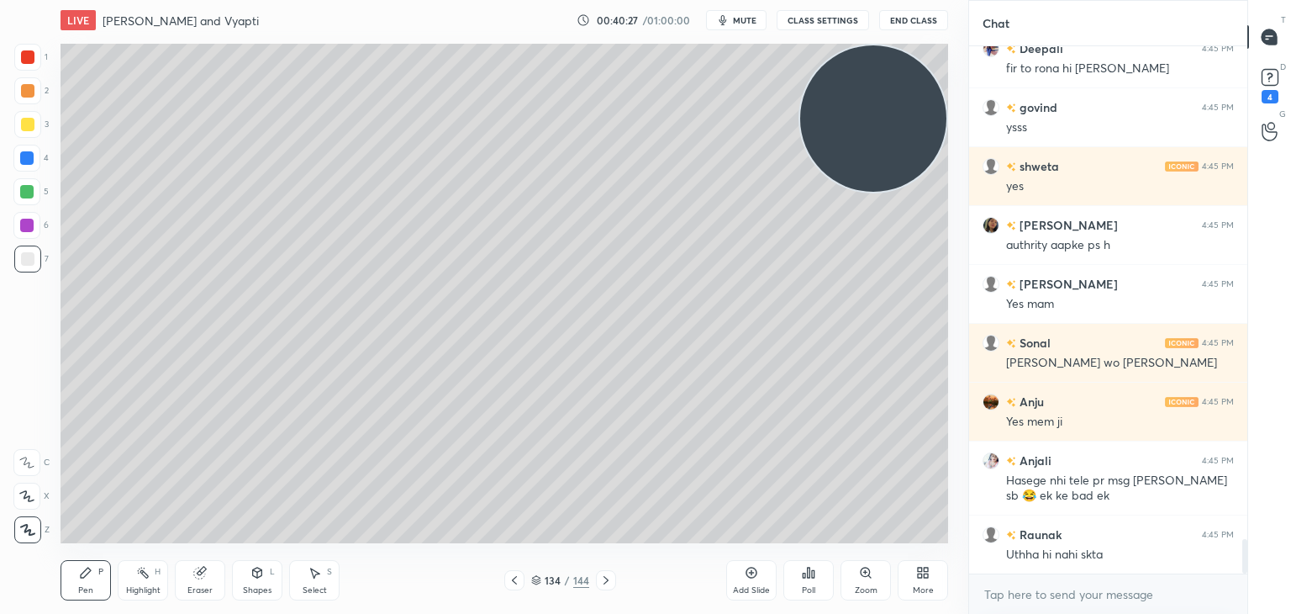
scroll to position [7598, 0]
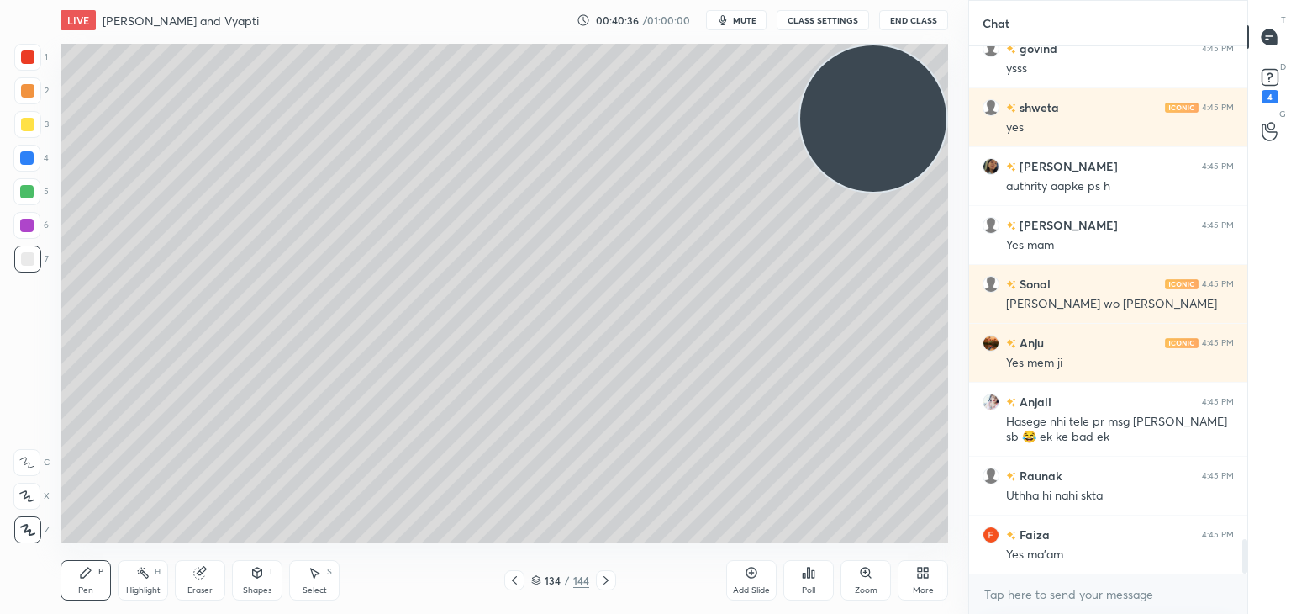
click at [37, 124] on div at bounding box center [27, 124] width 27 height 27
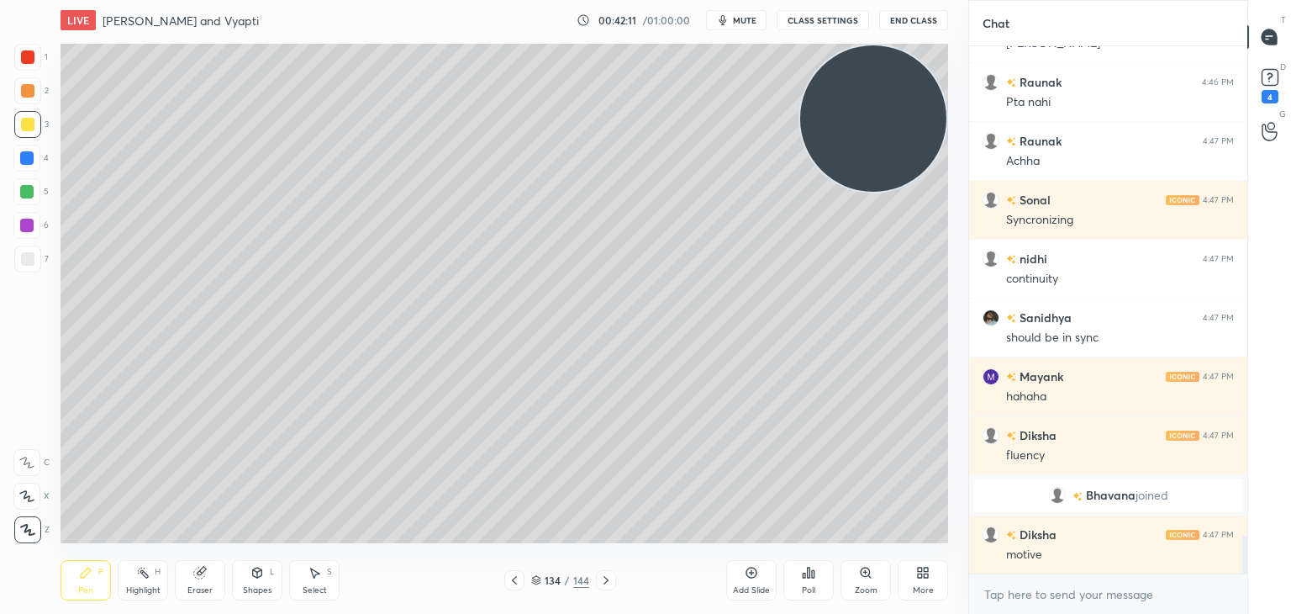
scroll to position [6849, 0]
click at [28, 165] on div at bounding box center [26, 157] width 13 height 13
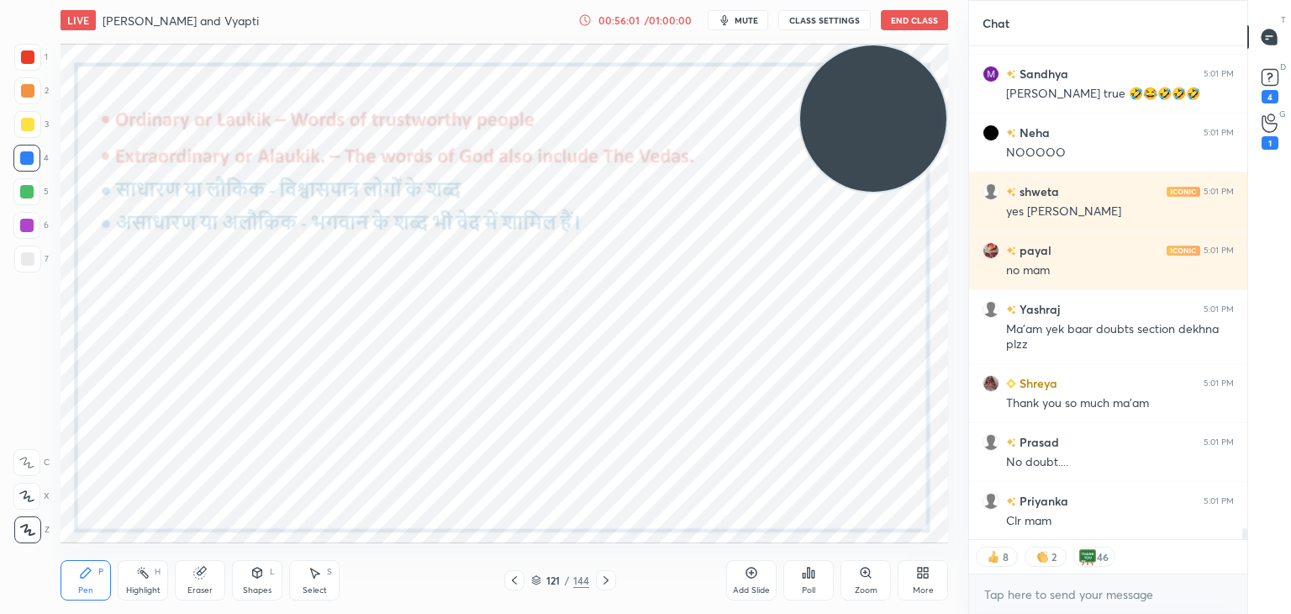
scroll to position [21707, 0]
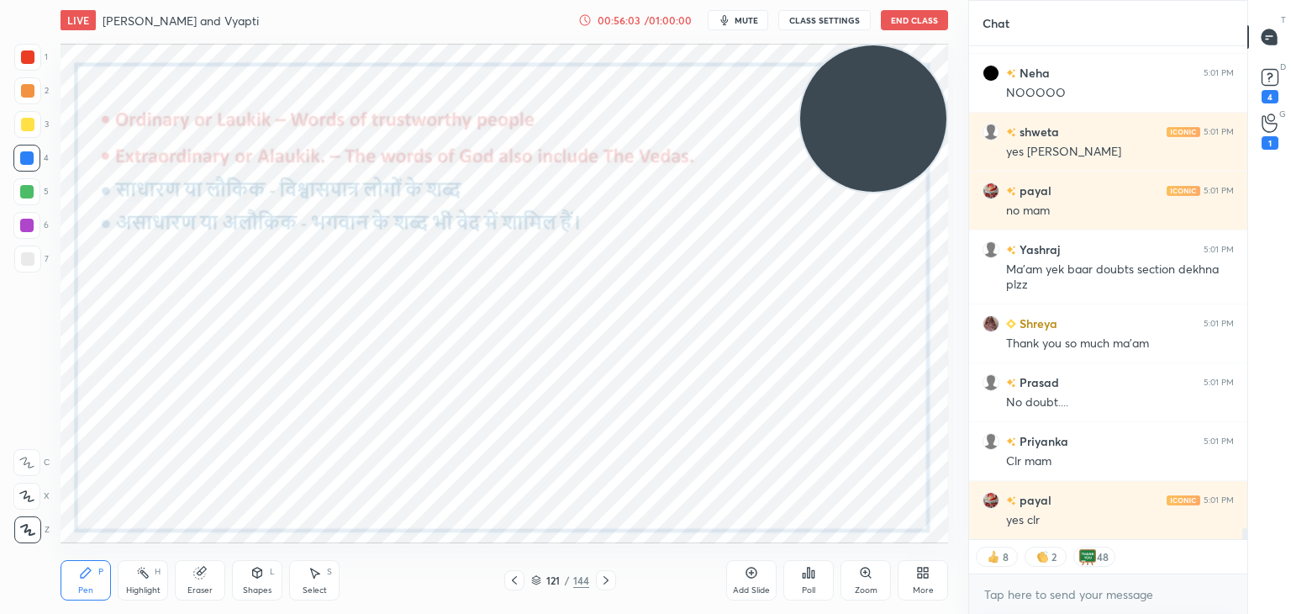
click at [757, 578] on icon at bounding box center [751, 572] width 13 height 13
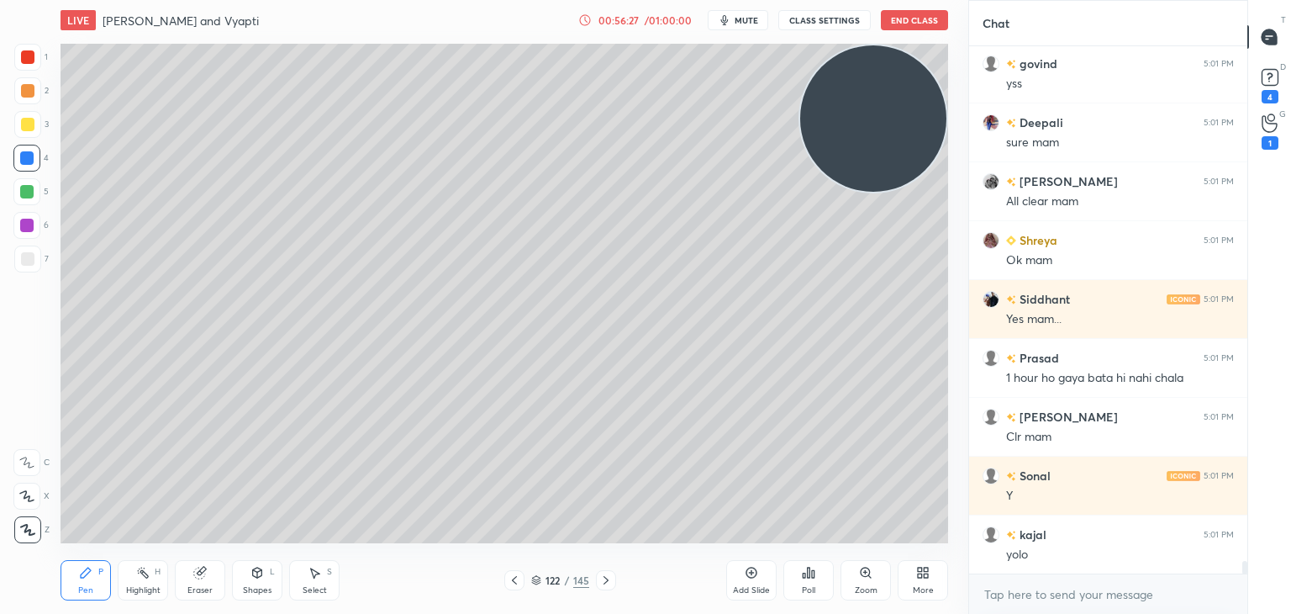
scroll to position [22320, 0]
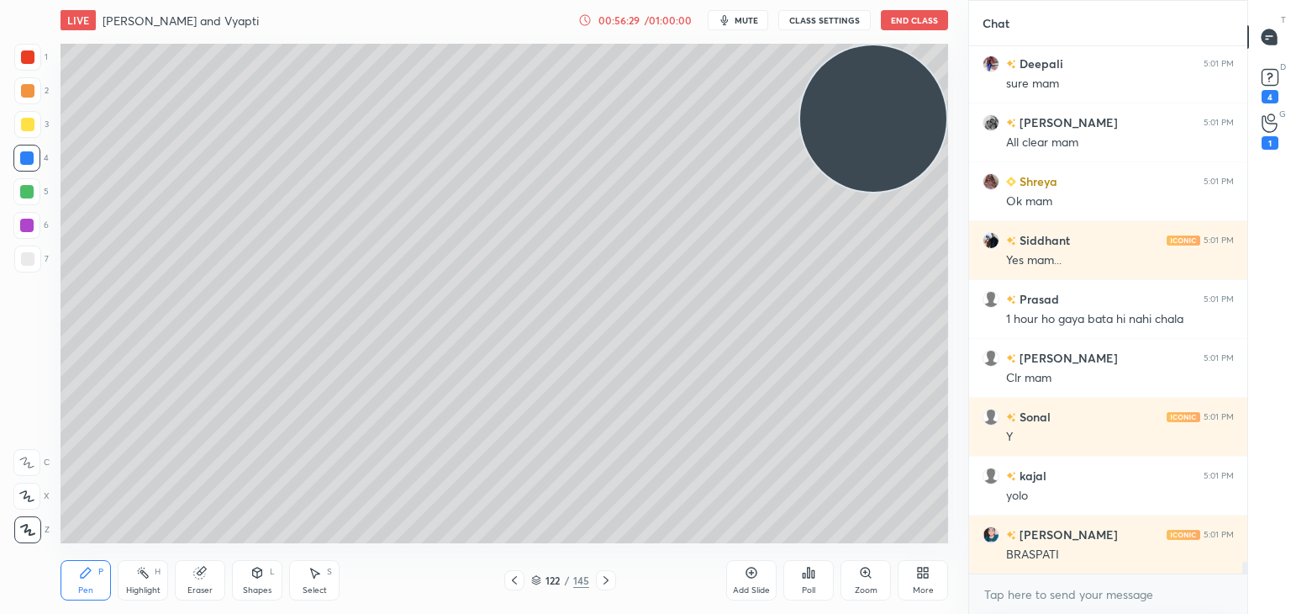
click at [30, 61] on div at bounding box center [27, 56] width 13 height 13
click at [20, 270] on div at bounding box center [27, 258] width 27 height 27
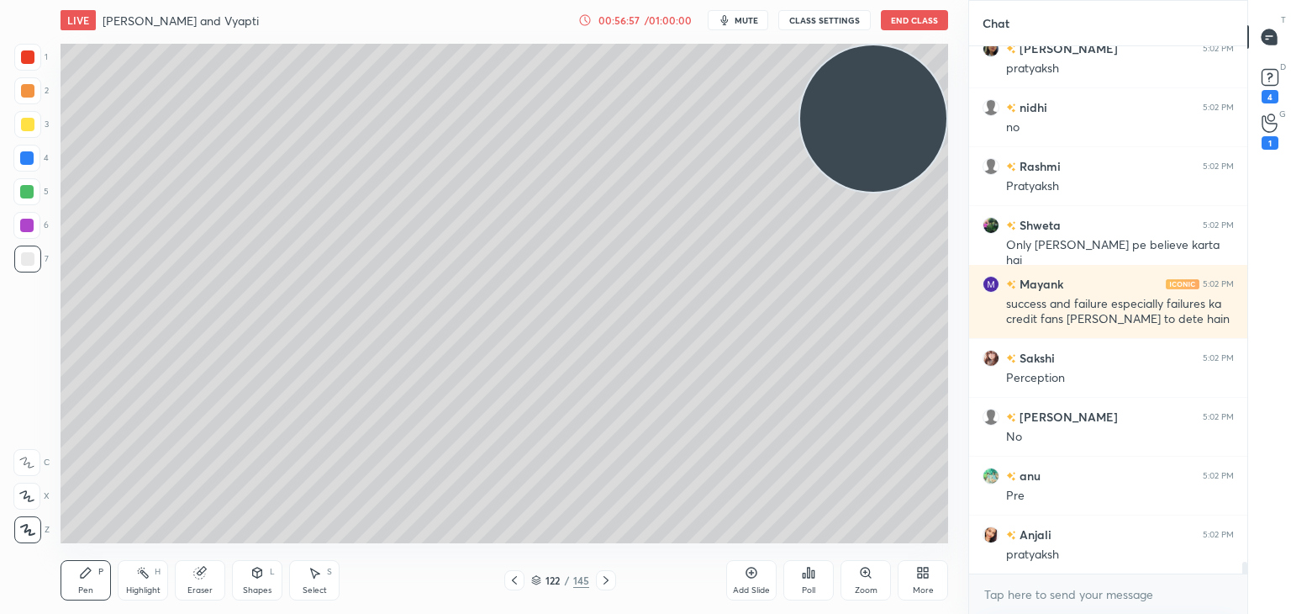
scroll to position [23100, 0]
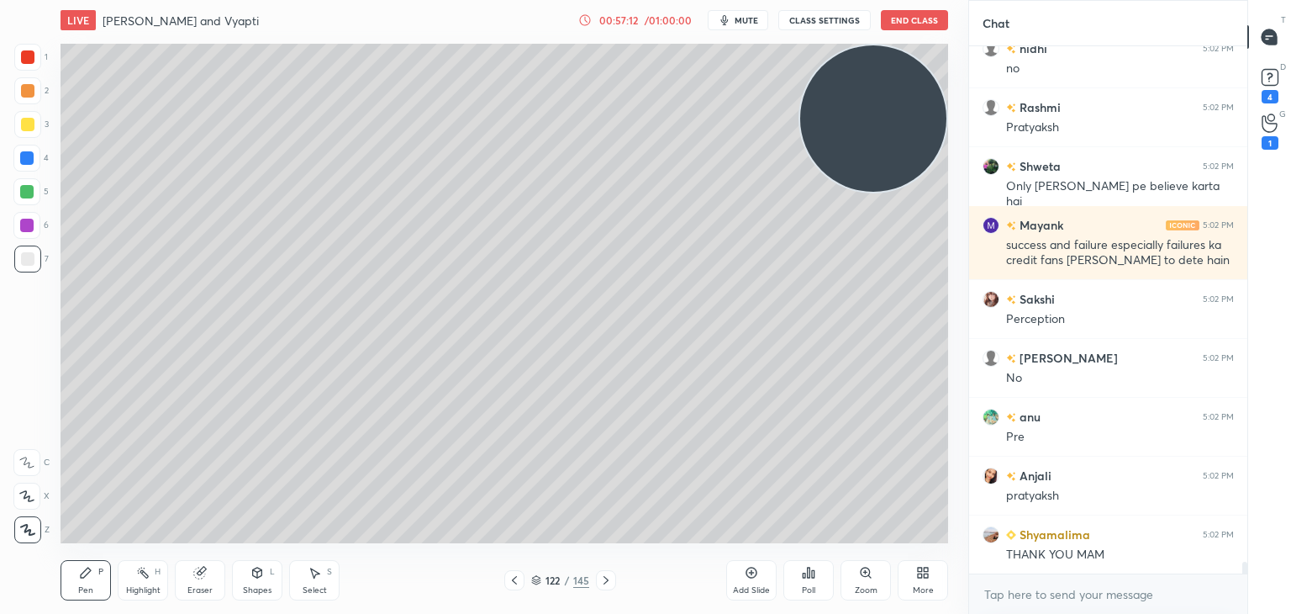
click at [35, 124] on div at bounding box center [27, 124] width 27 height 27
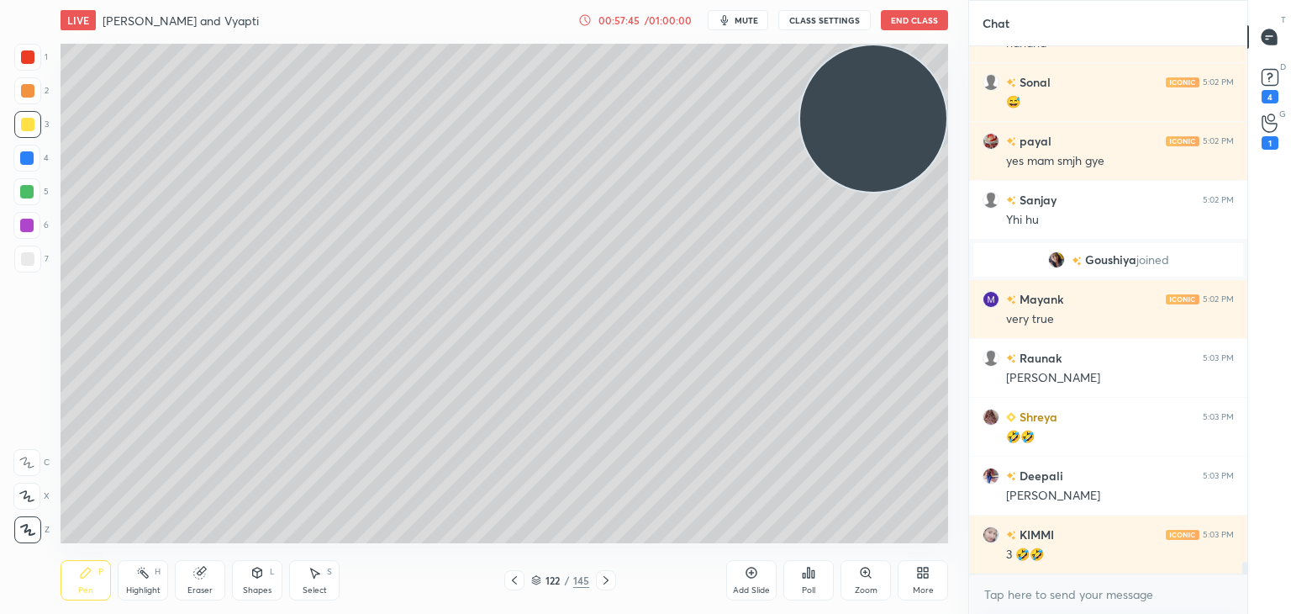
scroll to position [22401, 0]
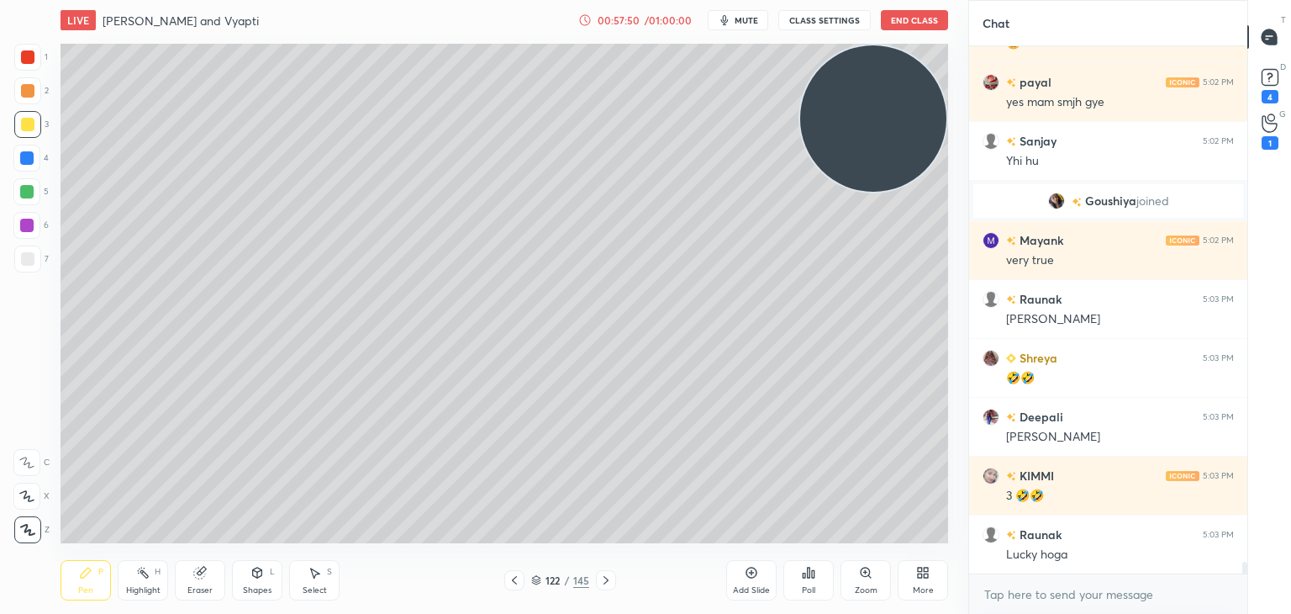
click at [28, 193] on div at bounding box center [26, 191] width 13 height 13
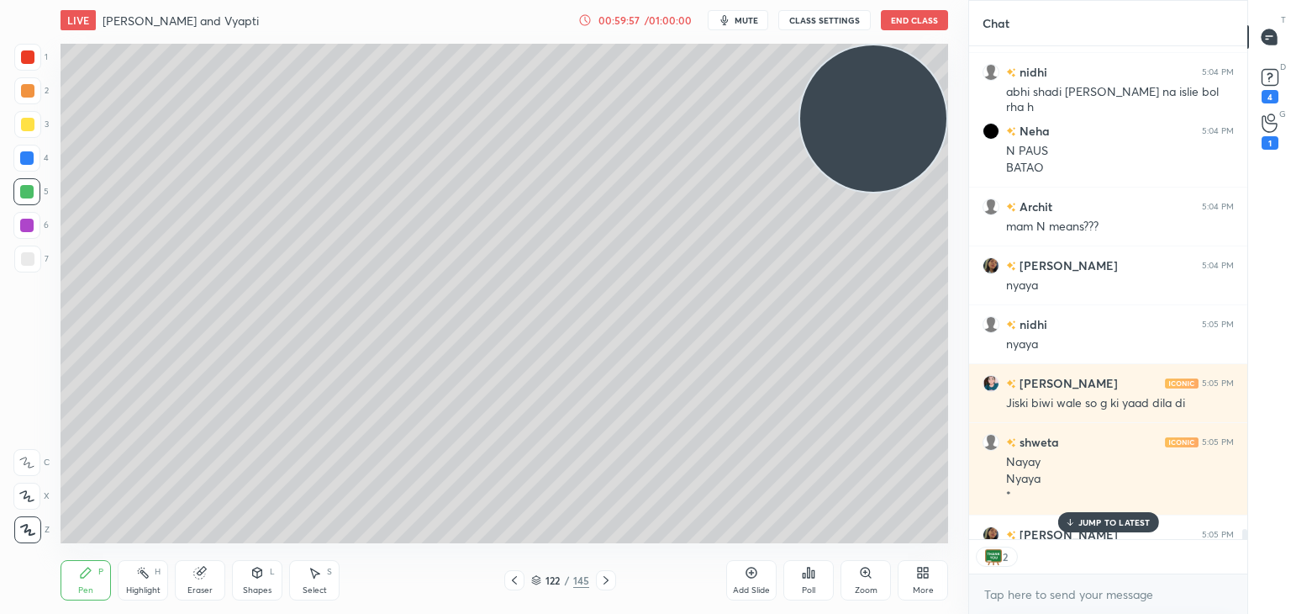
scroll to position [23975, 0]
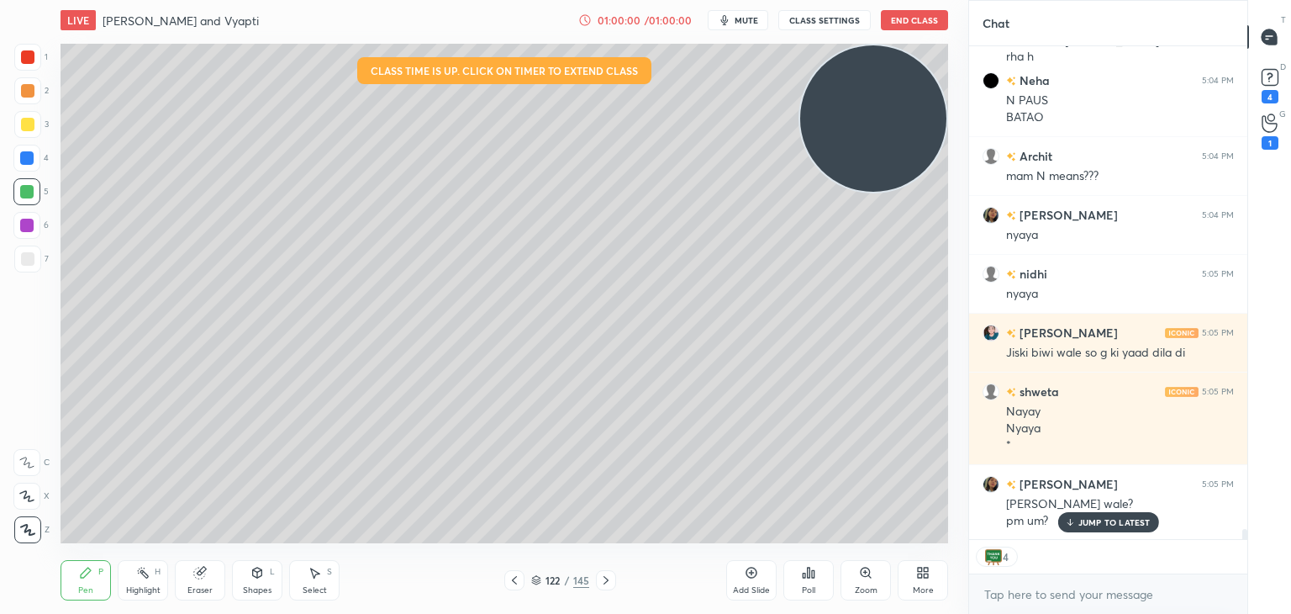
click at [755, 571] on icon at bounding box center [751, 572] width 13 height 13
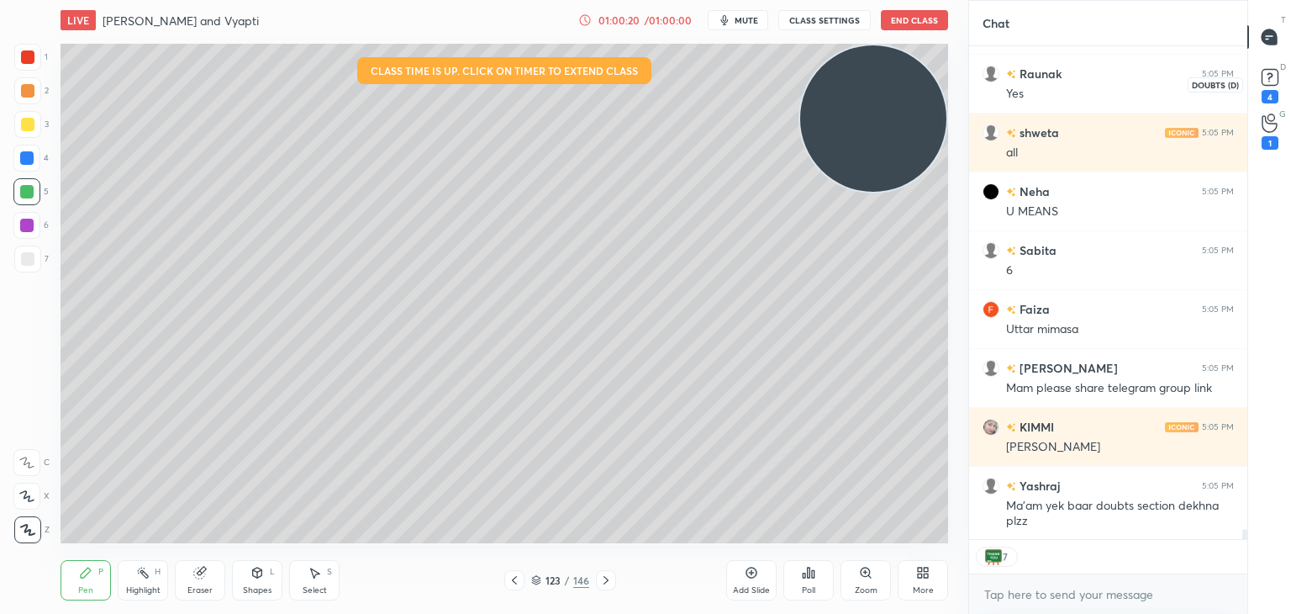
scroll to position [24579, 0]
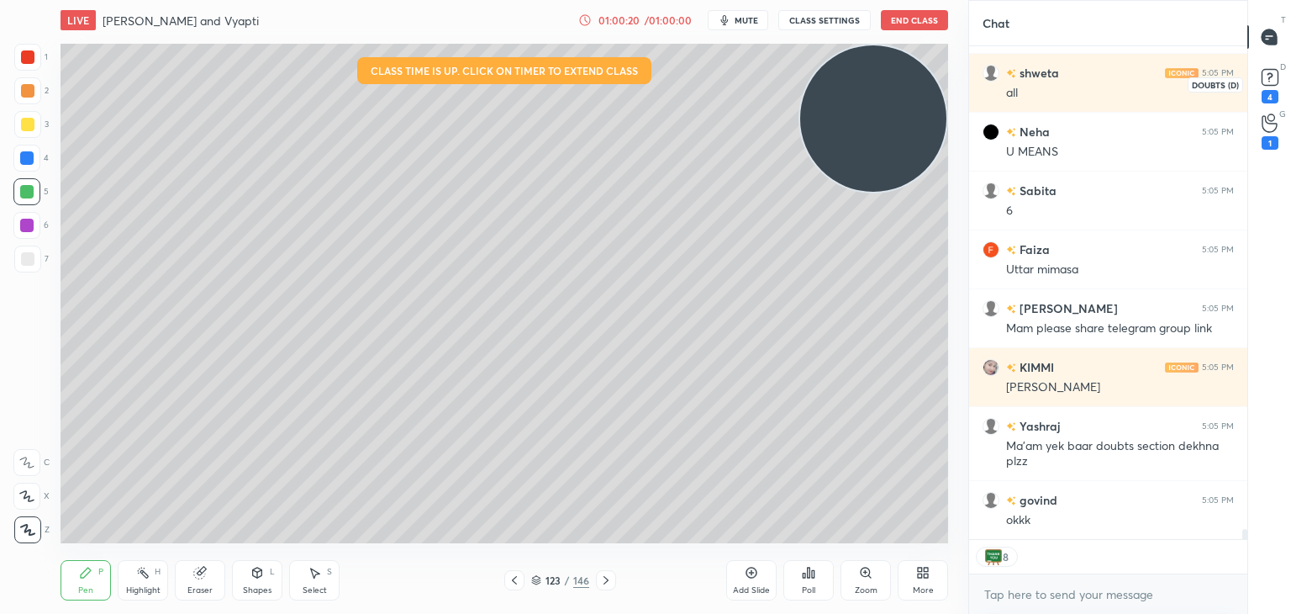
click at [1272, 83] on rect at bounding box center [1270, 78] width 16 height 16
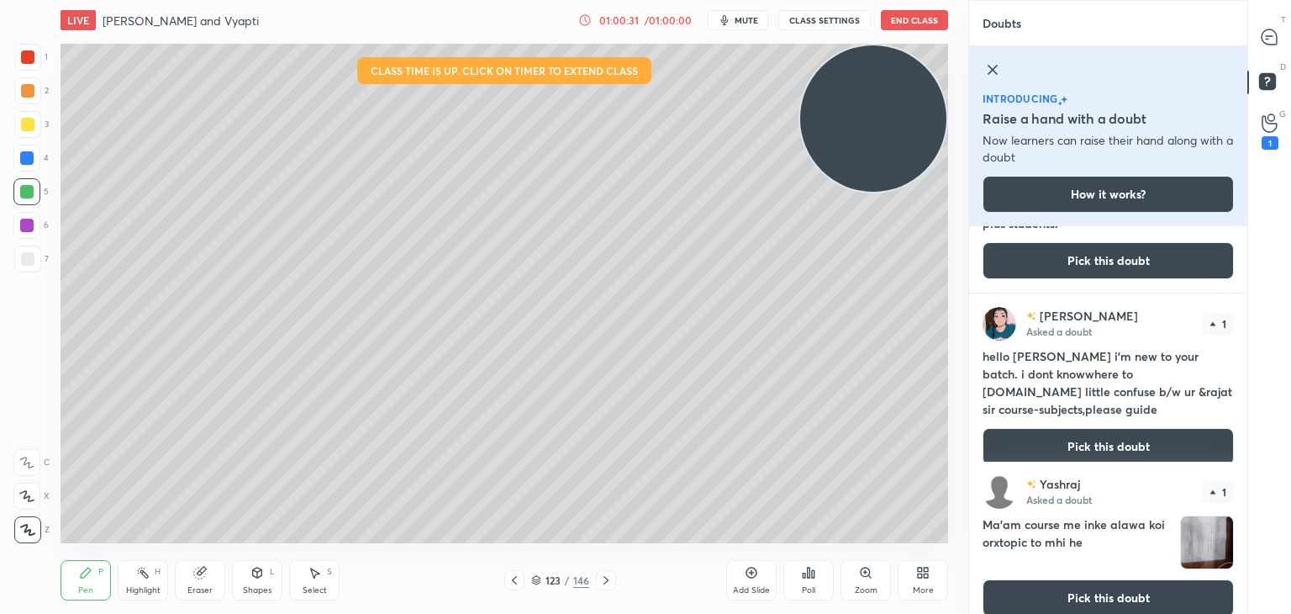
scroll to position [251, 0]
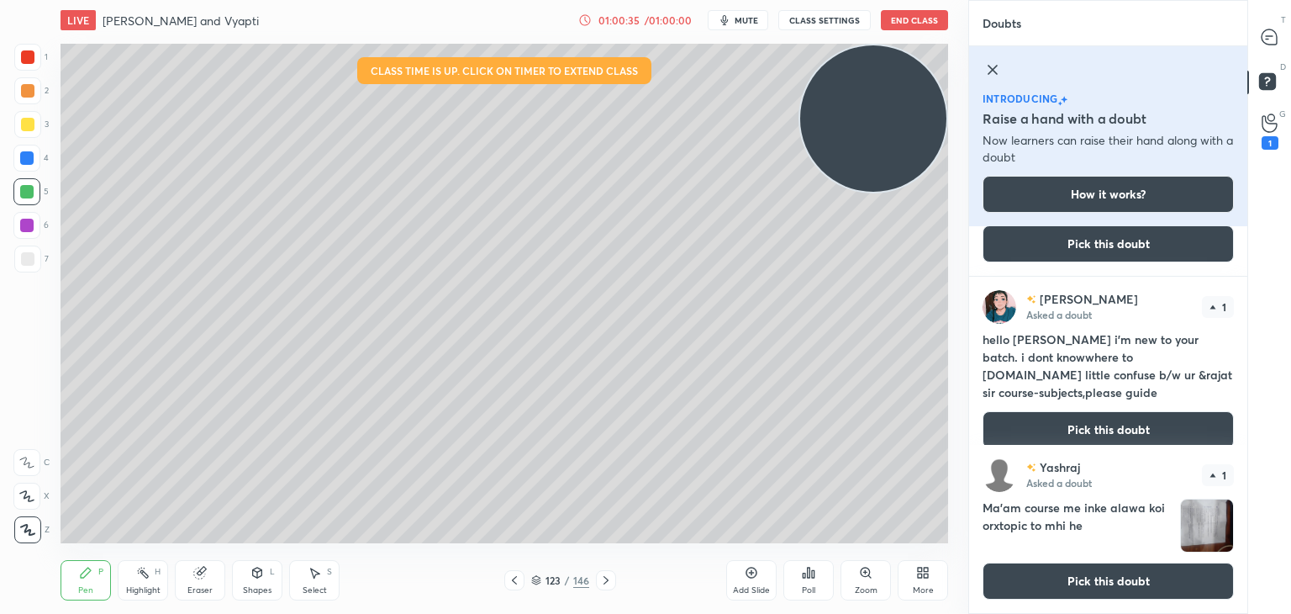
click at [1074, 576] on button "Pick this doubt" at bounding box center [1108, 580] width 251 height 37
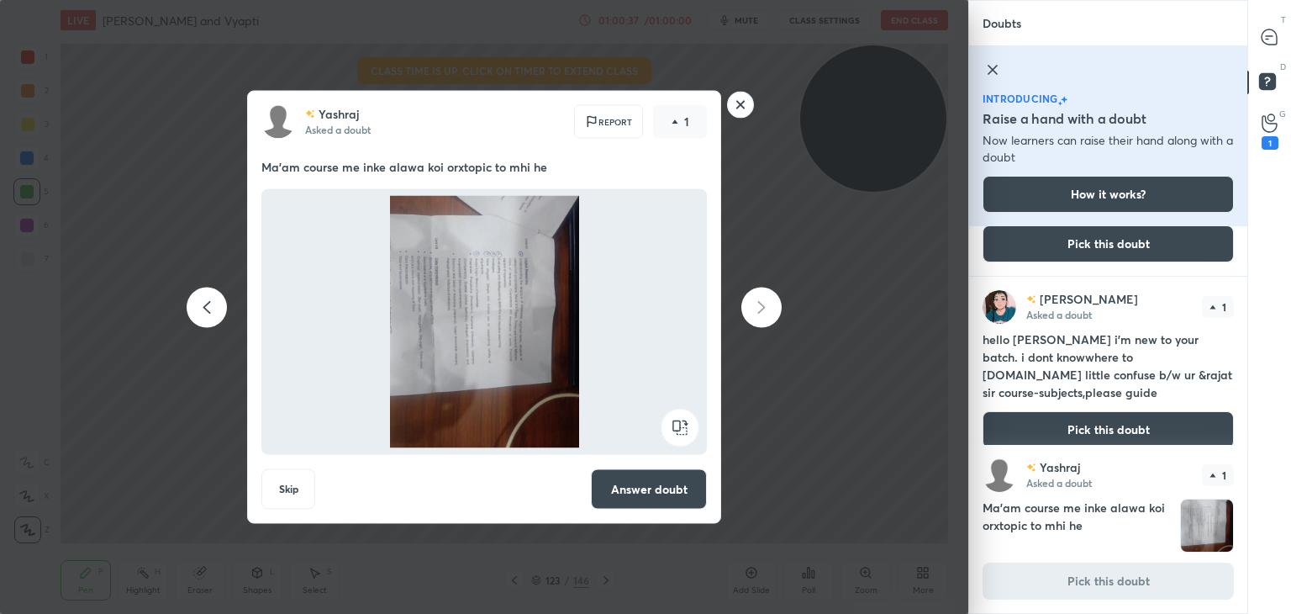
click at [673, 485] on button "Answer doubt" at bounding box center [649, 489] width 116 height 40
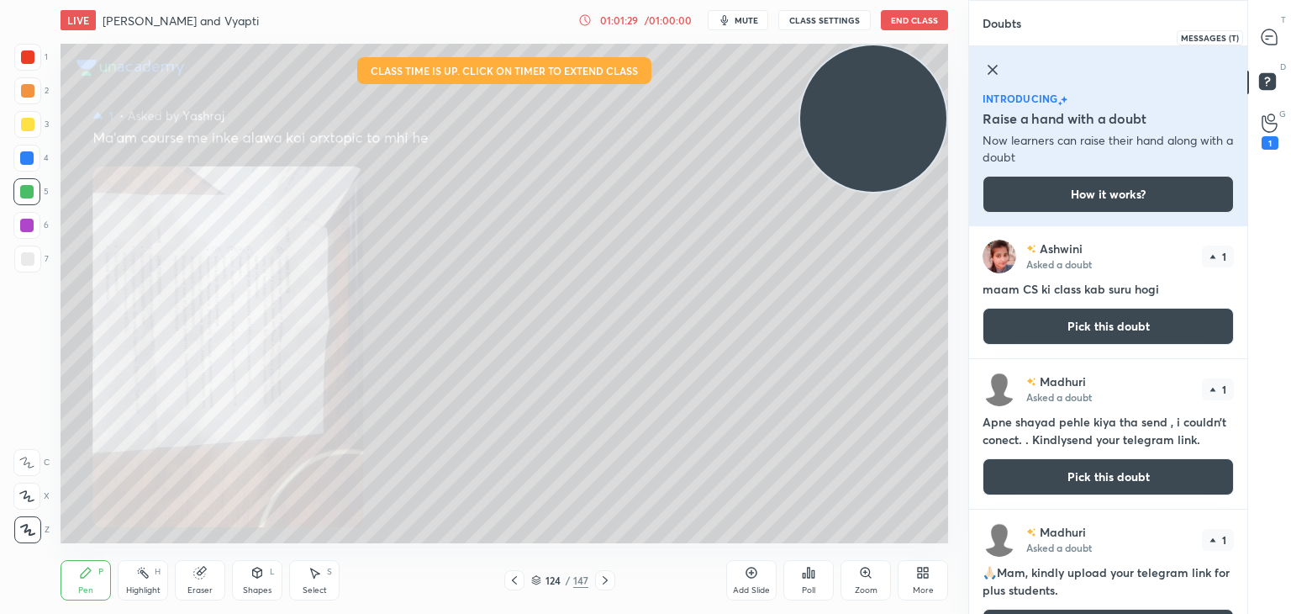
click at [1267, 40] on icon at bounding box center [1269, 36] width 15 height 15
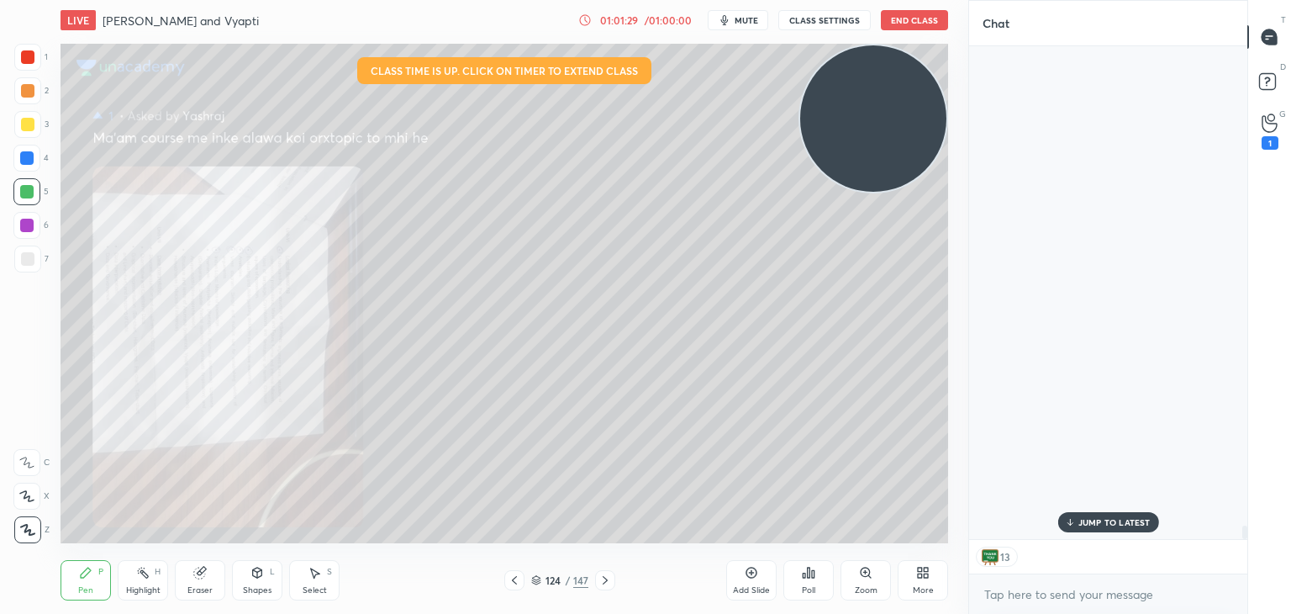
scroll to position [488, 273]
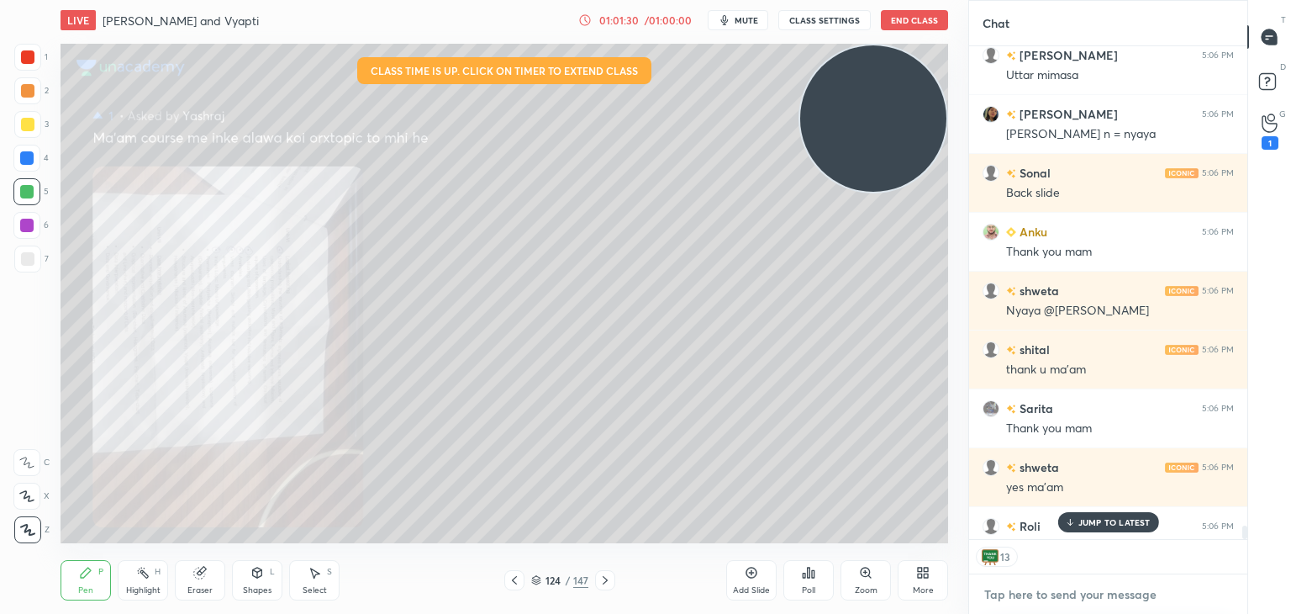
click at [1031, 605] on textarea at bounding box center [1108, 594] width 251 height 27
paste textarea "[URL][DOMAIN_NAME]"
type textarea "[URL][DOMAIN_NAME]"
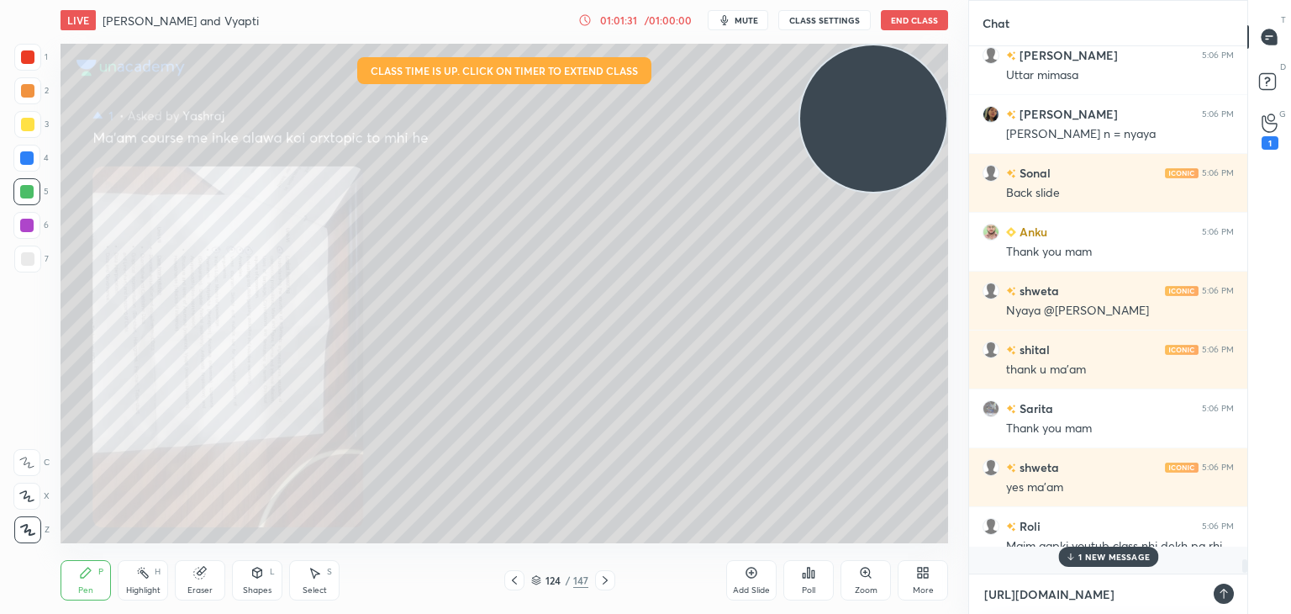
scroll to position [383, 273]
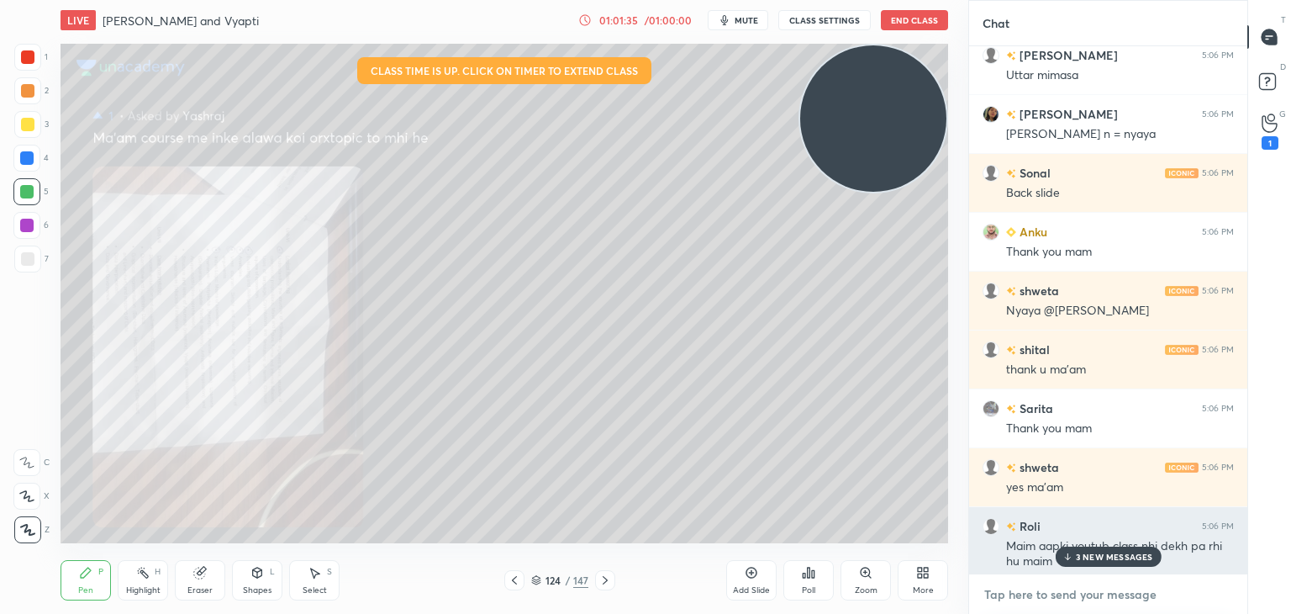
paste textarea "[URL][DOMAIN_NAME]"
type textarea "[URL][DOMAIN_NAME]"
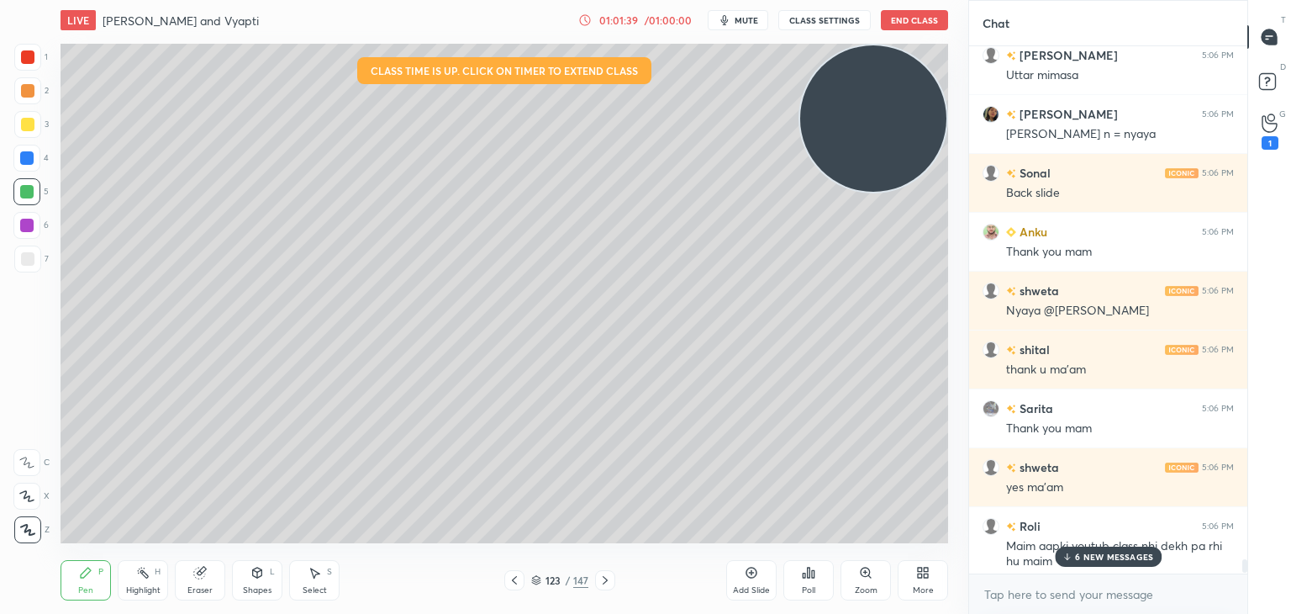
click at [1083, 550] on div "6 NEW MESSAGES" at bounding box center [1108, 556] width 107 height 20
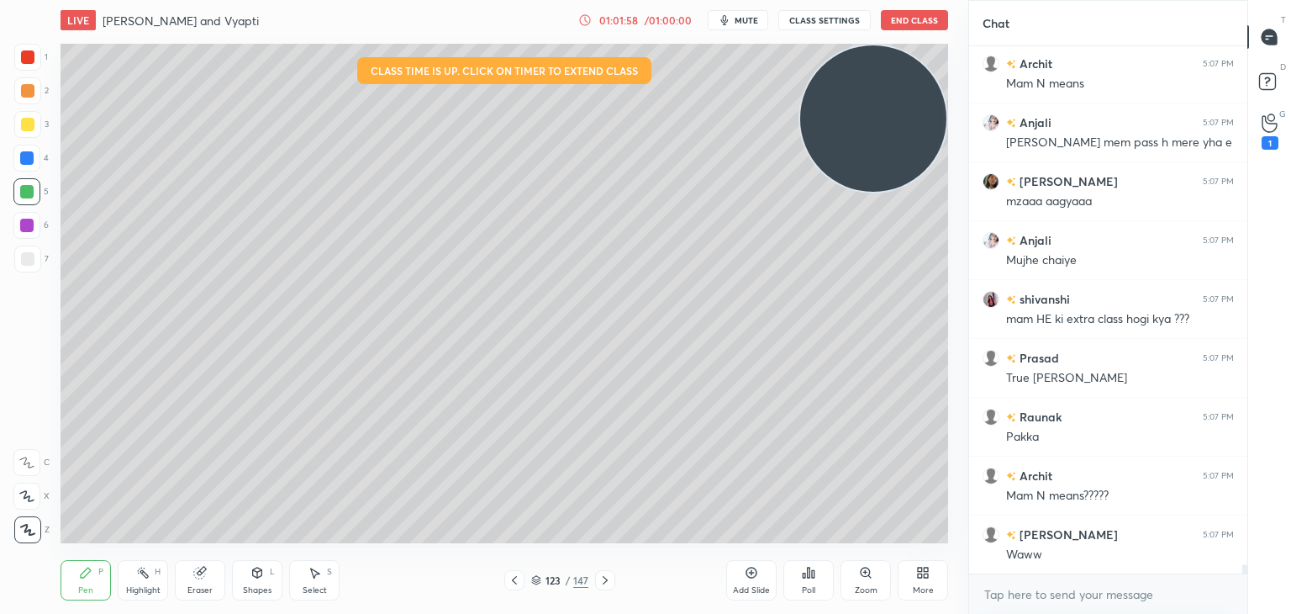
scroll to position [28487, 0]
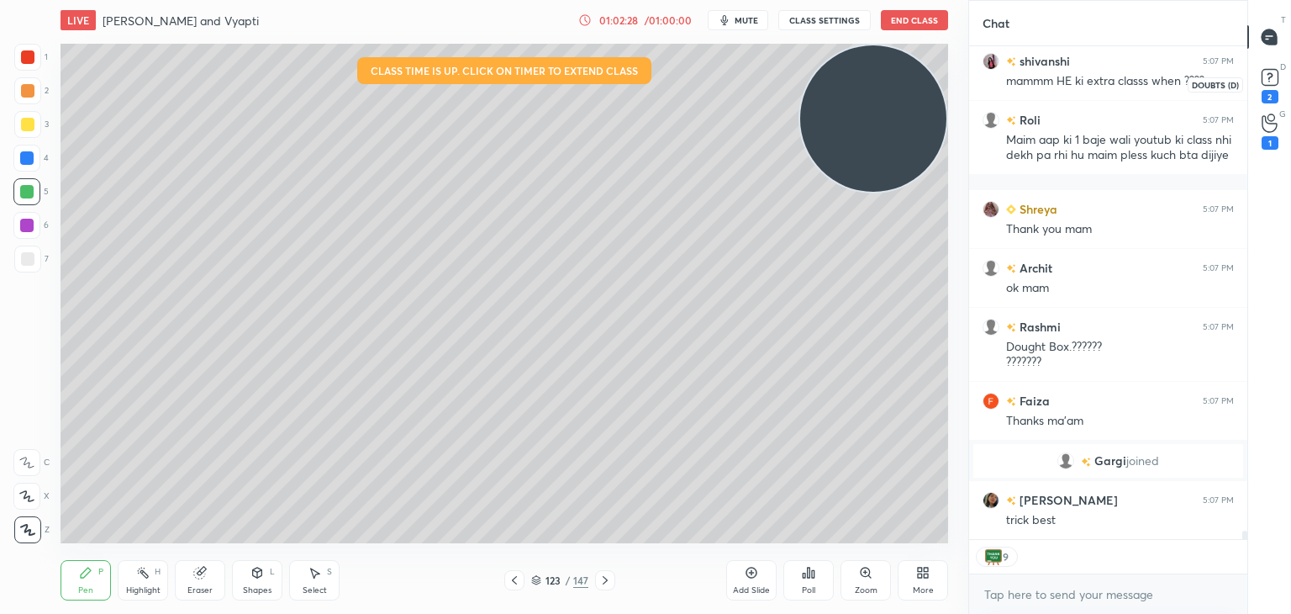
click at [1271, 81] on rect at bounding box center [1270, 78] width 16 height 16
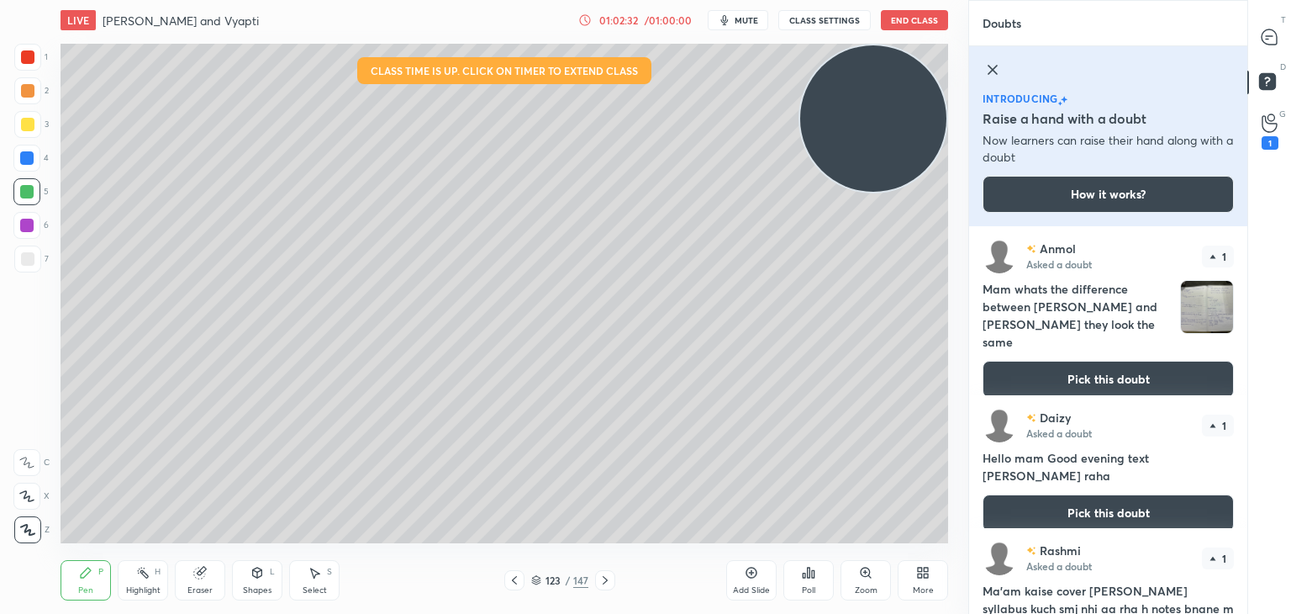
drag, startPoint x: 1247, startPoint y: 267, endPoint x: 1247, endPoint y: 283, distance: 16.0
click at [1247, 283] on div "T Messages (T) D Doubts (D) G Raise Hand (G) 1" at bounding box center [1269, 307] width 44 height 614
click at [1157, 361] on button "Pick this doubt" at bounding box center [1108, 379] width 251 height 37
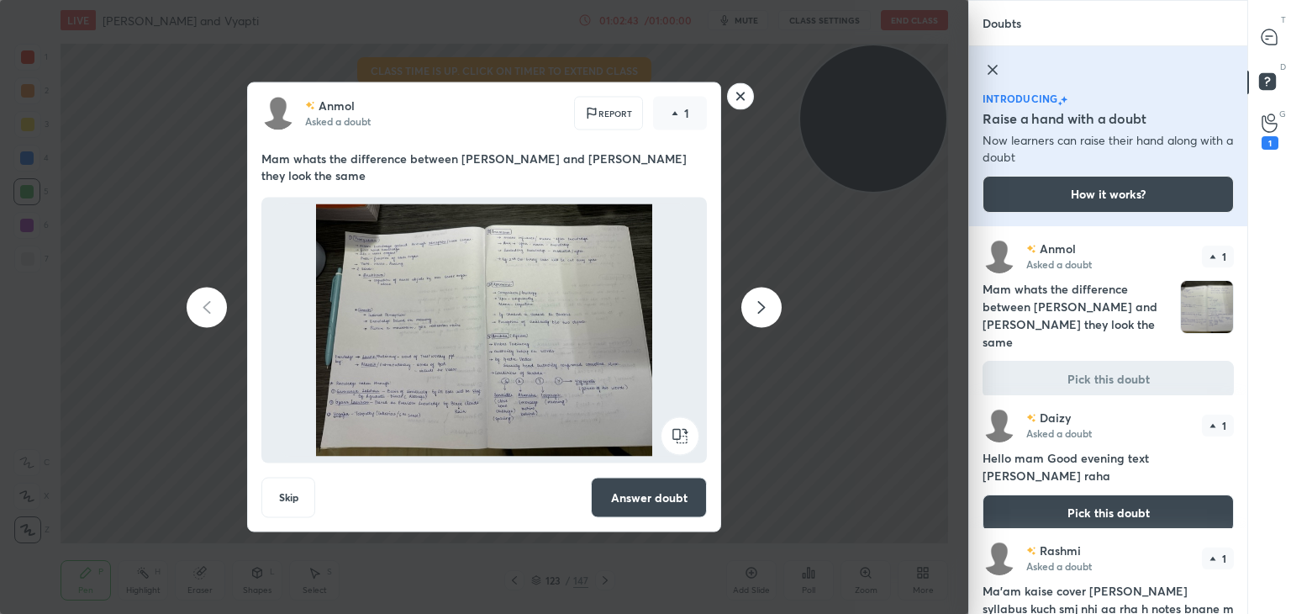
click at [676, 492] on button "Answer doubt" at bounding box center [649, 497] width 116 height 40
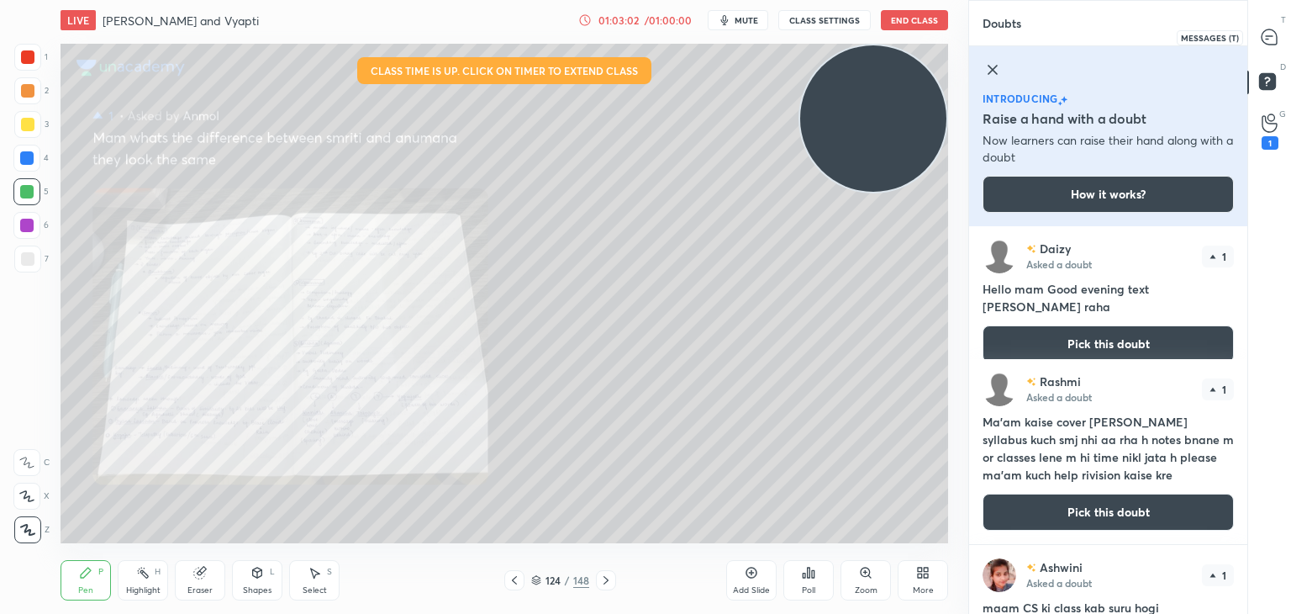
click at [1268, 36] on icon at bounding box center [1269, 36] width 15 height 15
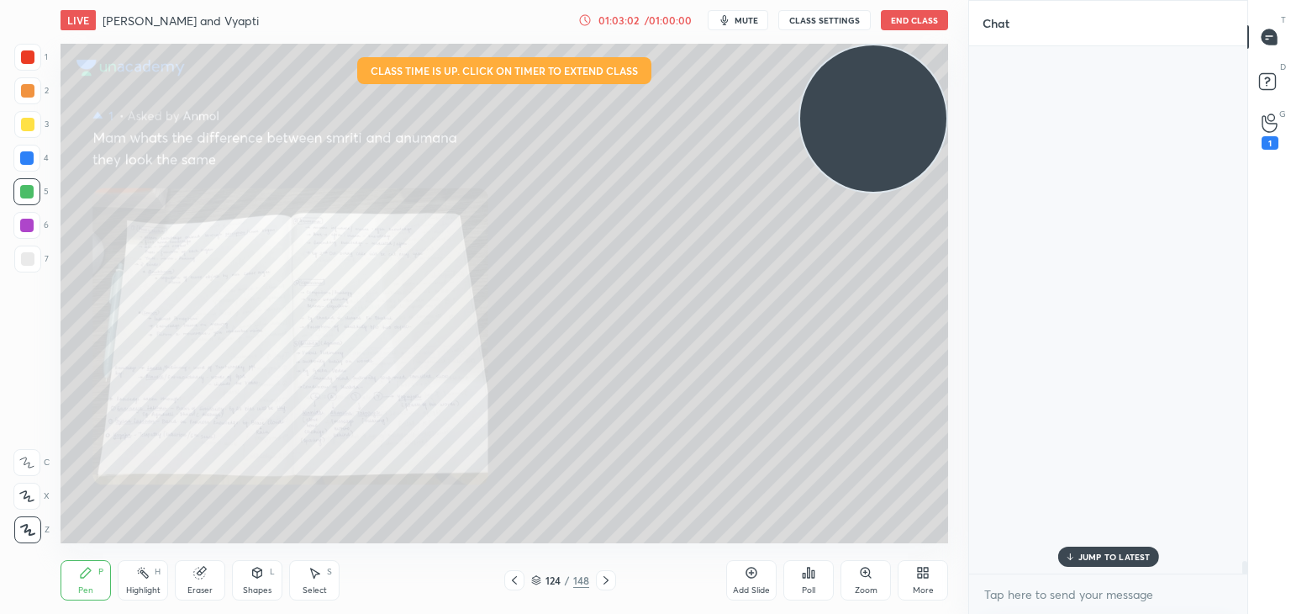
scroll to position [522, 273]
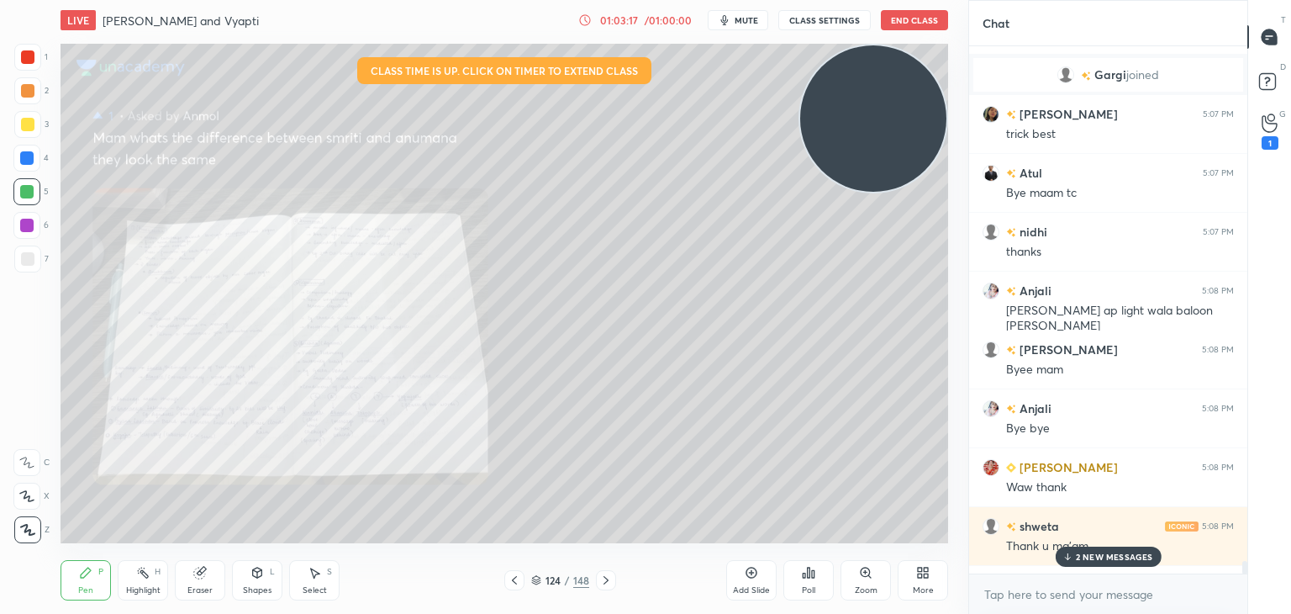
click at [1110, 550] on div "2 NEW MESSAGES" at bounding box center [1108, 556] width 106 height 20
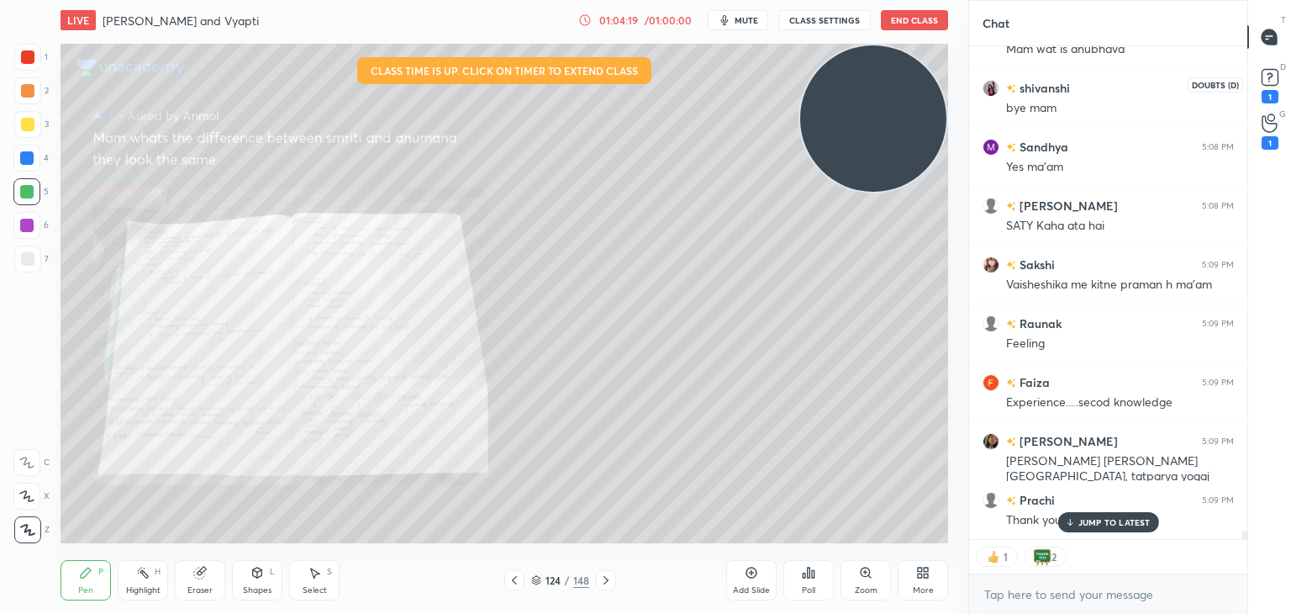
scroll to position [29540, 0]
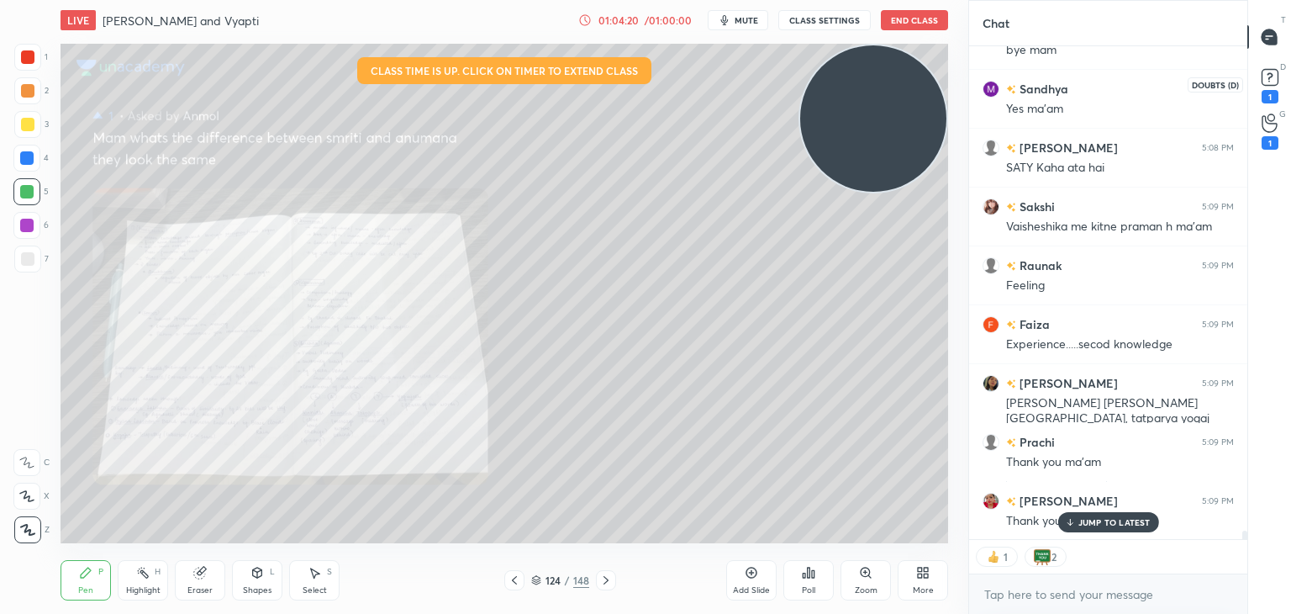
click at [1267, 76] on rect at bounding box center [1270, 78] width 16 height 16
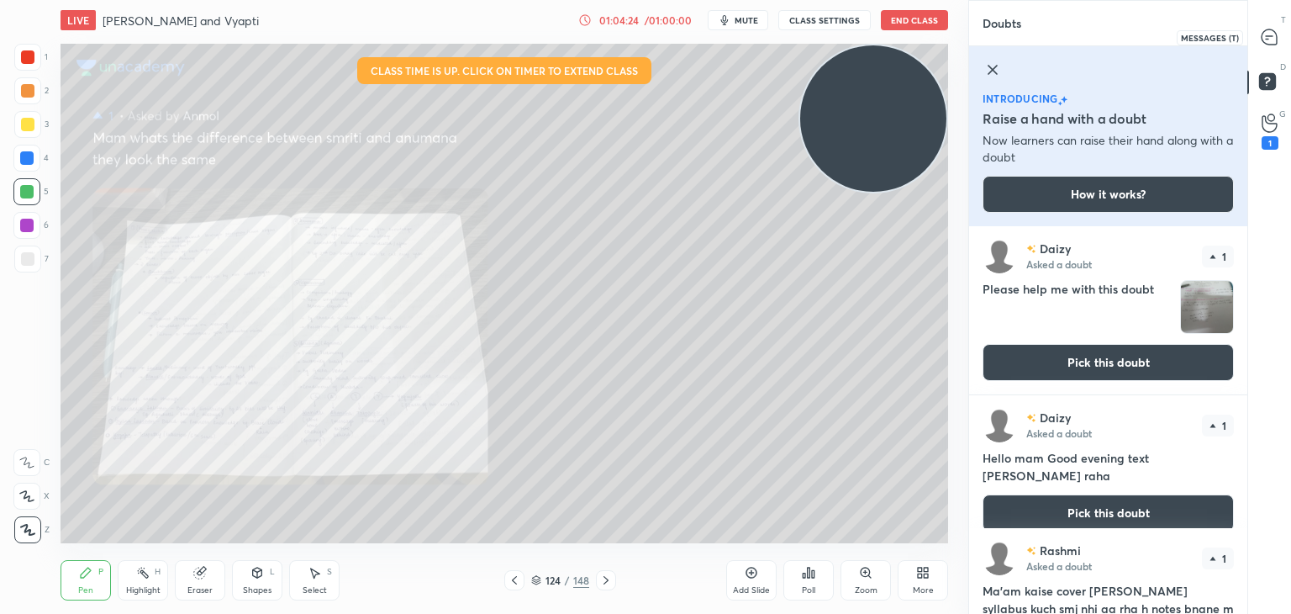
click at [1266, 37] on icon at bounding box center [1269, 36] width 15 height 15
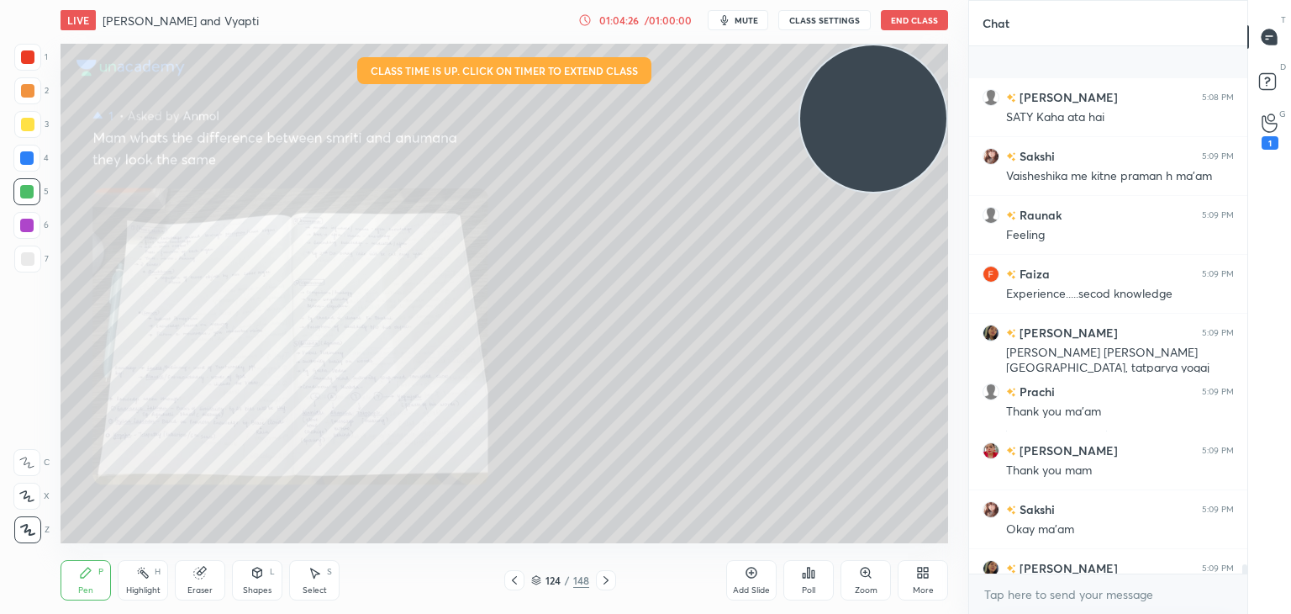
scroll to position [29682, 0]
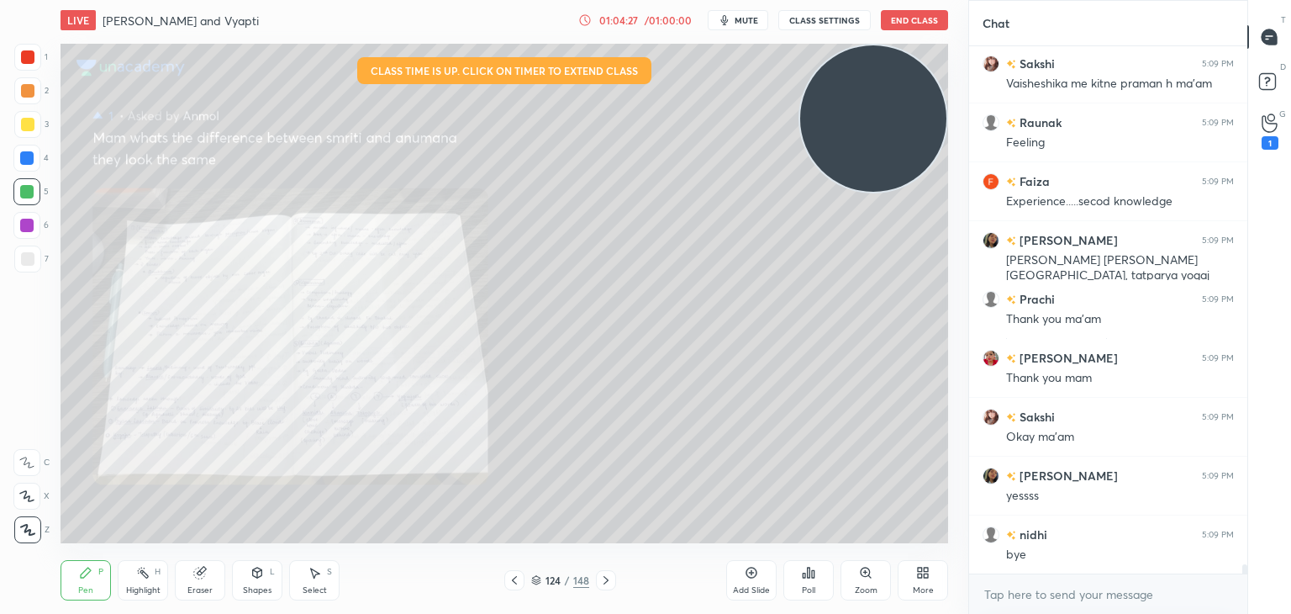
click at [931, 15] on button "End Class" at bounding box center [914, 20] width 67 height 20
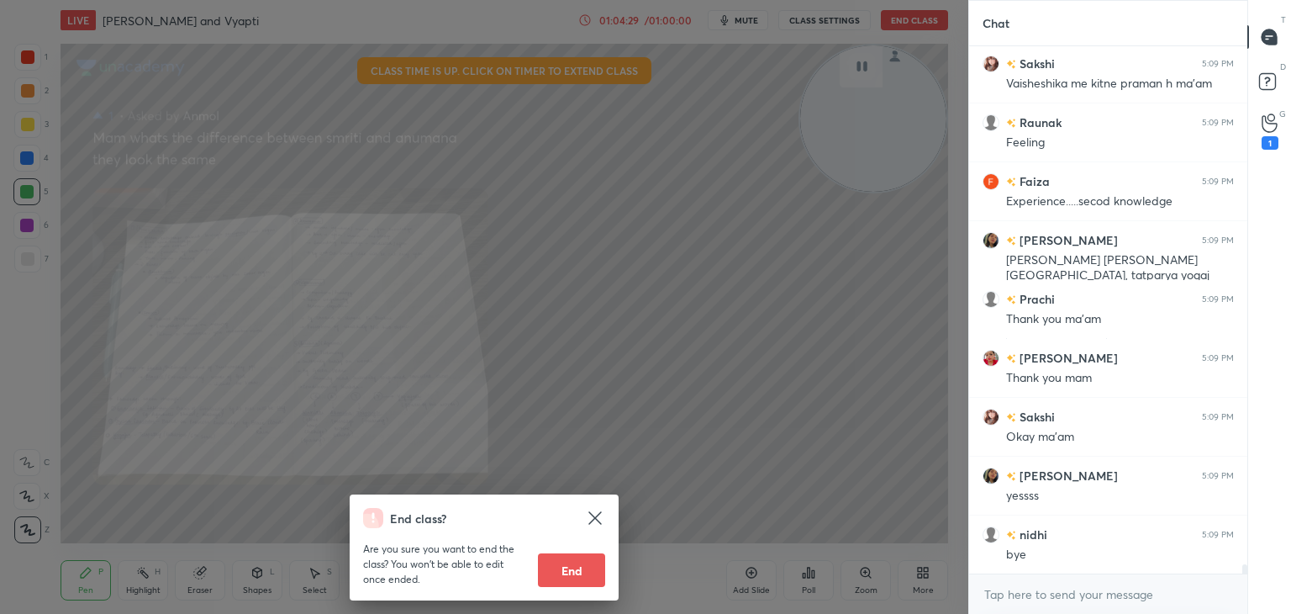
click at [559, 553] on button "End" at bounding box center [571, 570] width 67 height 34
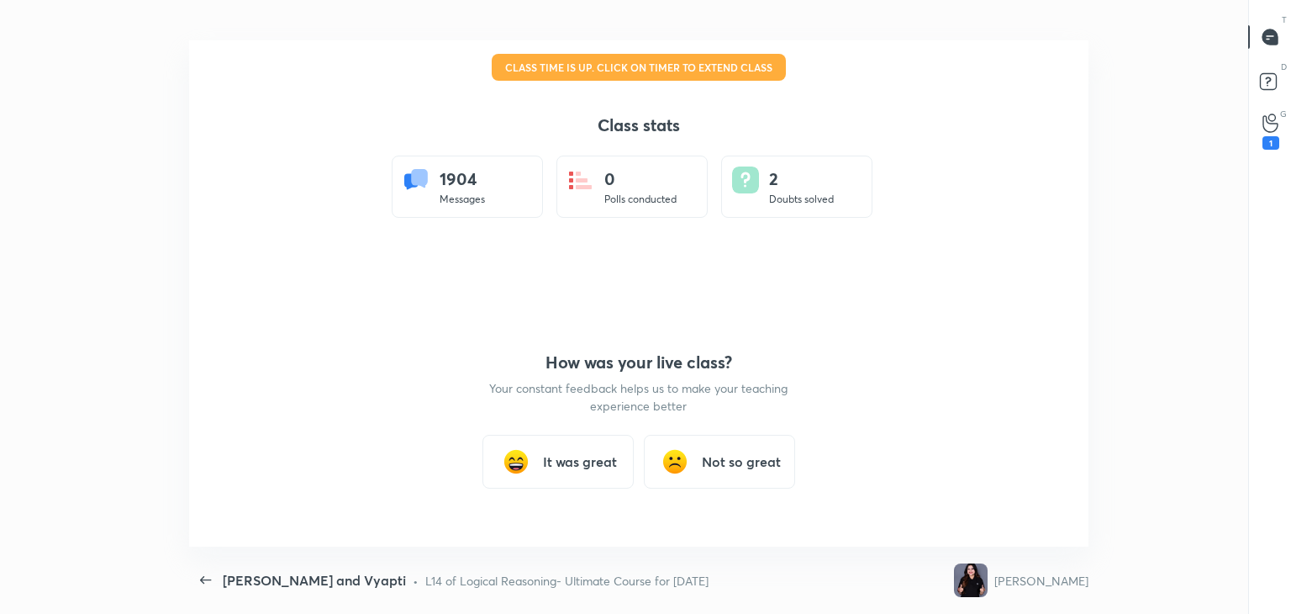
scroll to position [0, 0]
